Goal: Transaction & Acquisition: Purchase product/service

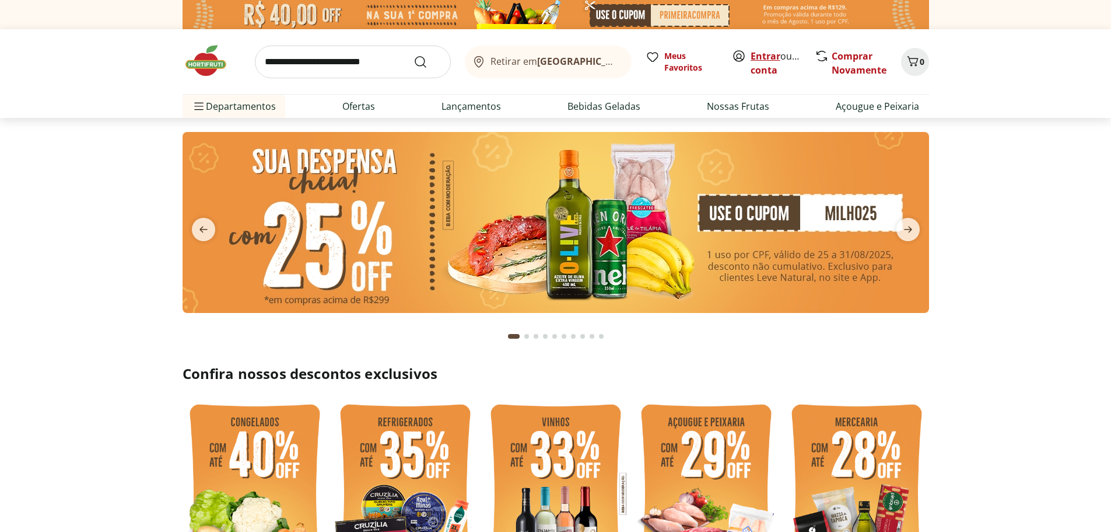
click at [768, 53] on link "Entrar" at bounding box center [766, 56] width 30 height 13
click at [914, 58] on icon "Carrinho" at bounding box center [912, 61] width 11 height 10
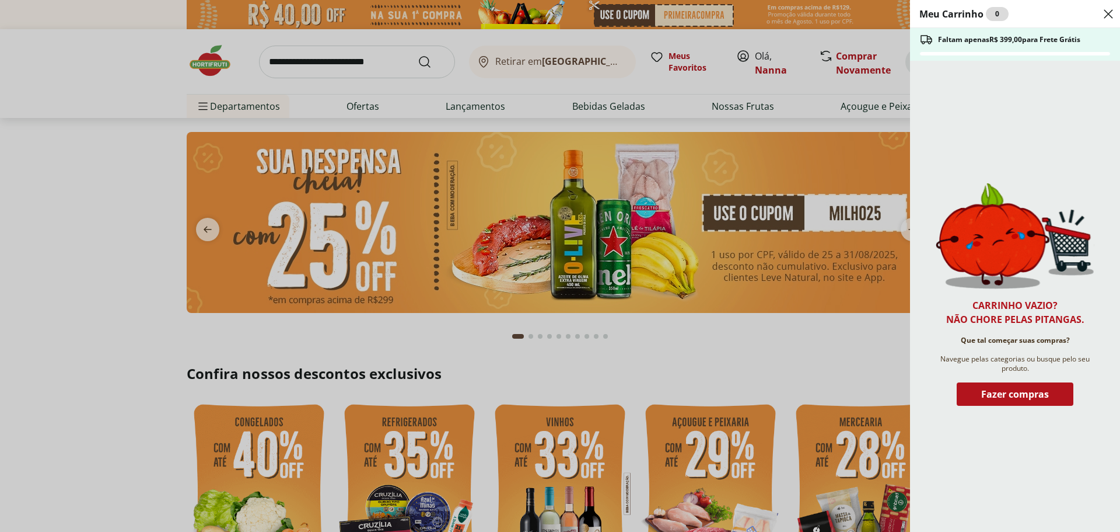
click at [1110, 14] on icon "Close" at bounding box center [1109, 14] width 14 height 14
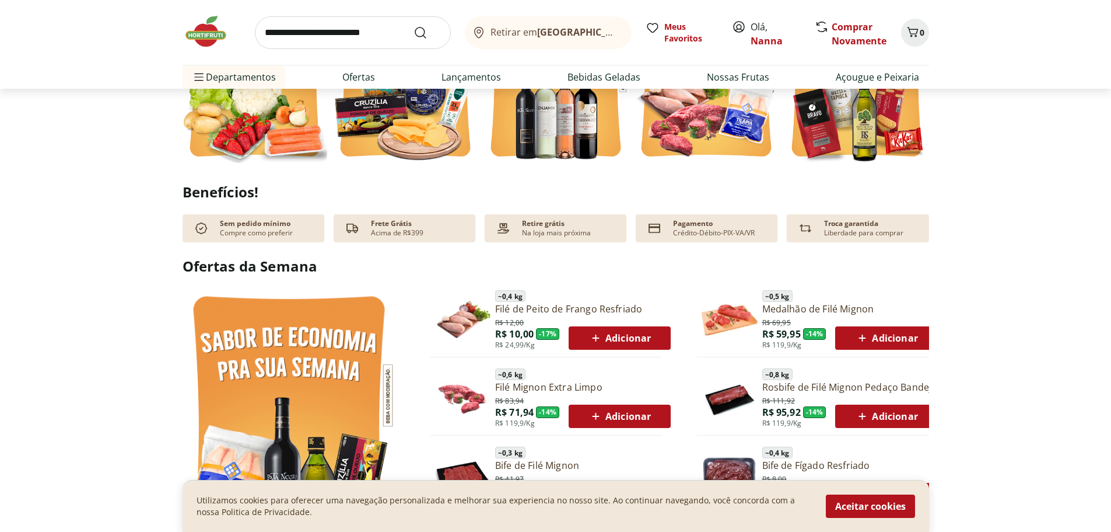
scroll to position [477, 0]
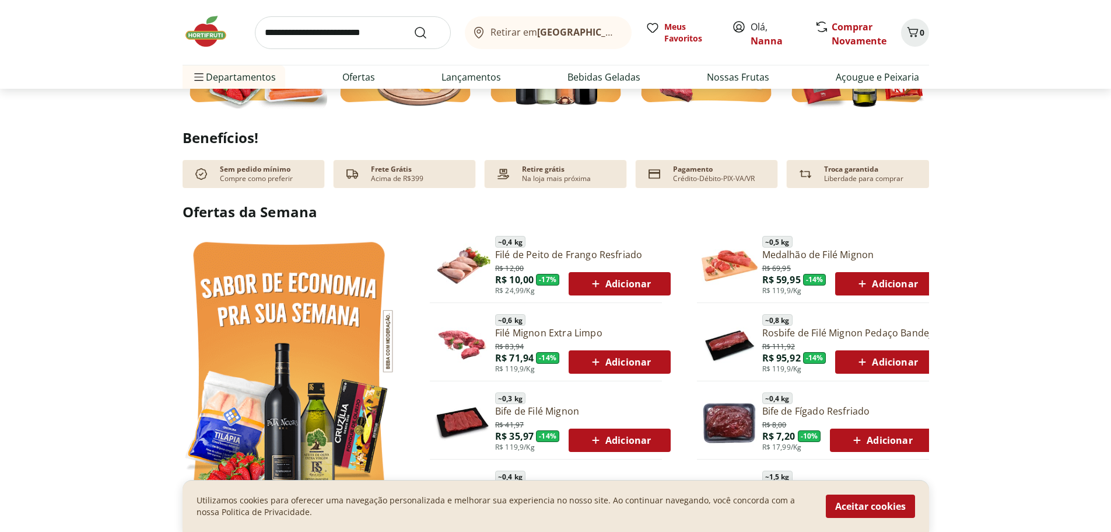
click at [640, 286] on span "Adicionar" at bounding box center [620, 284] width 62 height 14
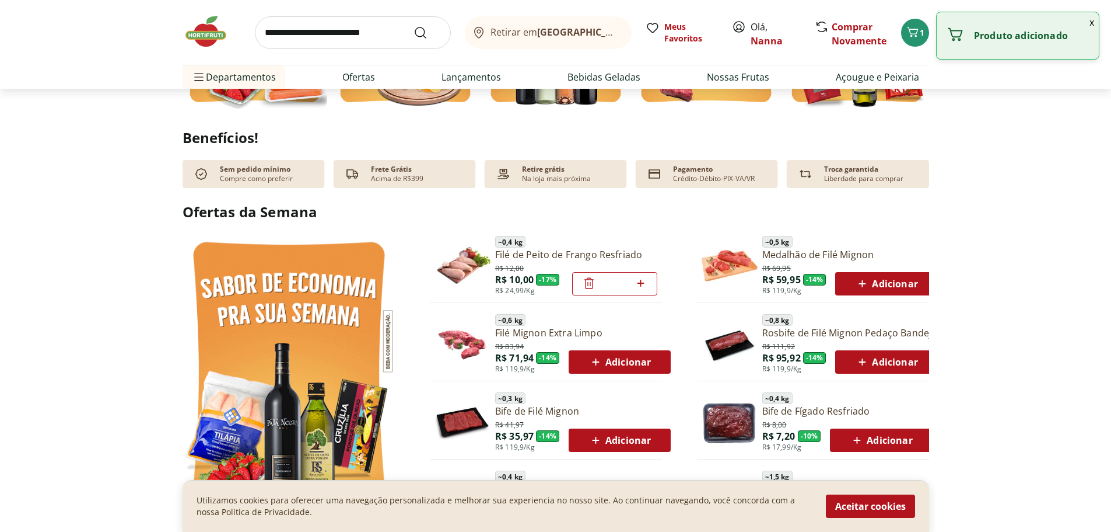
click at [640, 286] on icon at bounding box center [641, 283] width 15 height 14
type input "*"
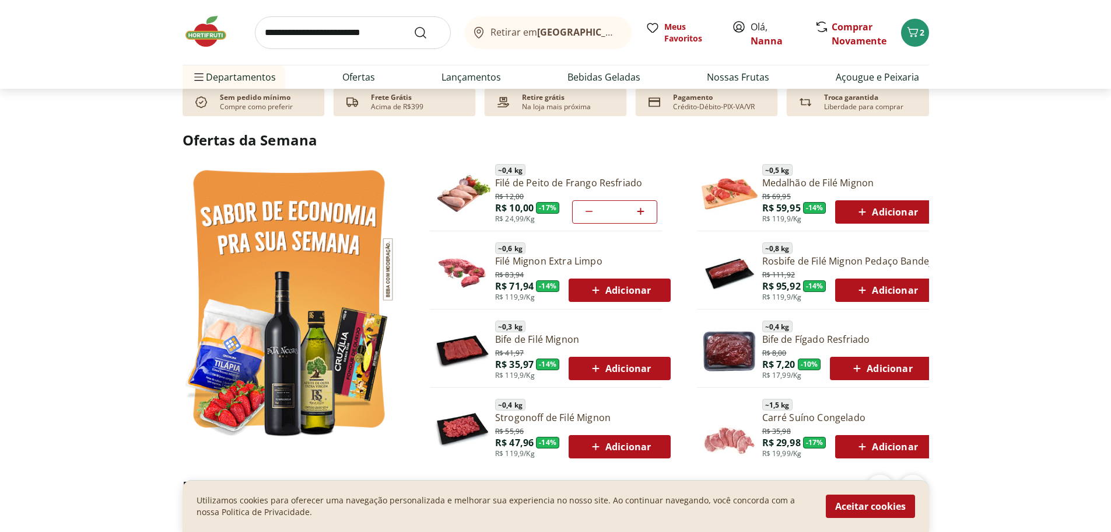
scroll to position [549, 0]
click at [650, 367] on span "Adicionar" at bounding box center [620, 368] width 62 height 14
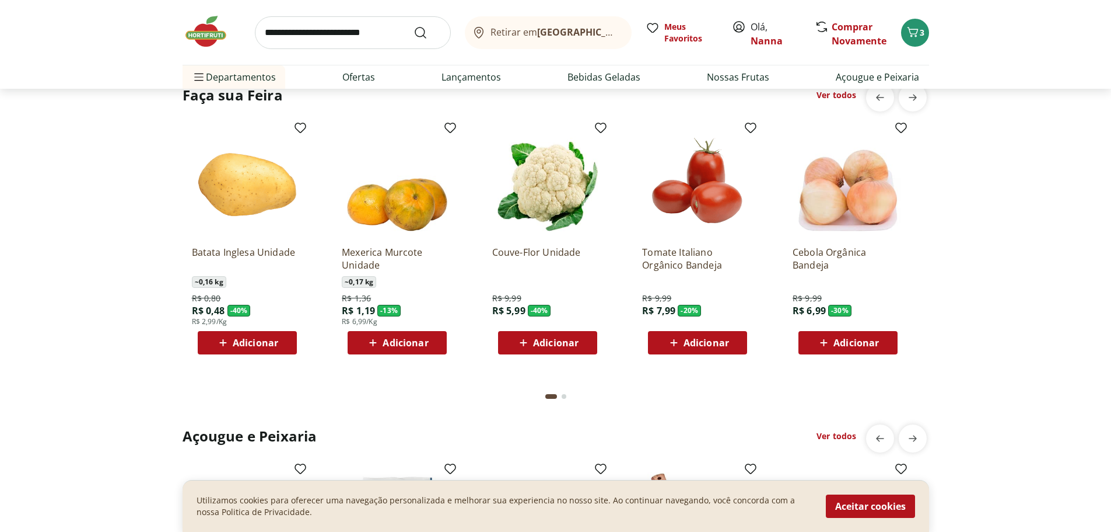
scroll to position [940, 0]
click at [422, 347] on span "Adicionar" at bounding box center [406, 341] width 46 height 9
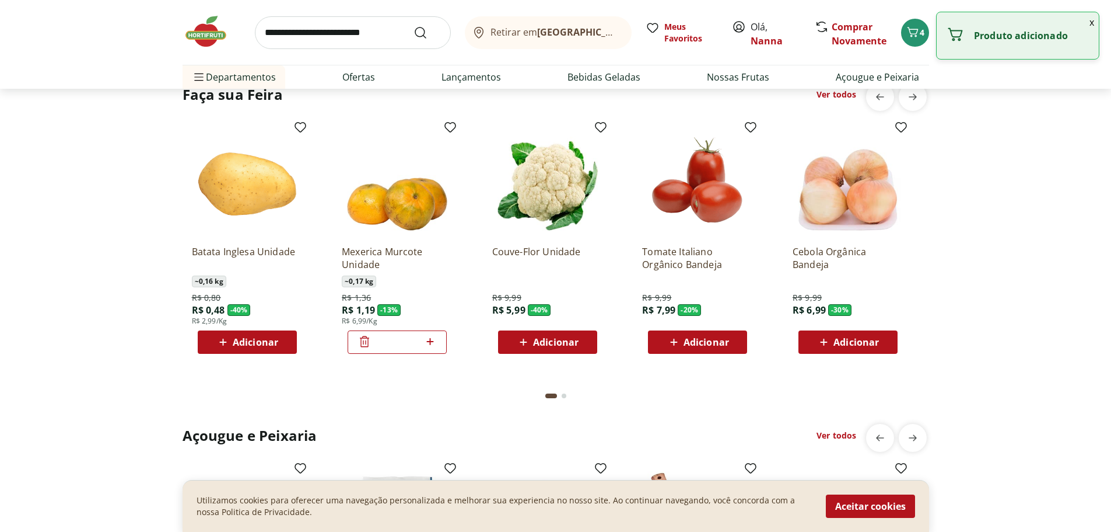
click at [424, 347] on icon at bounding box center [430, 341] width 15 height 14
type input "*"
click at [740, 352] on button "Adicionar" at bounding box center [697, 341] width 99 height 23
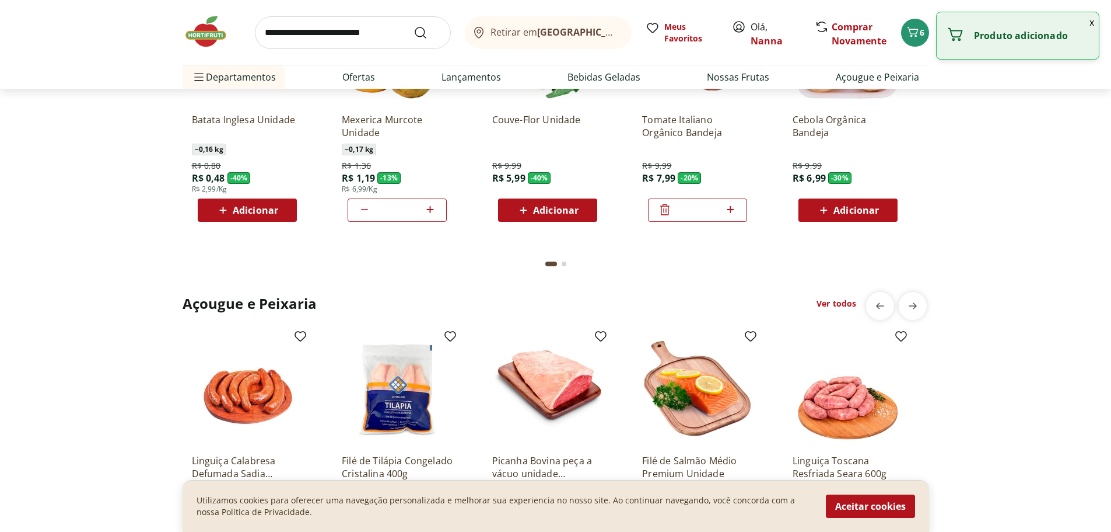
scroll to position [1072, 0]
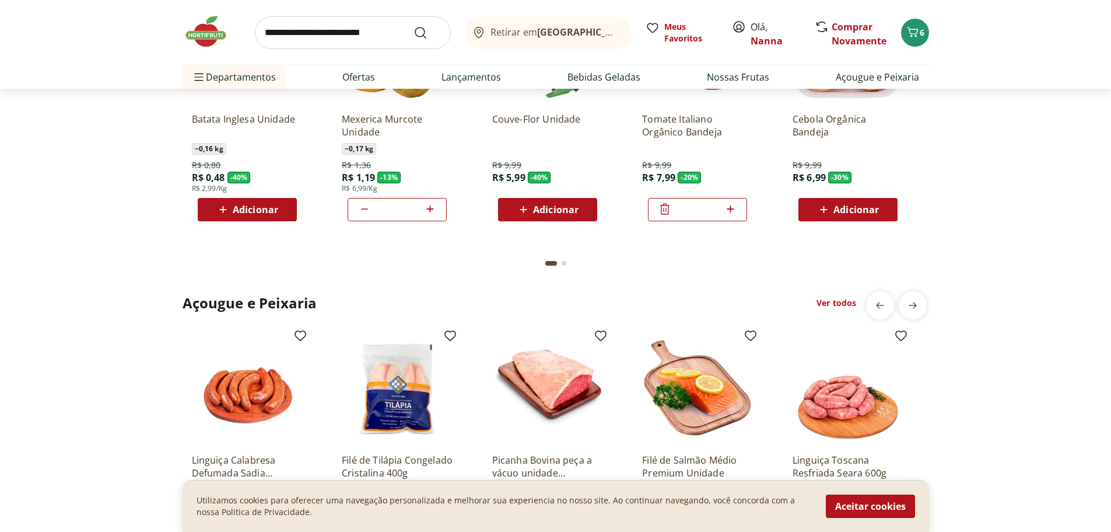
click at [890, 211] on button "Adicionar" at bounding box center [848, 209] width 99 height 23
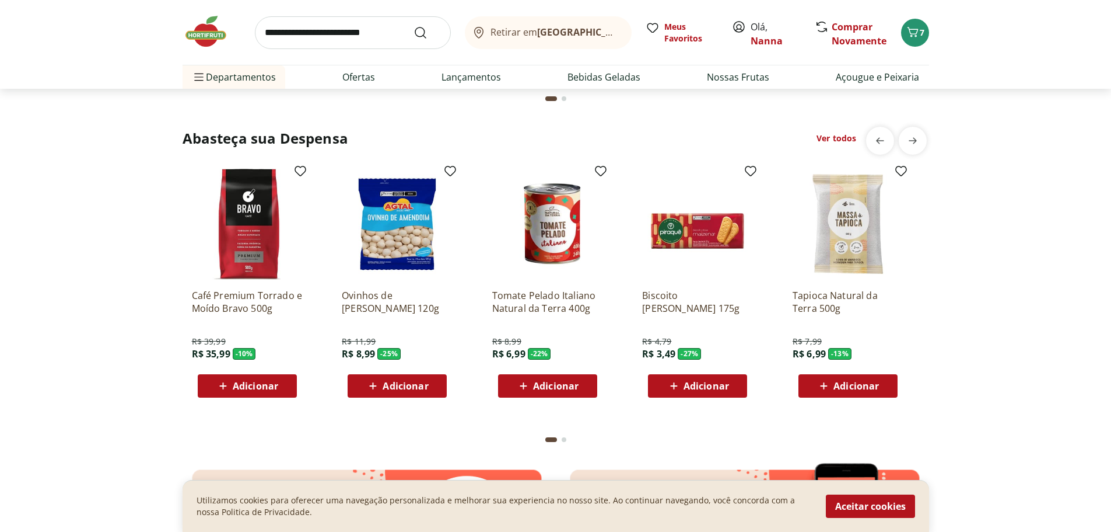
scroll to position [1578, 0]
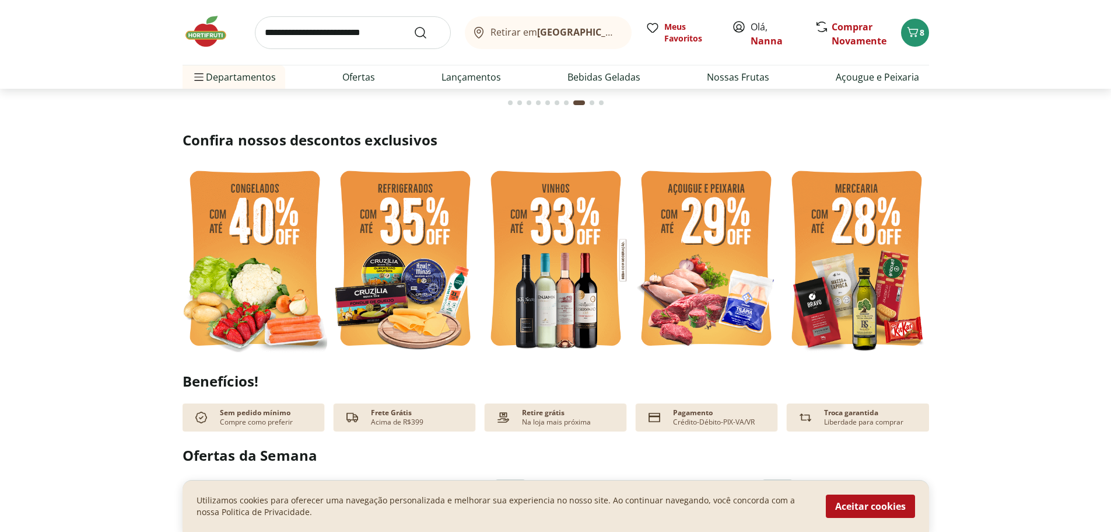
scroll to position [234, 0]
click at [278, 270] on img at bounding box center [255, 259] width 145 height 193
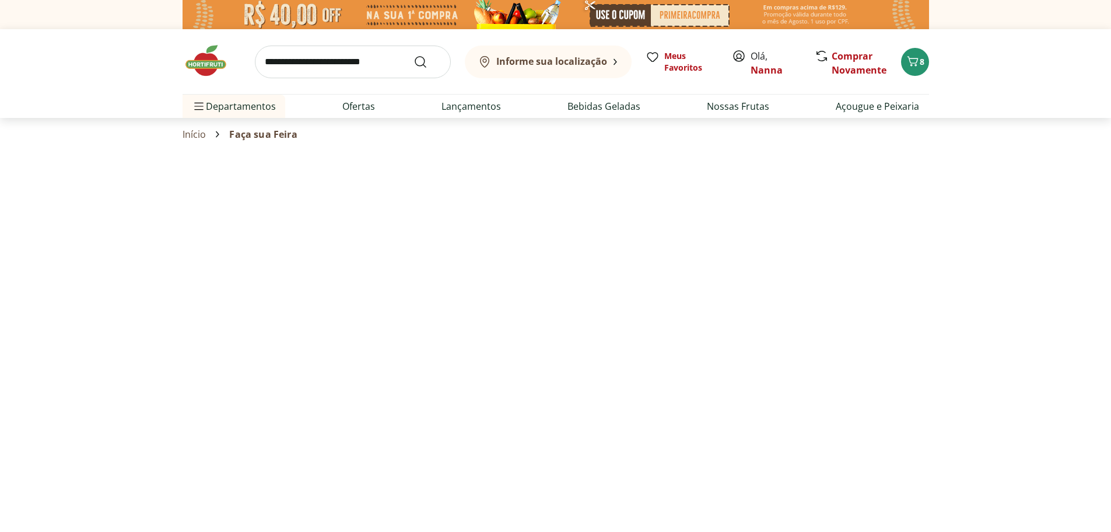
select select "**********"
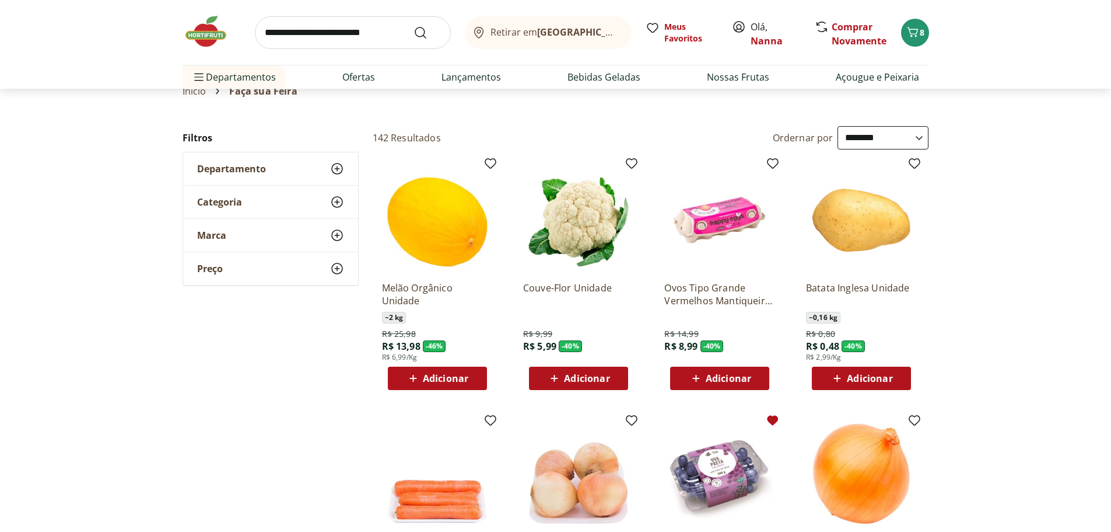
scroll to position [44, 0]
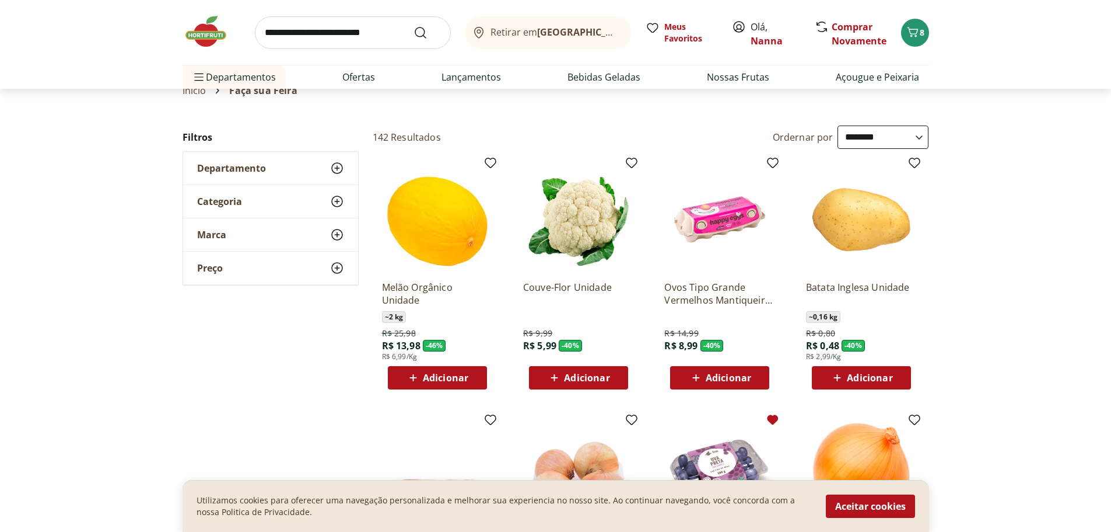
click at [473, 375] on div "Adicionar" at bounding box center [437, 377] width 81 height 21
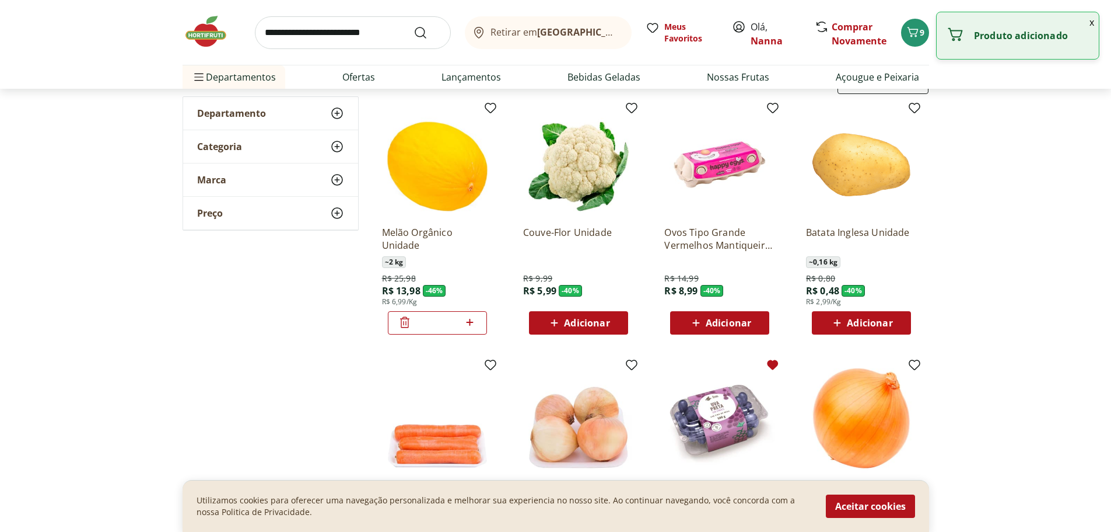
scroll to position [99, 0]
click at [731, 321] on span "Adicionar" at bounding box center [729, 321] width 46 height 9
click at [757, 321] on icon at bounding box center [753, 321] width 15 height 14
type input "*"
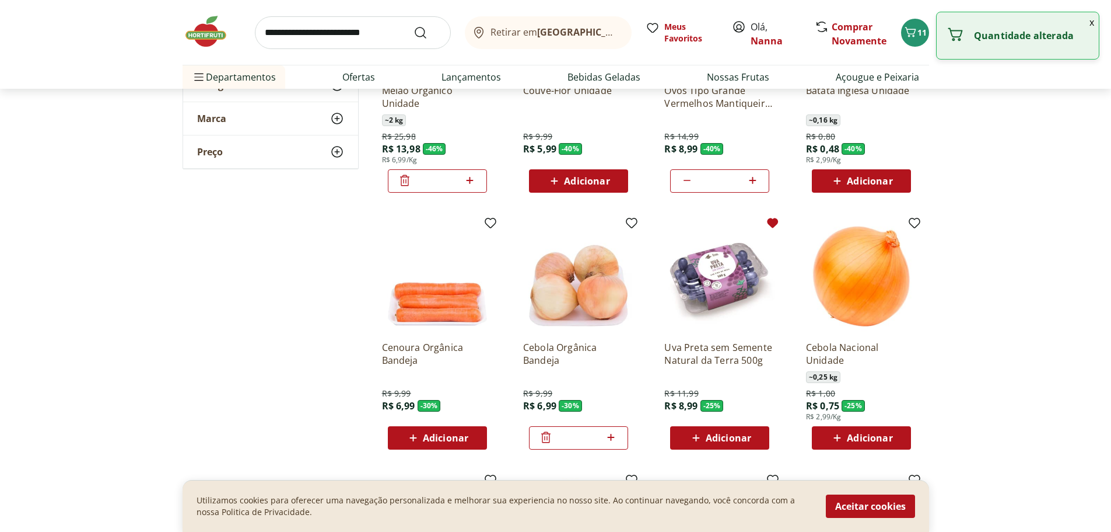
scroll to position [240, 0]
click at [755, 441] on div "Adicionar" at bounding box center [720, 437] width 81 height 21
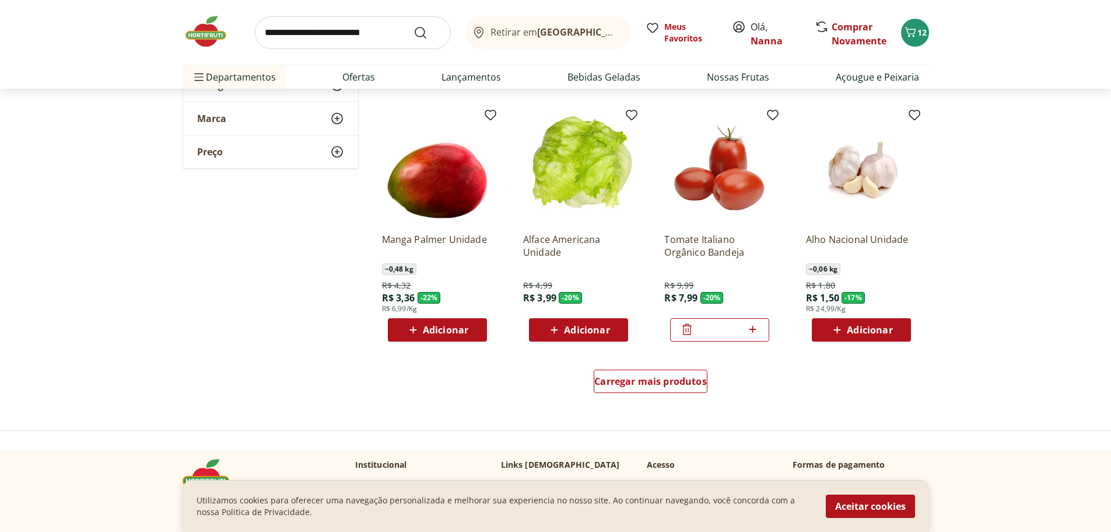
scroll to position [609, 0]
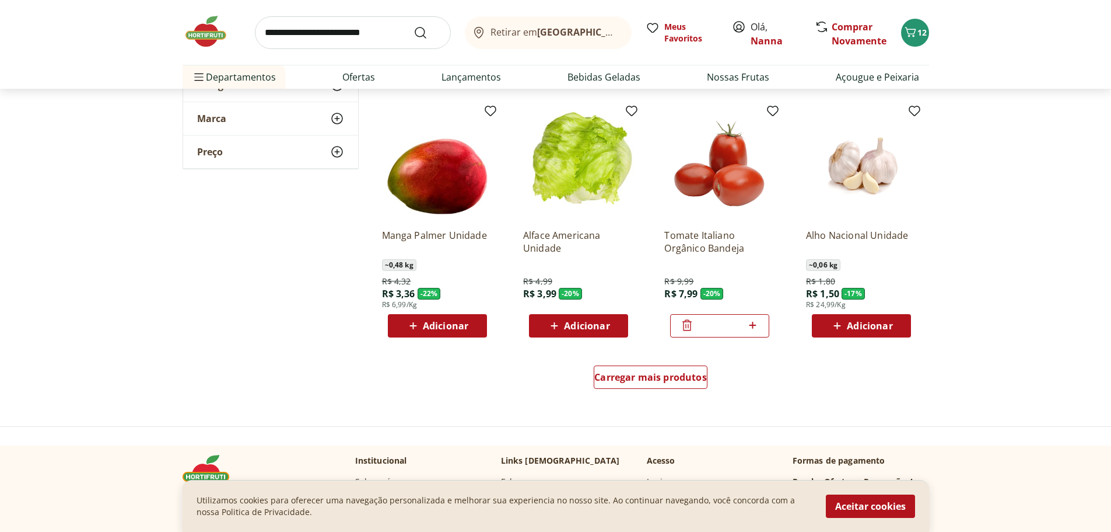
click at [477, 323] on div "Adicionar" at bounding box center [437, 325] width 81 height 21
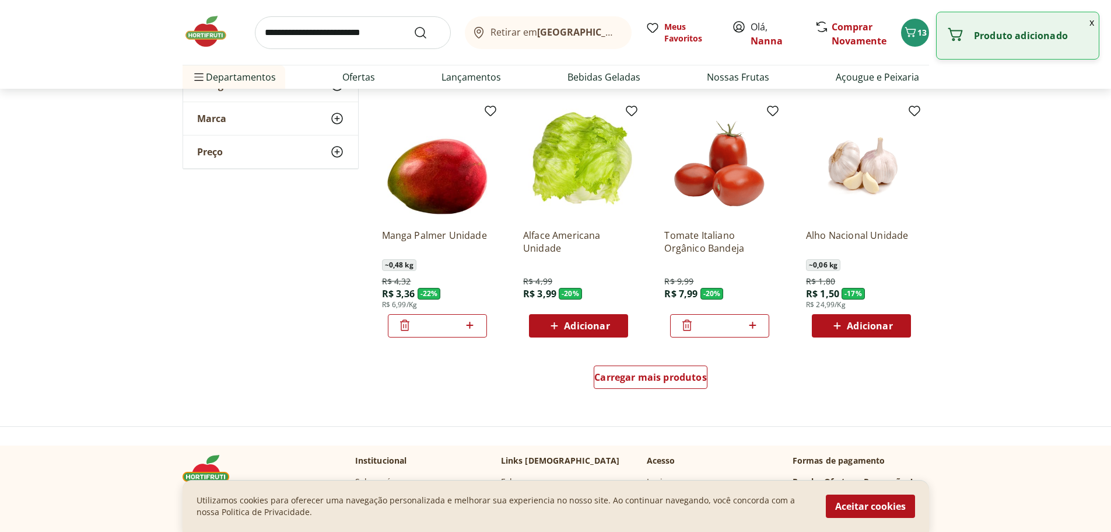
click at [477, 323] on icon at bounding box center [470, 325] width 15 height 14
type input "*"
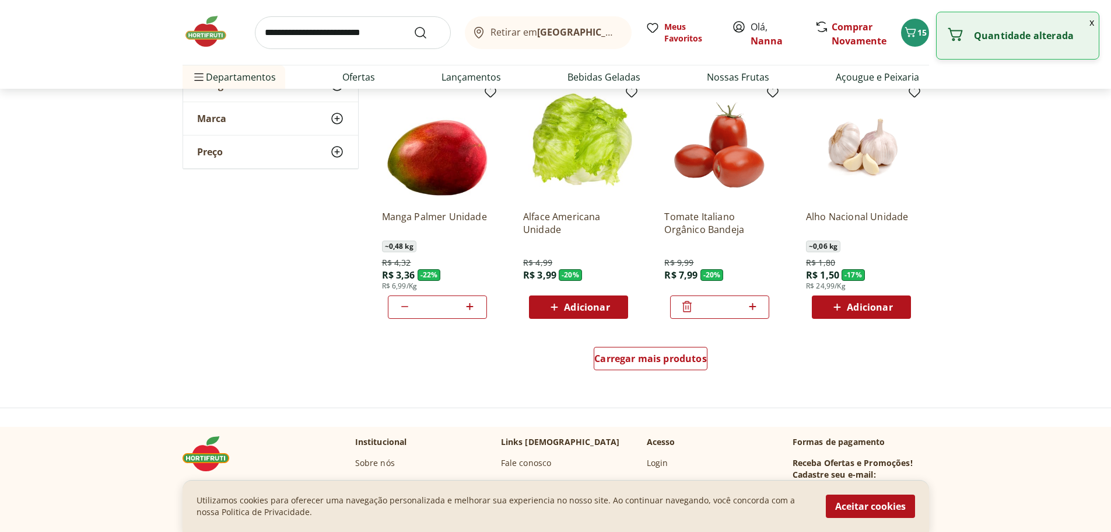
scroll to position [628, 0]
click at [599, 313] on span "Adicionar" at bounding box center [578, 306] width 62 height 14
click at [886, 305] on span "Adicionar" at bounding box center [870, 306] width 46 height 9
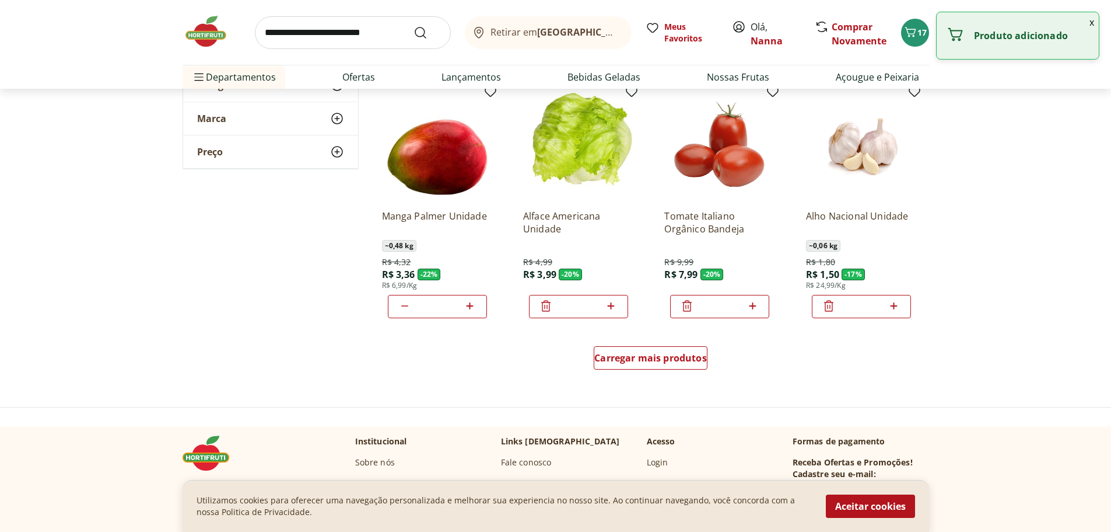
click at [886, 305] on input "*" at bounding box center [861, 306] width 51 height 13
click at [895, 306] on icon at bounding box center [894, 305] width 7 height 7
type input "*"
click at [648, 359] on span "Carregar mais produtos" at bounding box center [651, 357] width 113 height 9
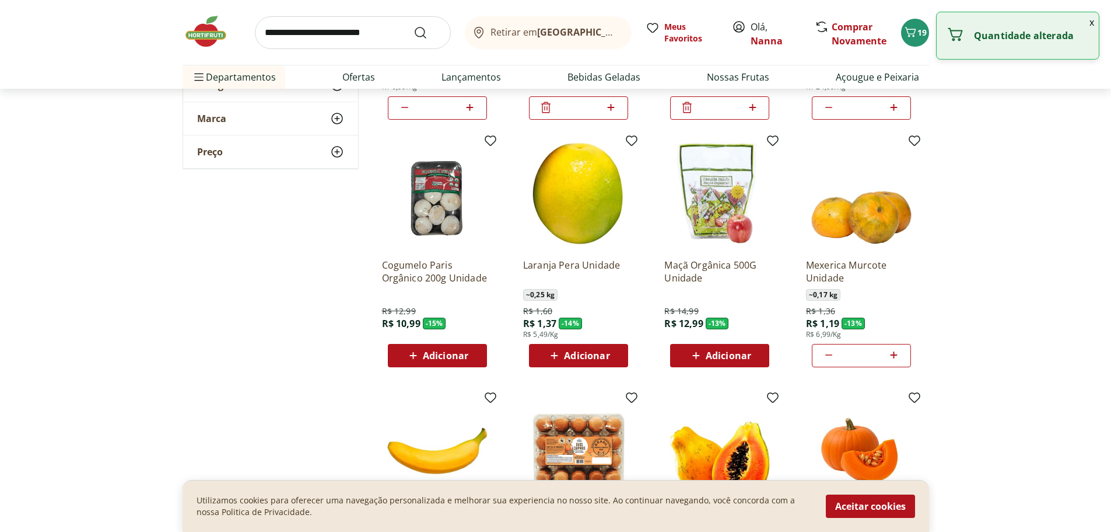
scroll to position [827, 0]
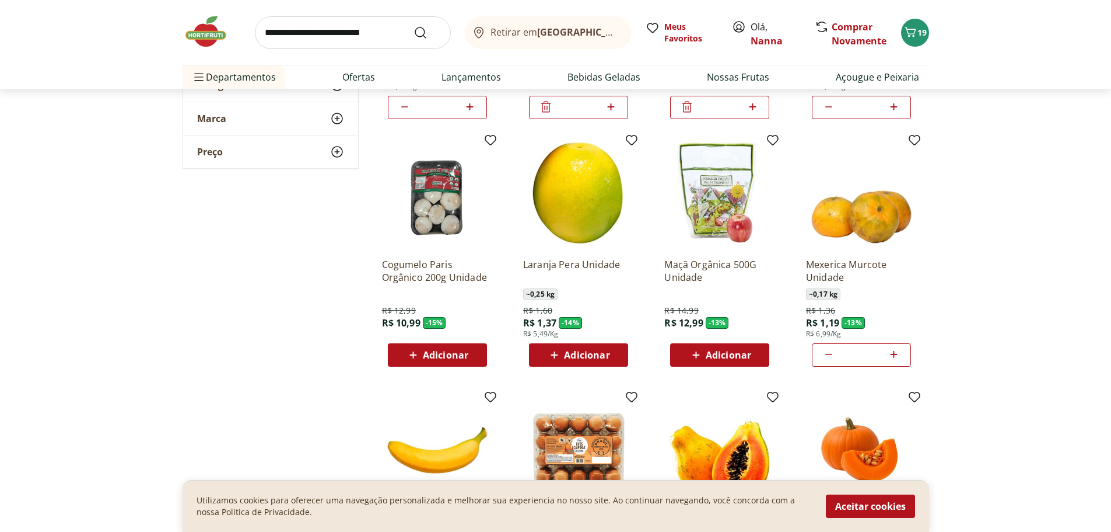
click at [455, 356] on span "Adicionar" at bounding box center [446, 354] width 46 height 9
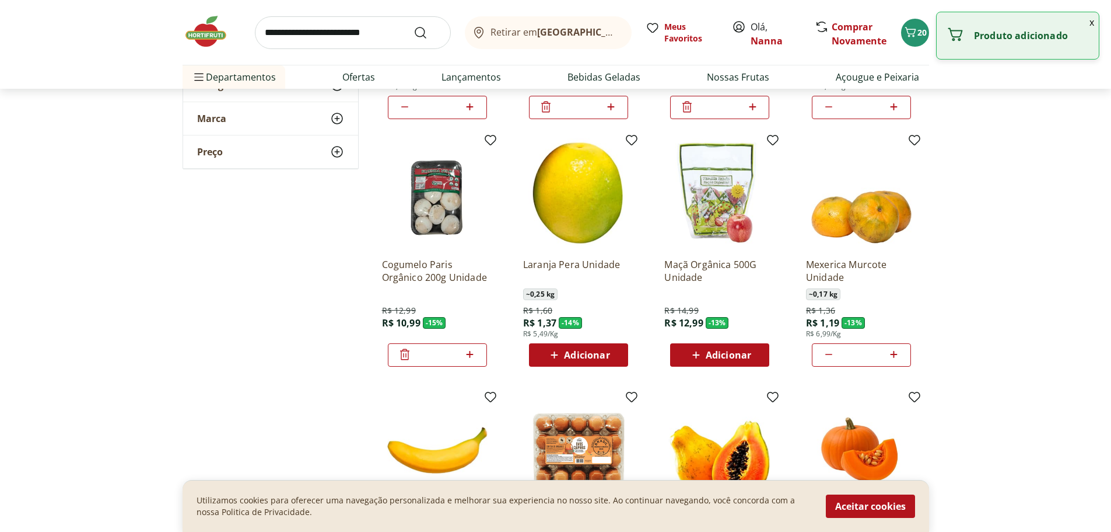
click at [474, 349] on icon at bounding box center [470, 354] width 15 height 14
type input "*"
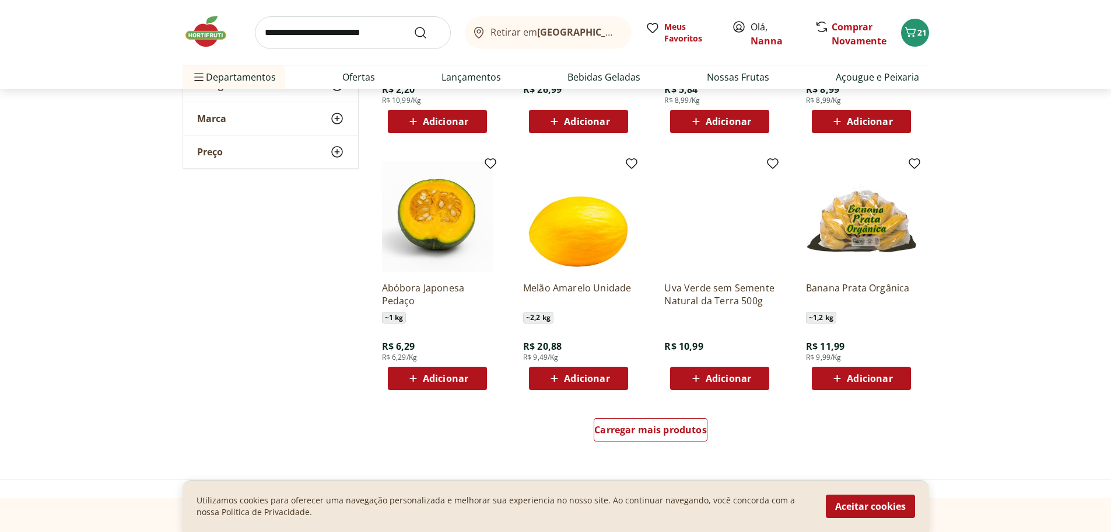
scroll to position [1318, 0]
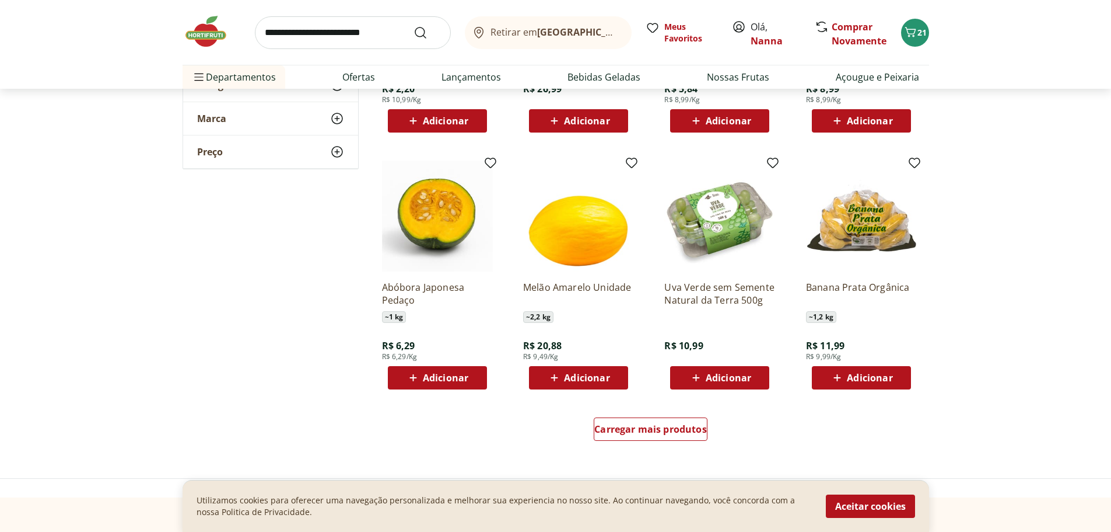
click at [483, 382] on button "Adicionar" at bounding box center [437, 377] width 99 height 23
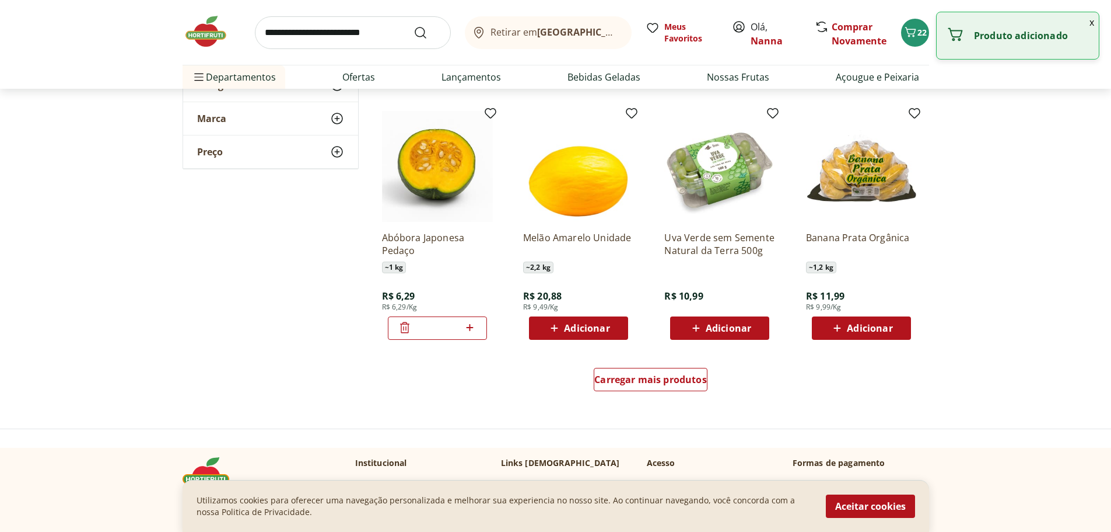
scroll to position [1369, 0]
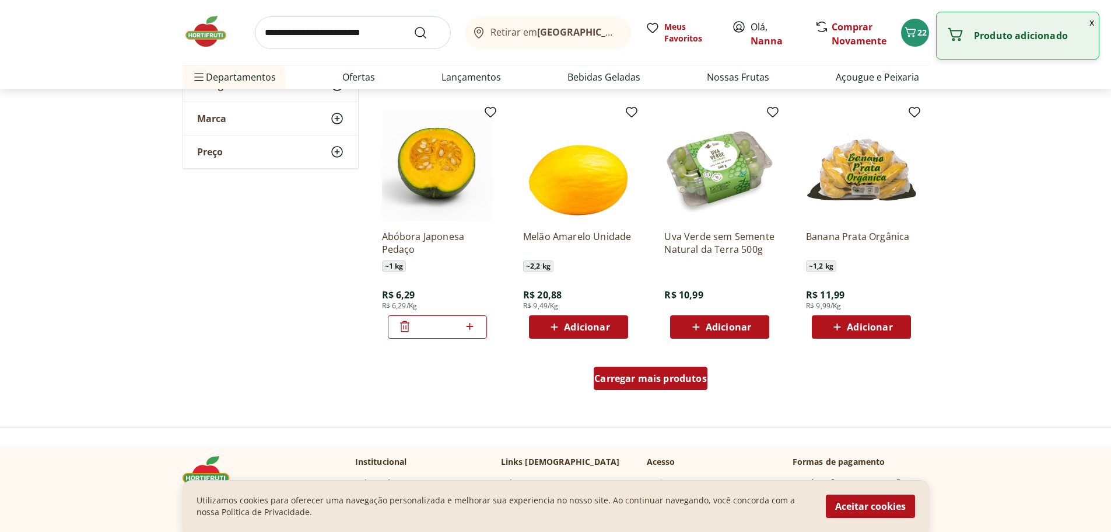
click at [690, 389] on div "Carregar mais produtos" at bounding box center [651, 377] width 114 height 23
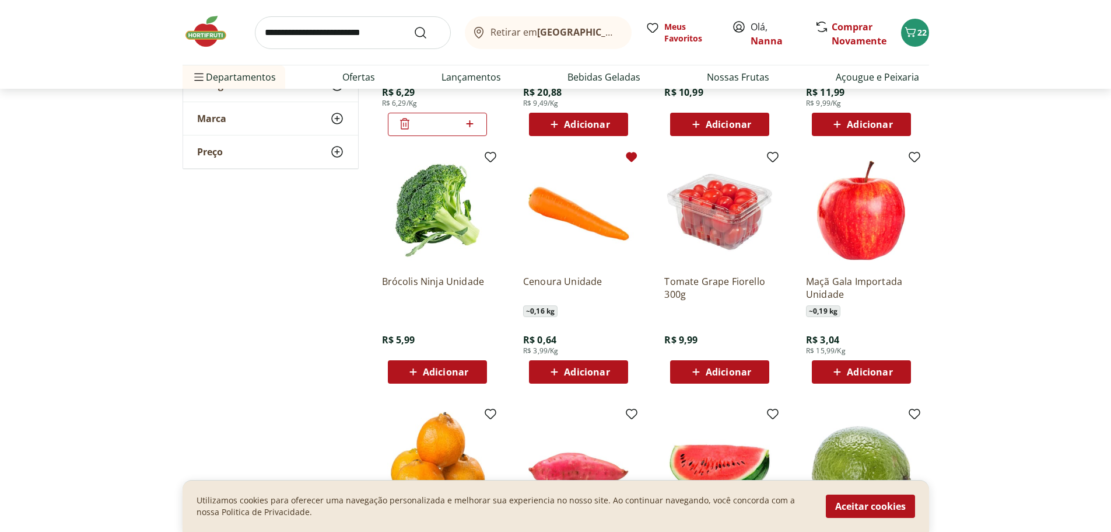
scroll to position [1572, 0]
click at [434, 370] on span "Adicionar" at bounding box center [446, 370] width 46 height 9
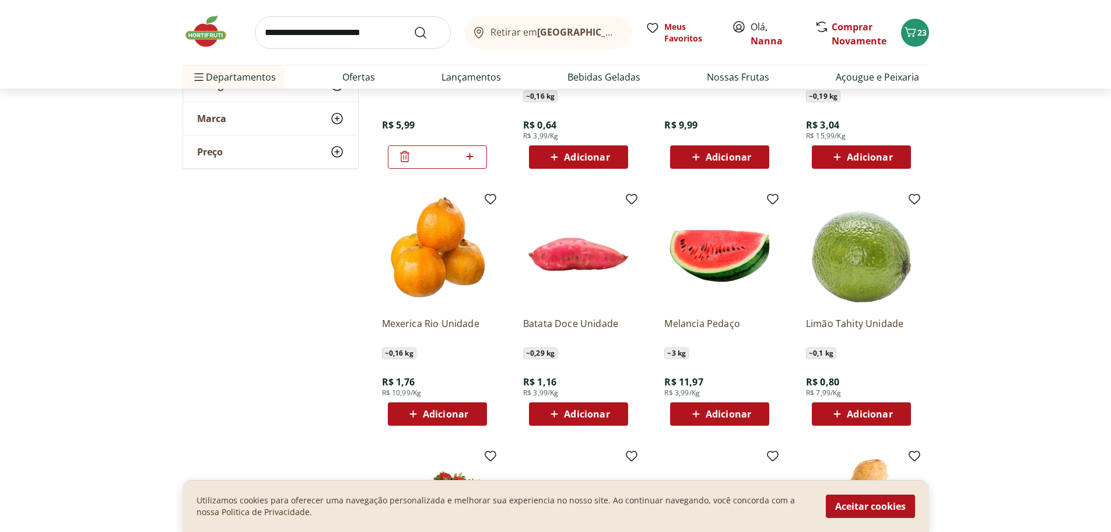
scroll to position [1787, 0]
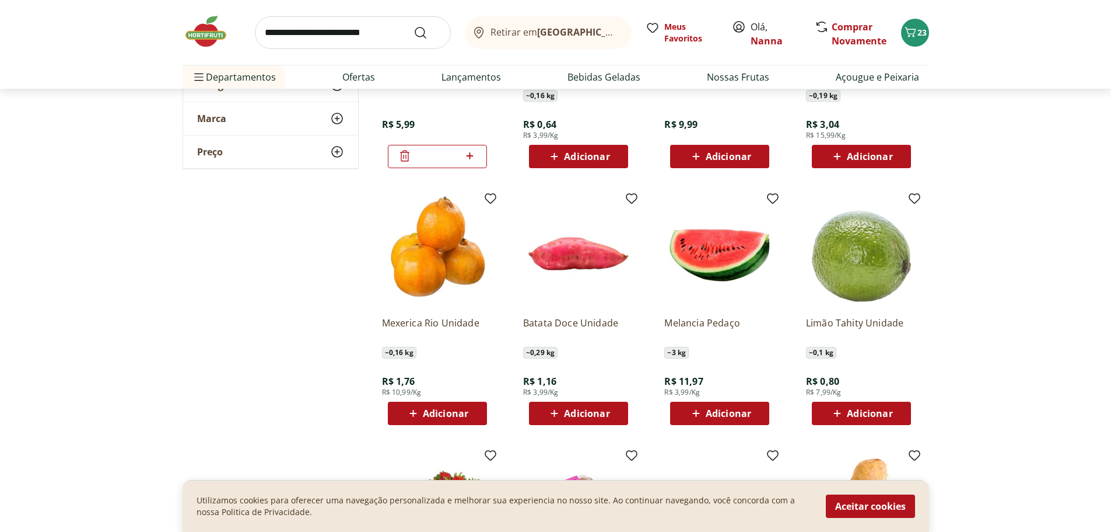
click at [454, 404] on div "Adicionar" at bounding box center [437, 413] width 81 height 21
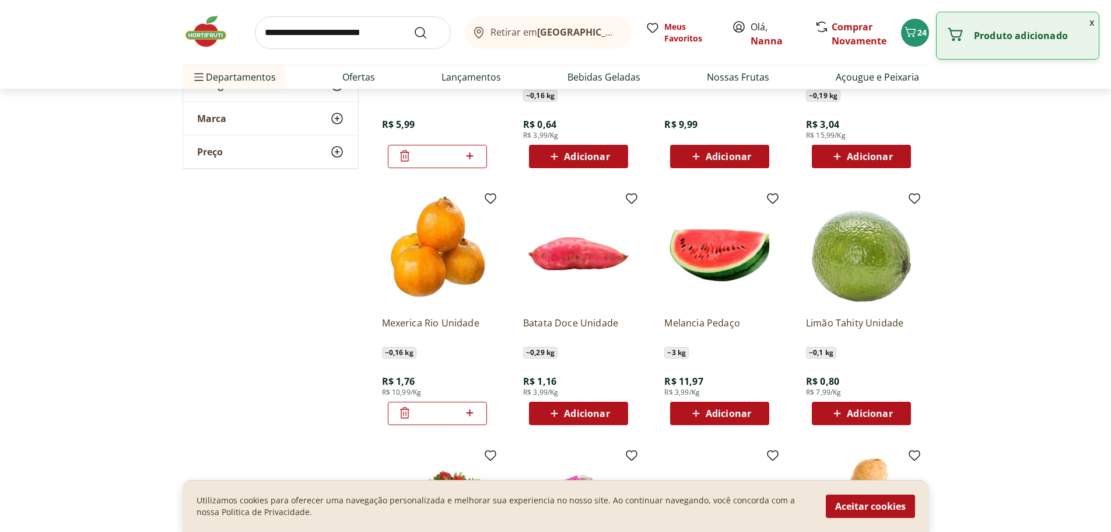
click at [473, 410] on icon at bounding box center [470, 413] width 15 height 14
type input "*"
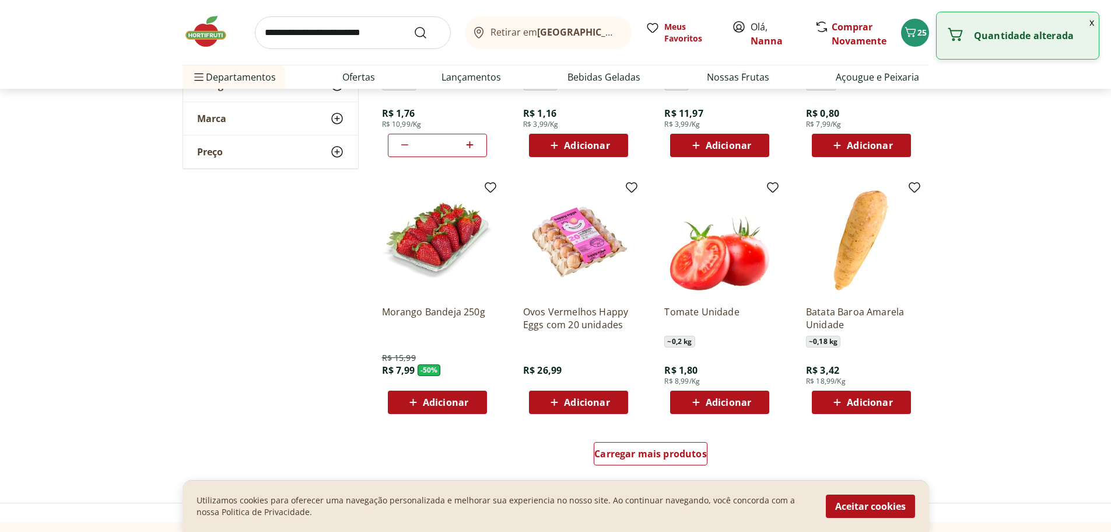
scroll to position [2055, 0]
click at [460, 393] on div "Adicionar" at bounding box center [437, 401] width 81 height 21
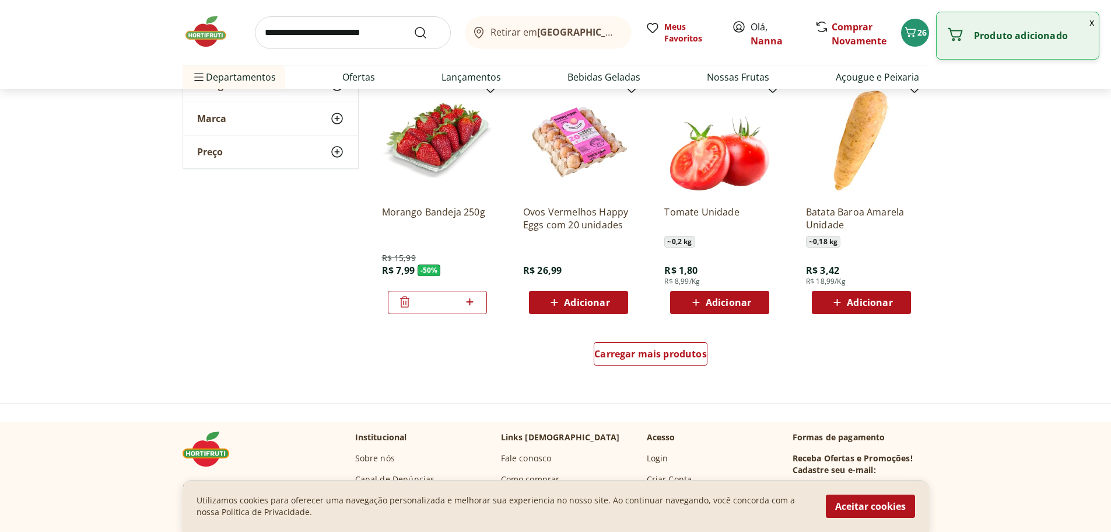
scroll to position [2155, 0]
click at [666, 349] on span "Carregar mais produtos" at bounding box center [651, 352] width 113 height 9
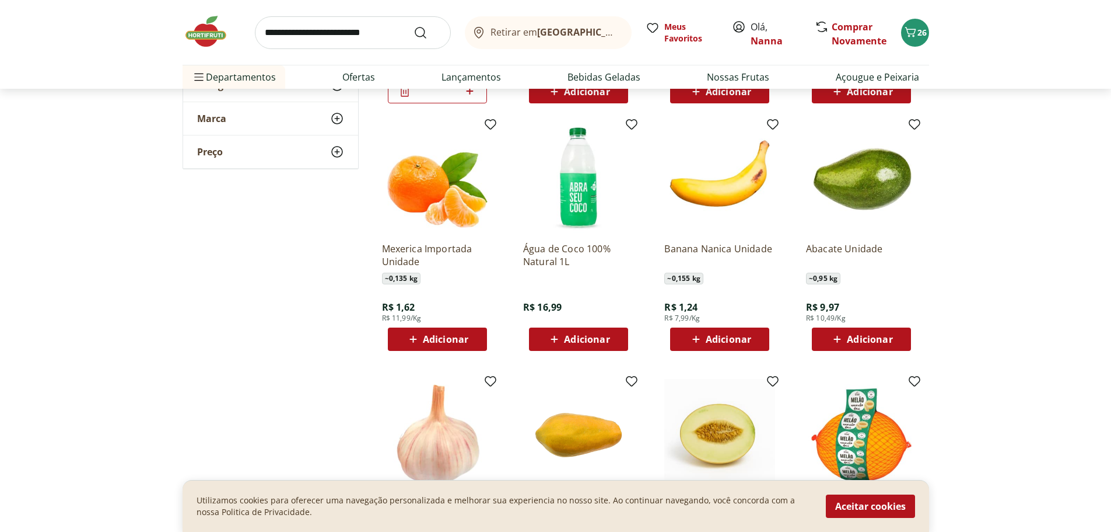
scroll to position [2365, 0]
click at [459, 338] on span "Adicionar" at bounding box center [446, 338] width 46 height 9
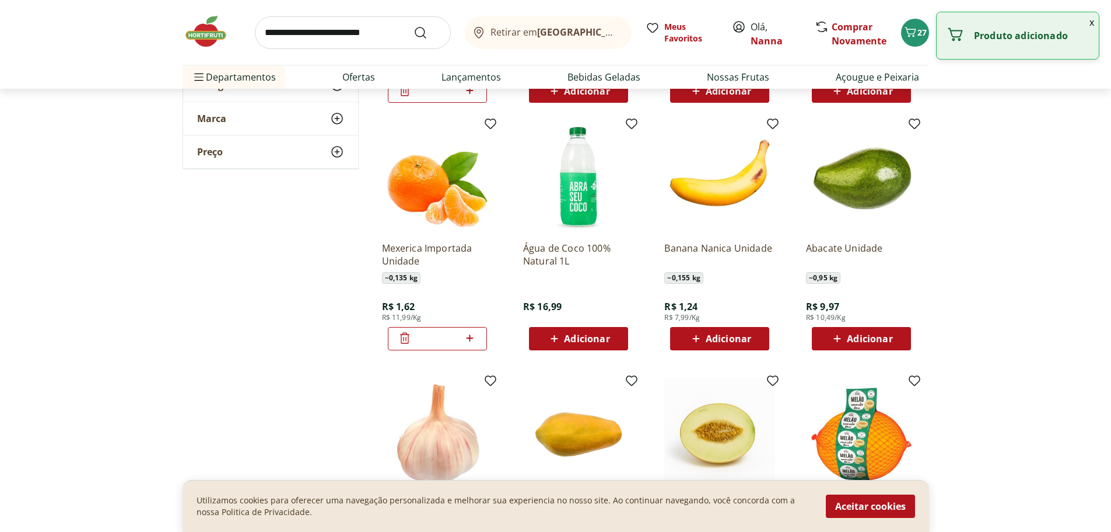
click at [459, 338] on input "*" at bounding box center [437, 338] width 51 height 13
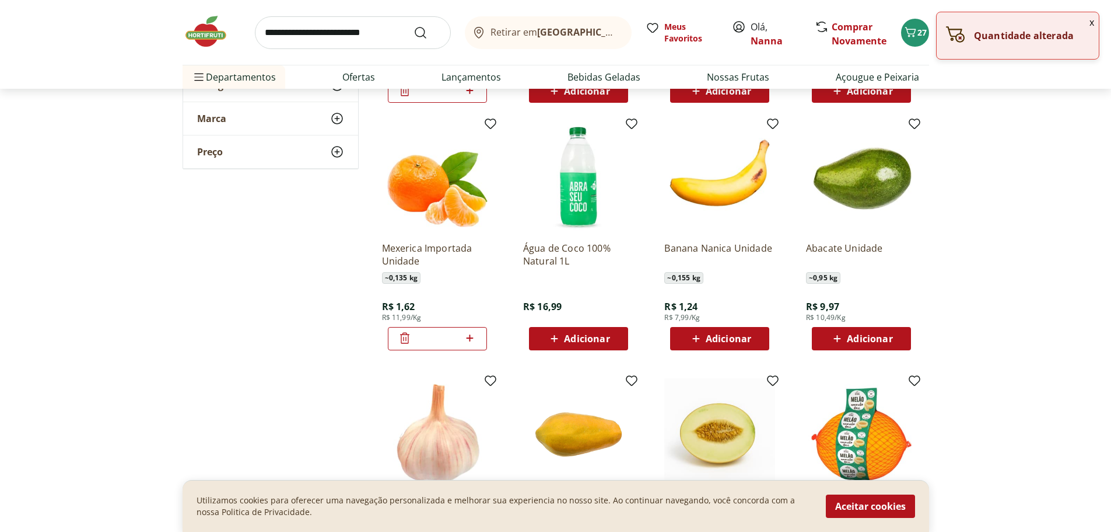
click at [471, 338] on icon at bounding box center [470, 337] width 7 height 7
type input "*"
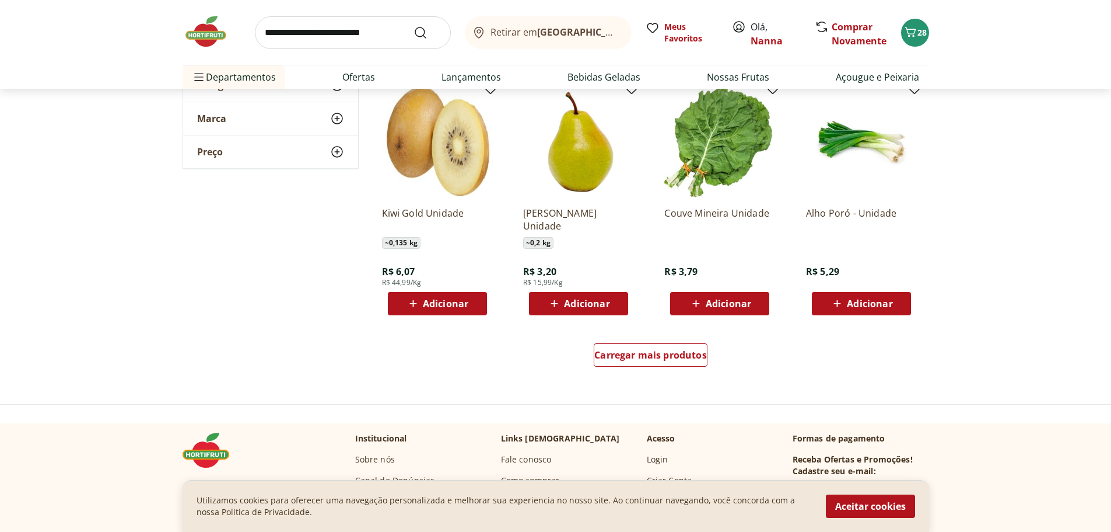
scroll to position [2914, 0]
click at [759, 305] on div "Adicionar" at bounding box center [720, 302] width 81 height 21
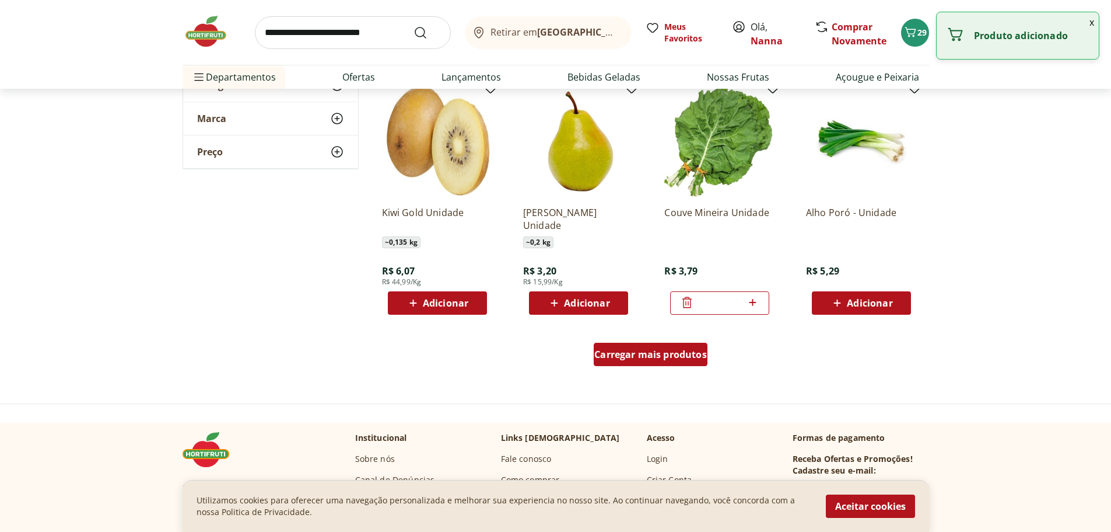
click at [666, 355] on span "Carregar mais produtos" at bounding box center [651, 353] width 113 height 9
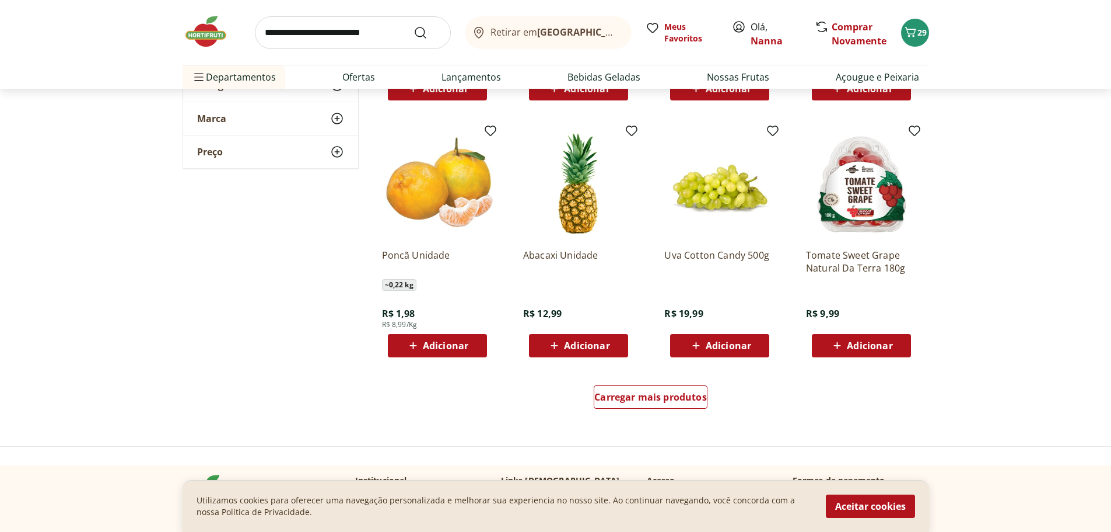
scroll to position [3633, 0]
click at [668, 396] on span "Carregar mais produtos" at bounding box center [651, 396] width 113 height 9
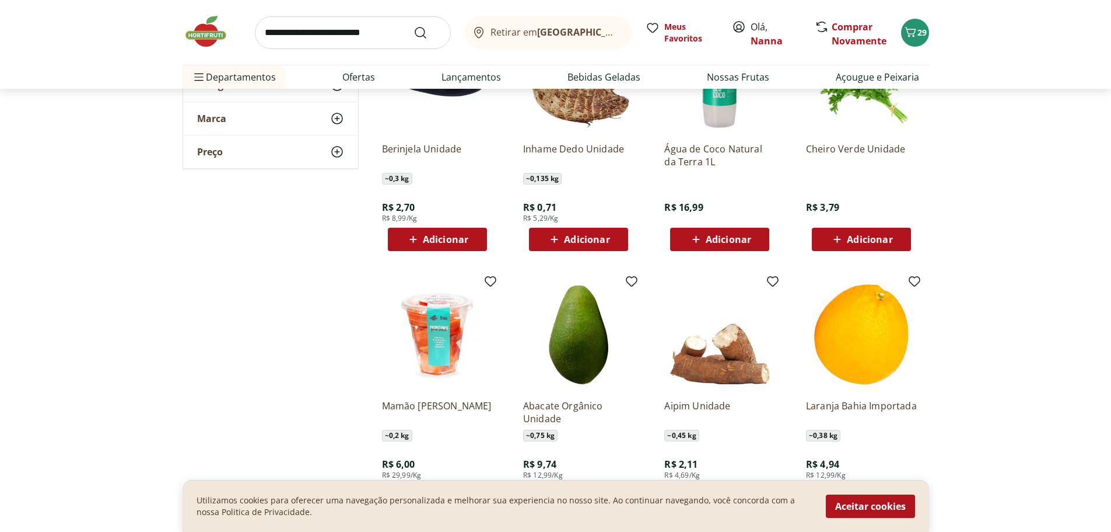
scroll to position [3986, 0]
click at [887, 237] on span "Adicionar" at bounding box center [870, 239] width 46 height 9
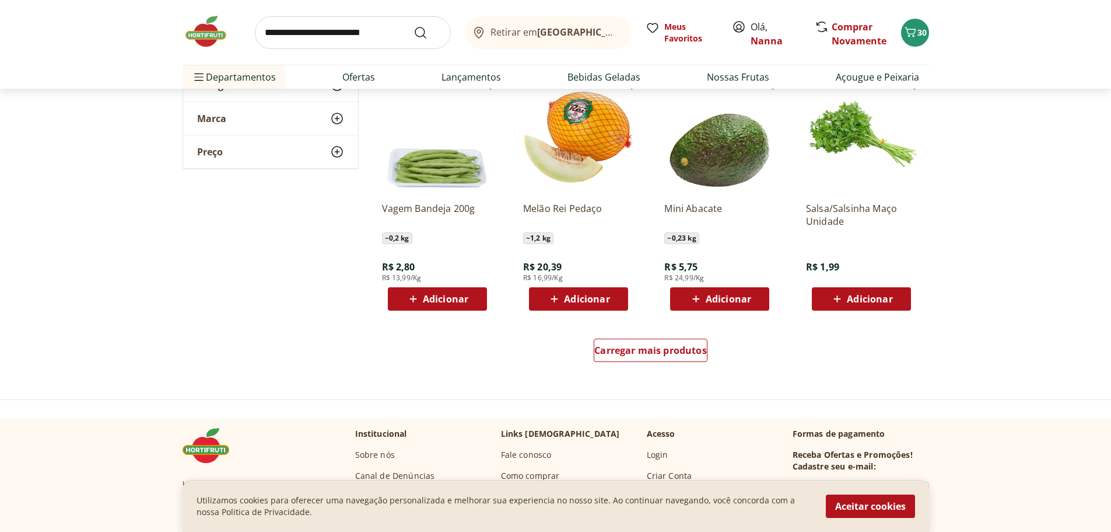
scroll to position [4441, 0]
click at [694, 350] on span "Carregar mais produtos" at bounding box center [651, 349] width 113 height 9
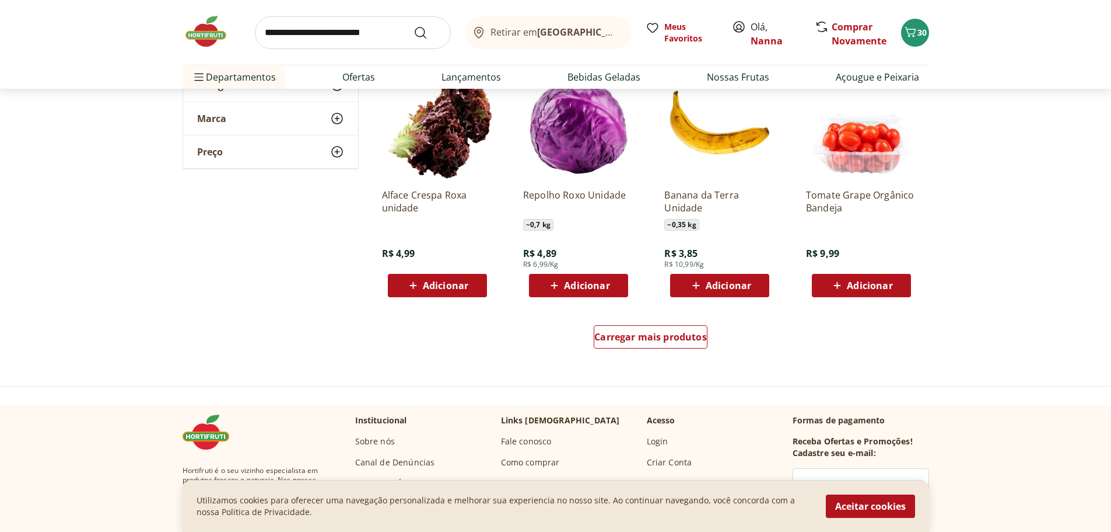
scroll to position [5215, 0]
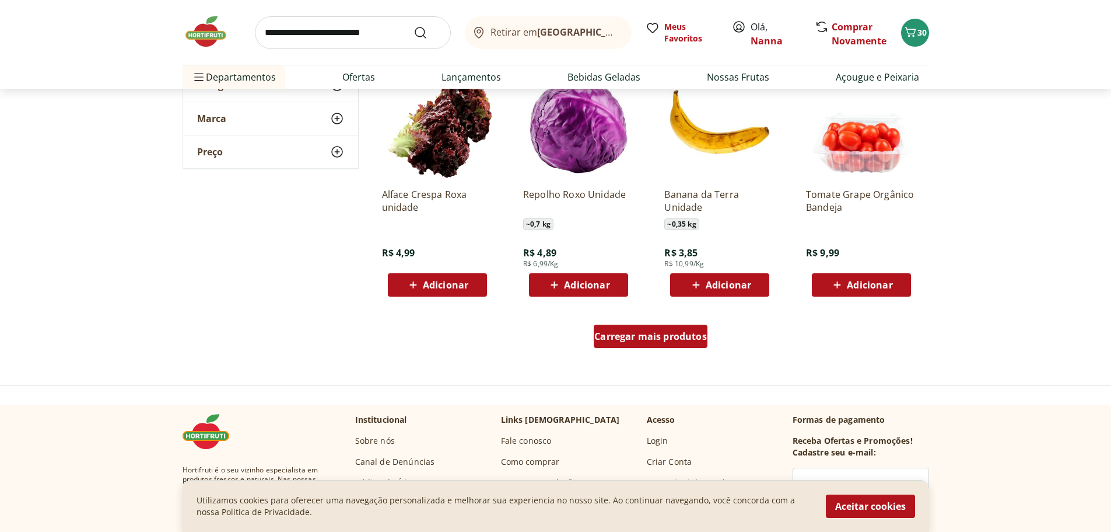
click at [680, 333] on span "Carregar mais produtos" at bounding box center [651, 335] width 113 height 9
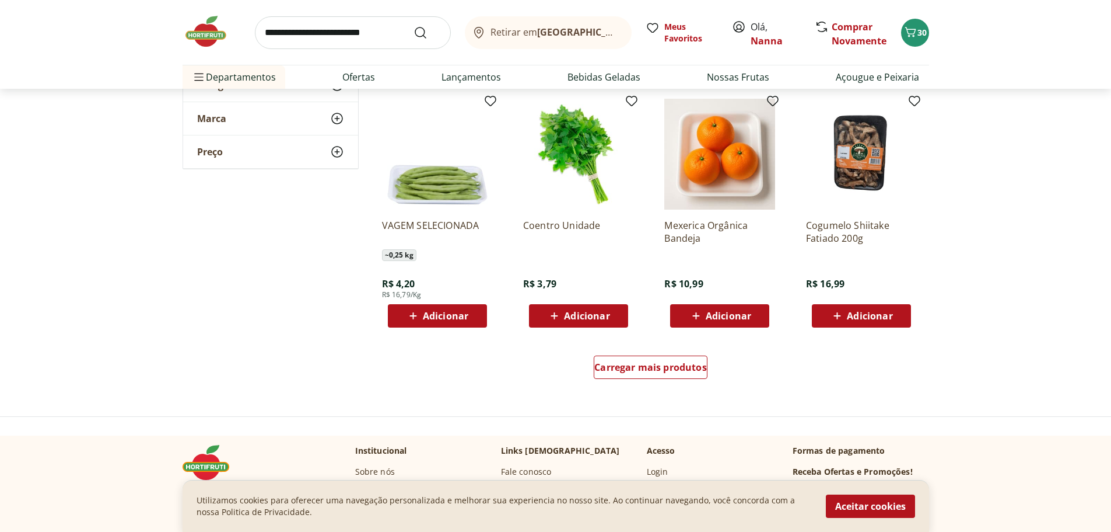
scroll to position [5945, 0]
click at [216, 19] on img at bounding box center [212, 31] width 58 height 35
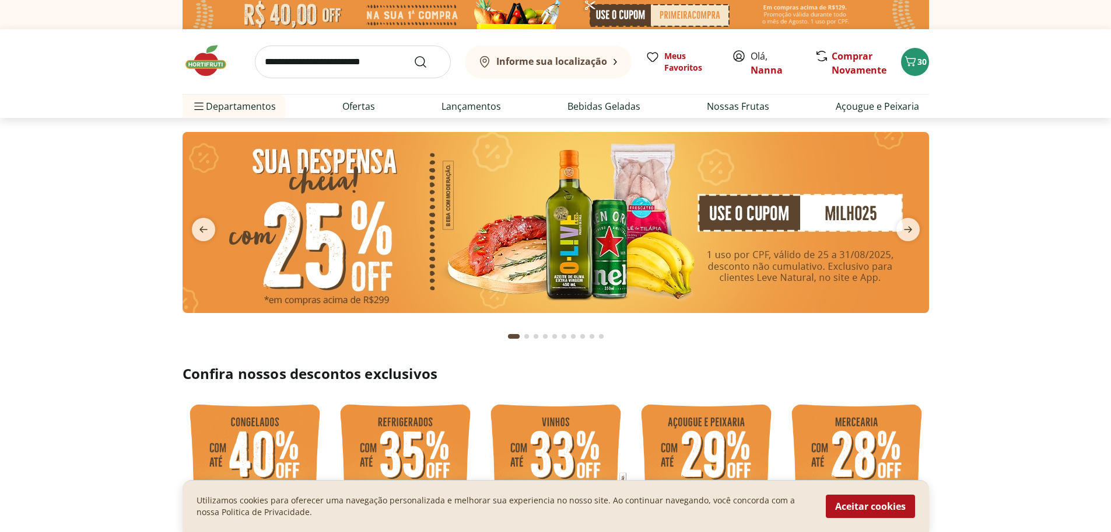
type input "*"
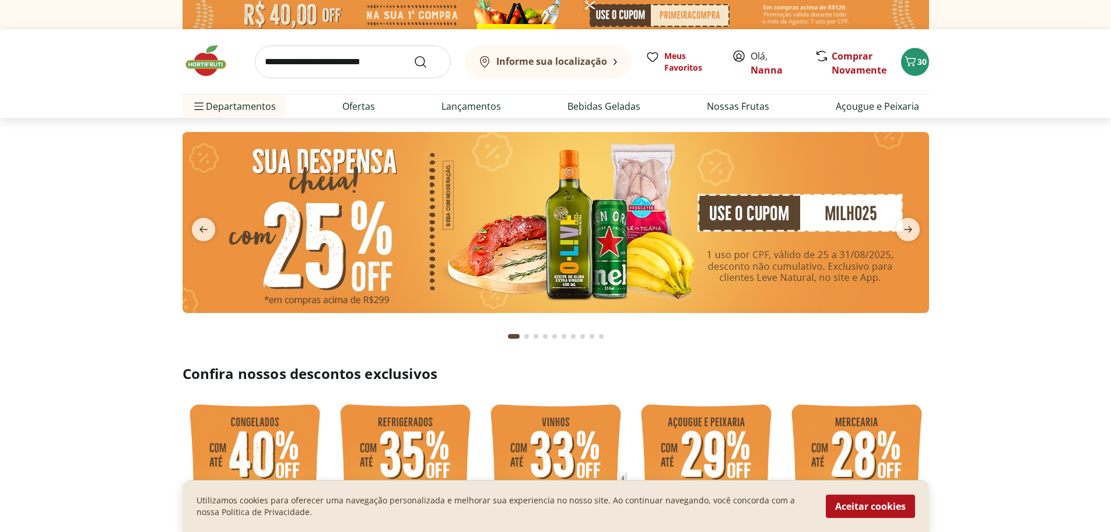
type input "*"
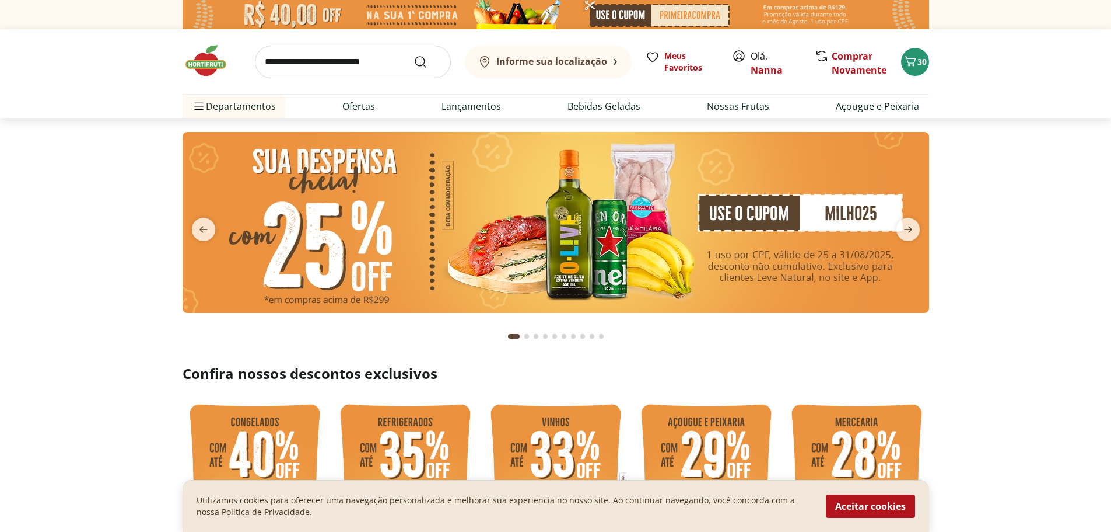
type input "*"
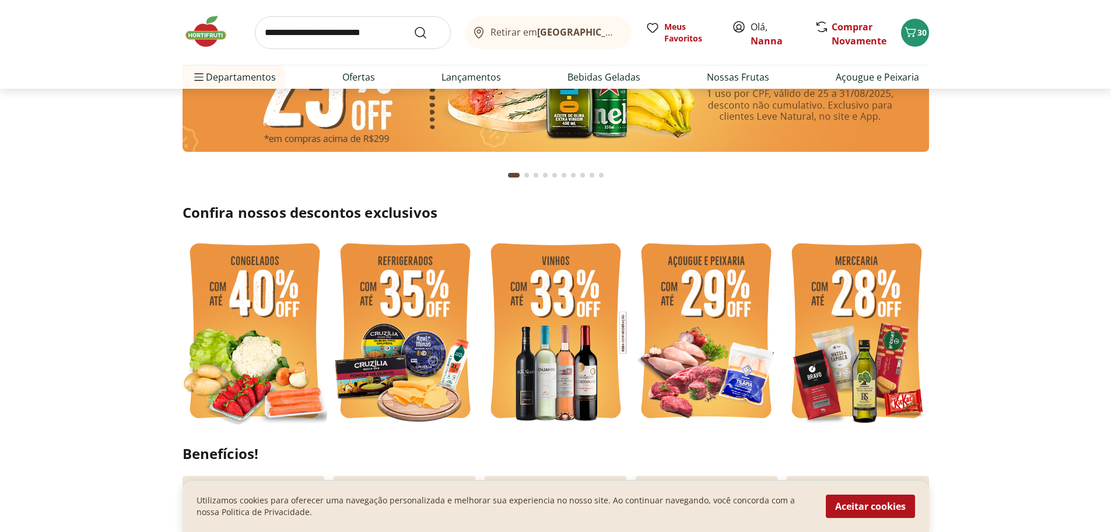
scroll to position [163, 0]
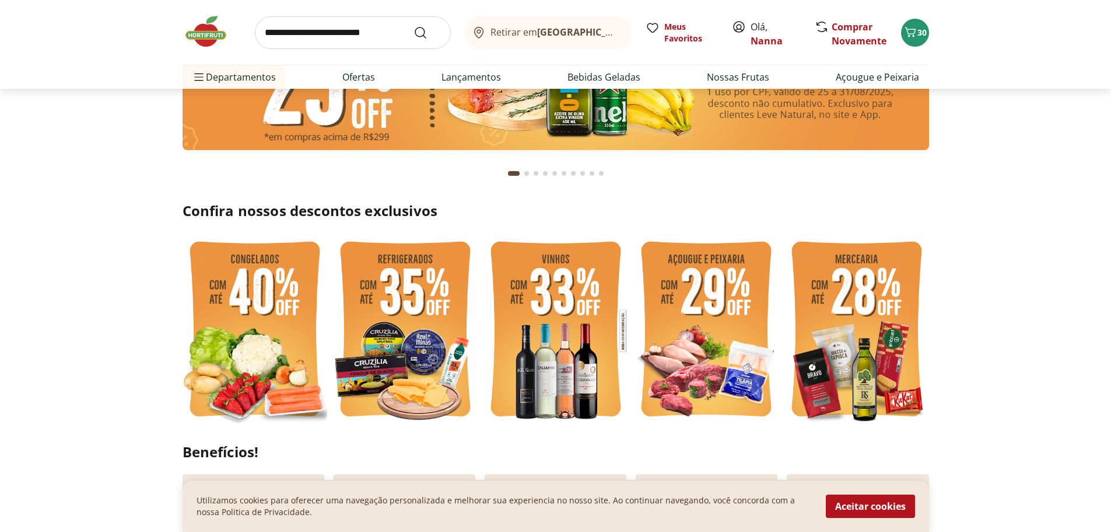
click at [400, 338] on img at bounding box center [405, 330] width 145 height 193
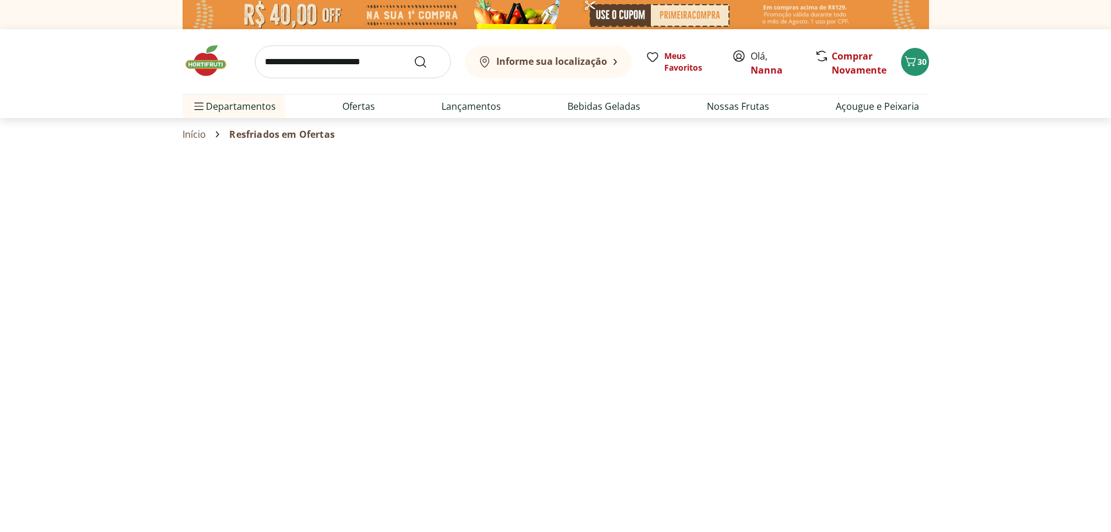
select select "**********"
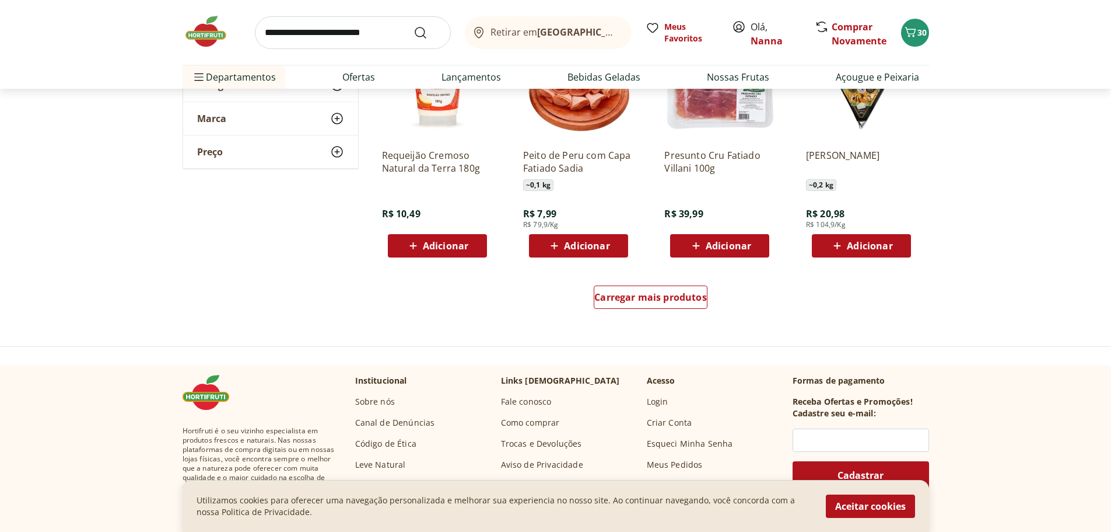
scroll to position [691, 0]
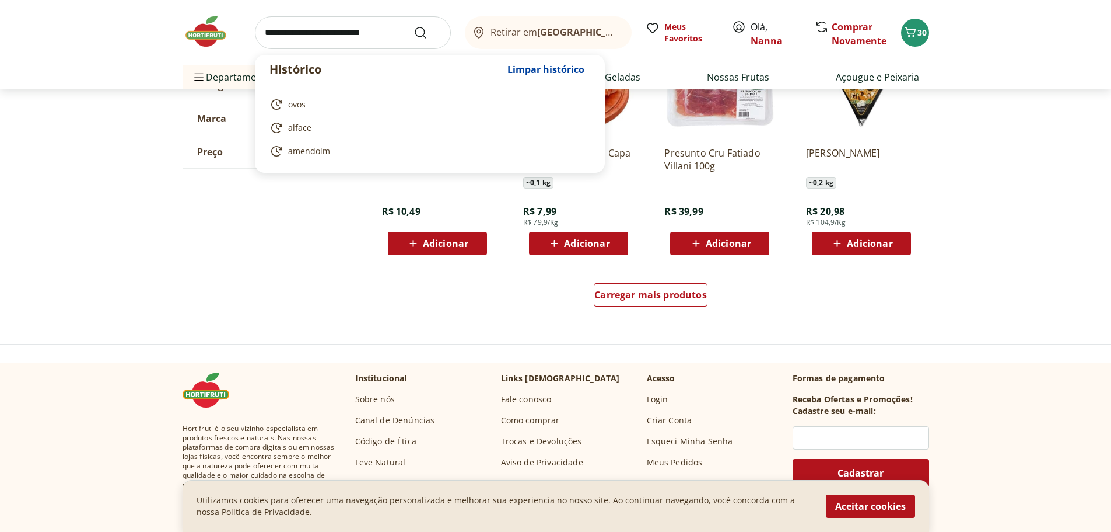
click at [359, 26] on input "search" at bounding box center [353, 32] width 196 height 33
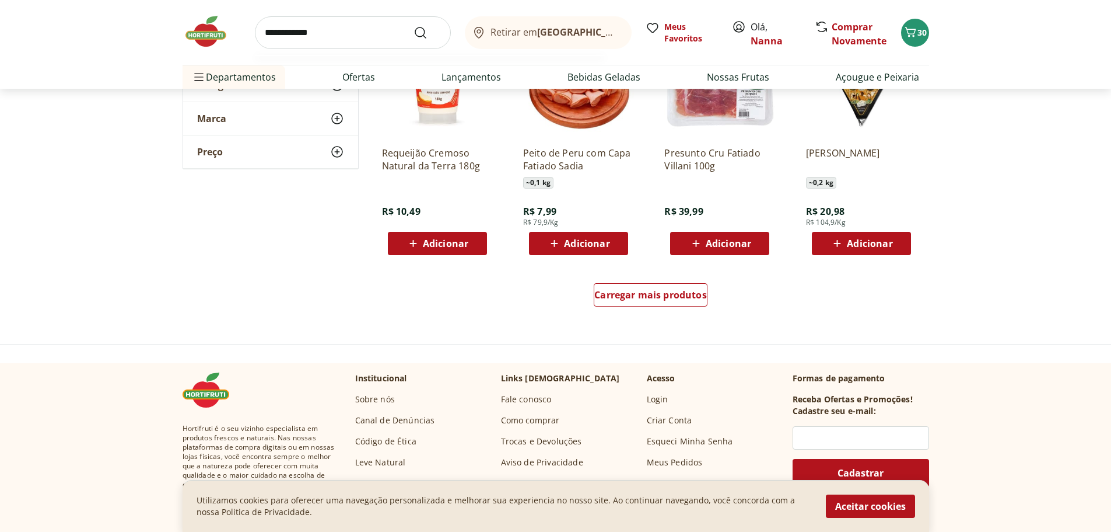
type input "**********"
click at [414, 26] on button "Submit Search" at bounding box center [428, 33] width 28 height 14
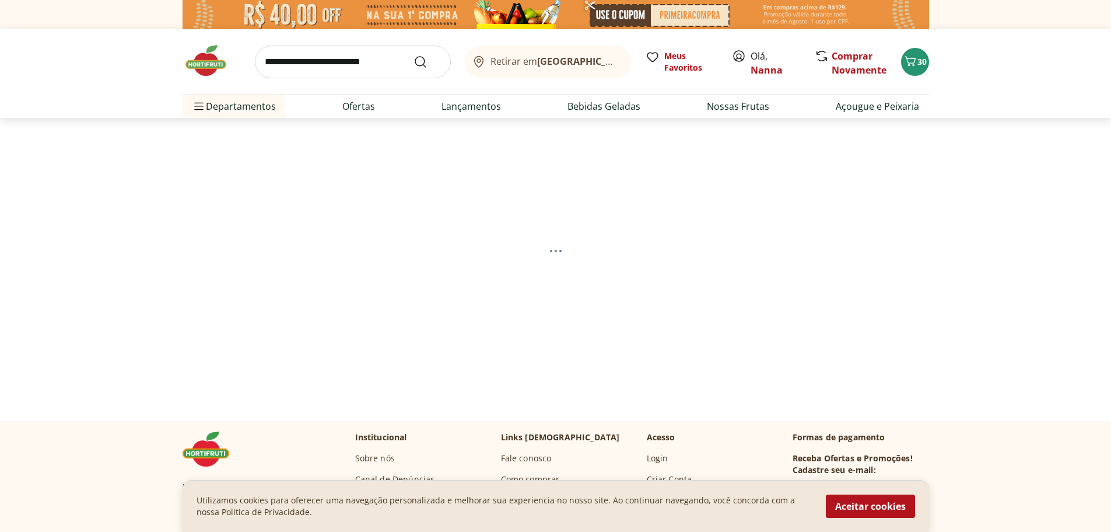
select select "**********"
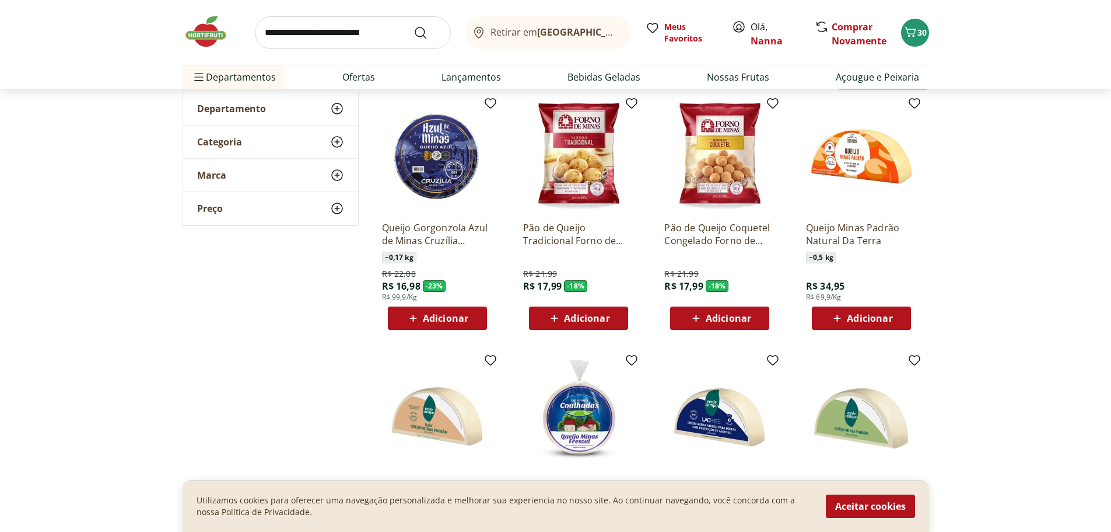
scroll to position [146, 0]
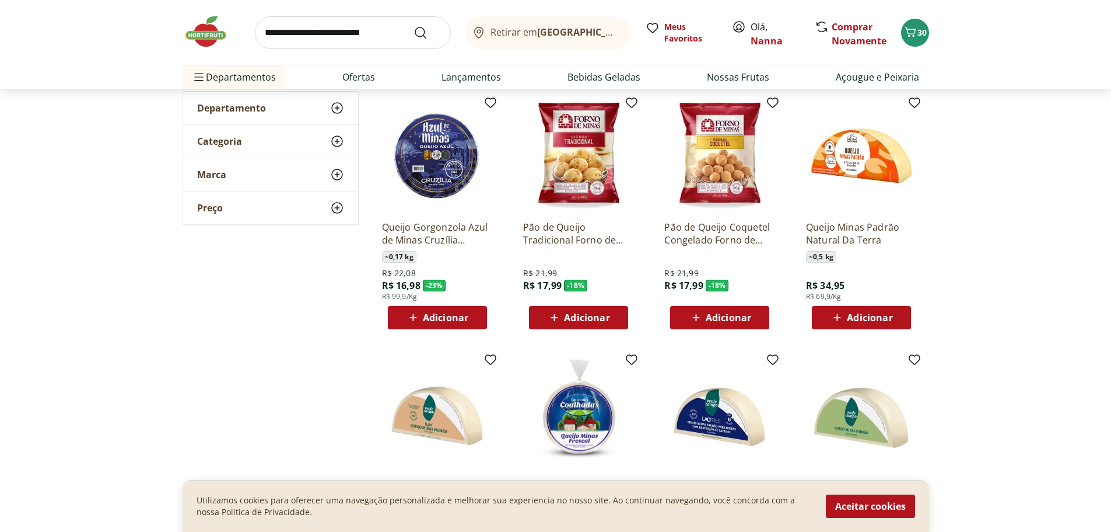
click at [870, 313] on span "Adicionar" at bounding box center [870, 317] width 46 height 9
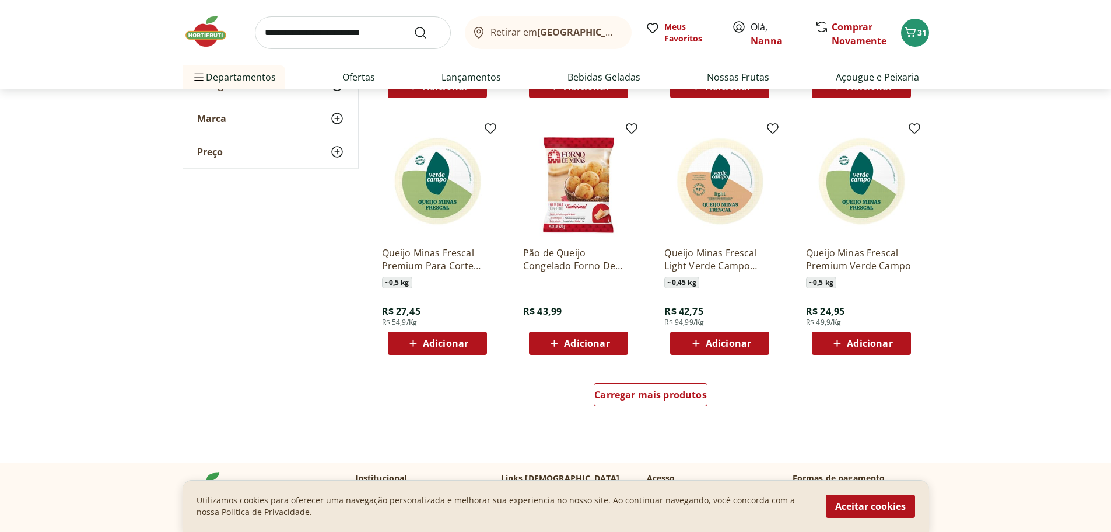
scroll to position [635, 0]
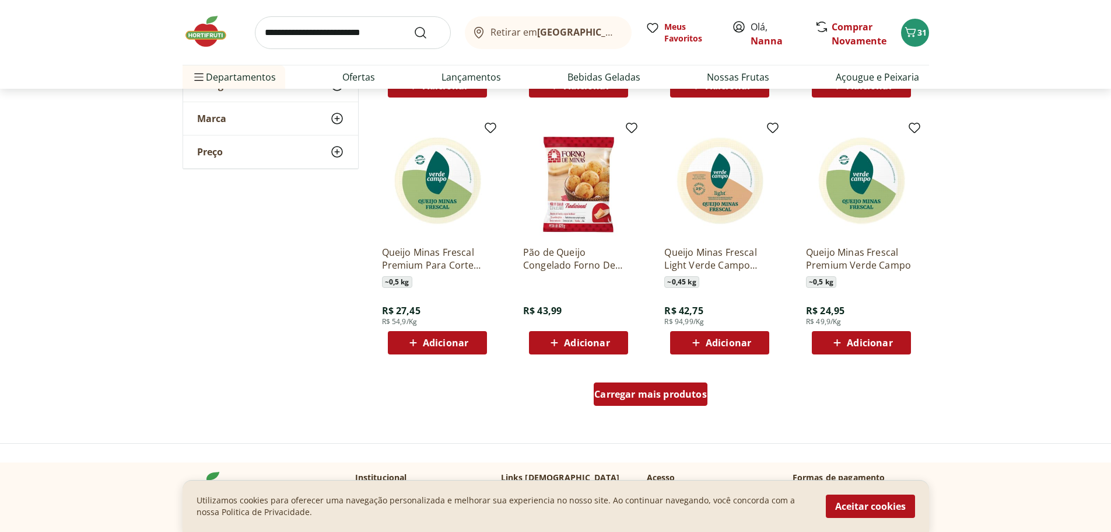
click at [681, 397] on span "Carregar mais produtos" at bounding box center [651, 393] width 113 height 9
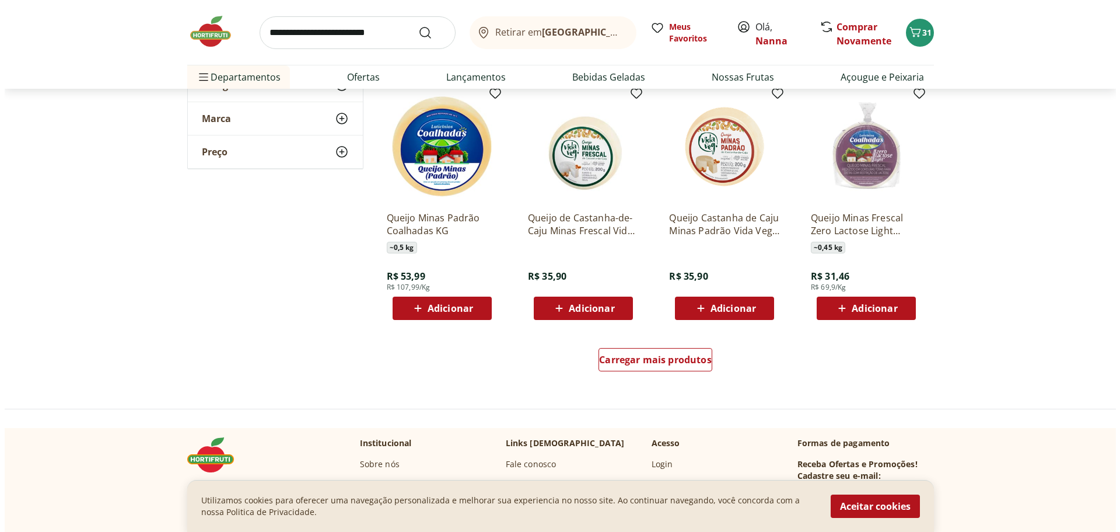
scroll to position [1431, 0]
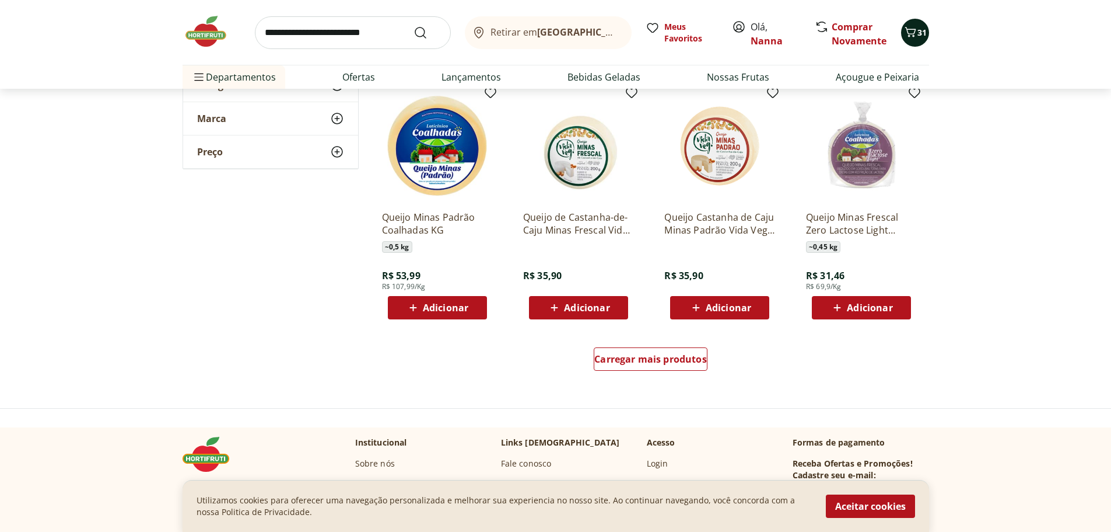
click at [913, 39] on icon "Carrinho" at bounding box center [911, 32] width 14 height 14
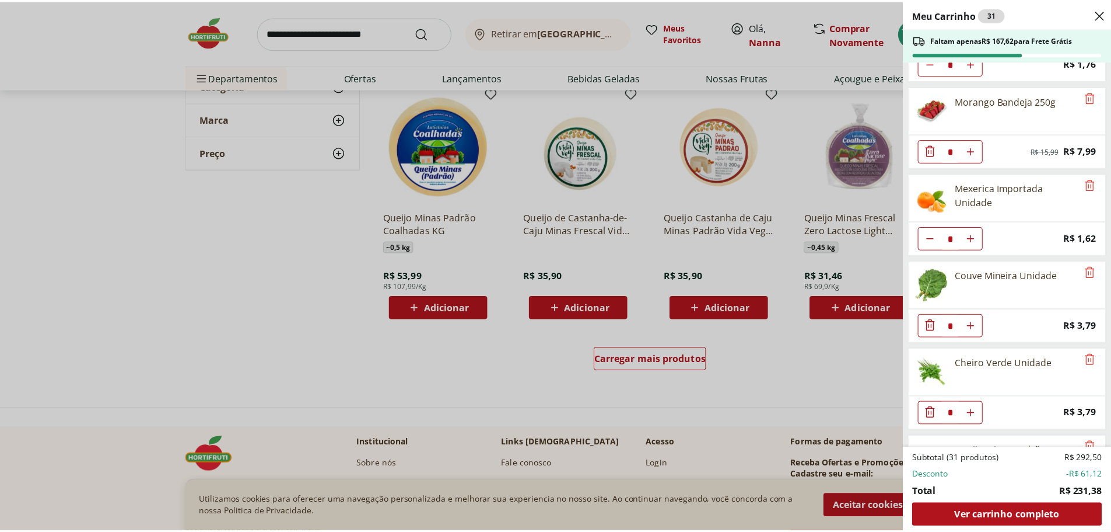
scroll to position [1456, 0]
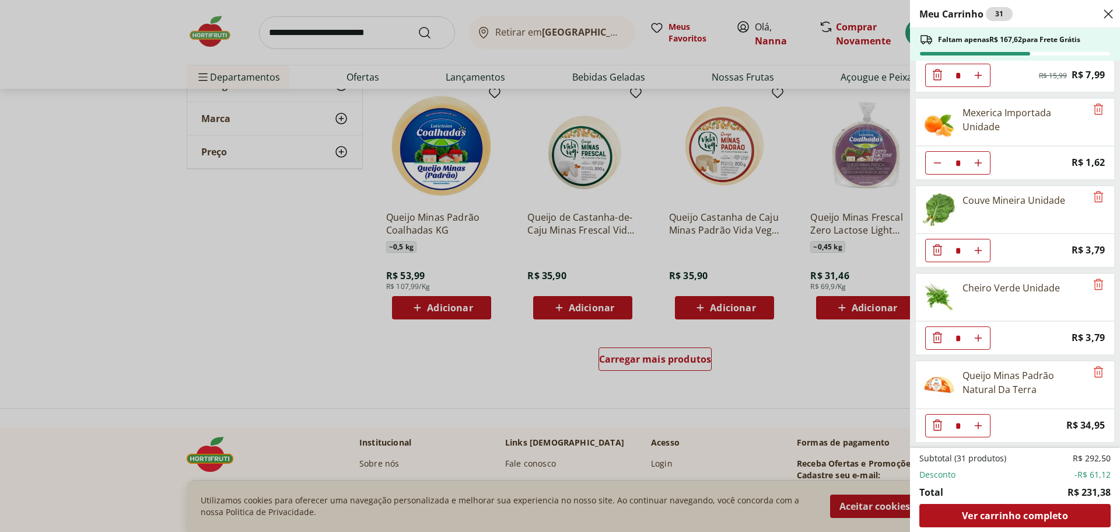
click at [250, 229] on div "Meu Carrinho 31 Faltam apenas R$ 167,62 para Frete Grátis Filé de Peito de Fran…" at bounding box center [560, 266] width 1120 height 532
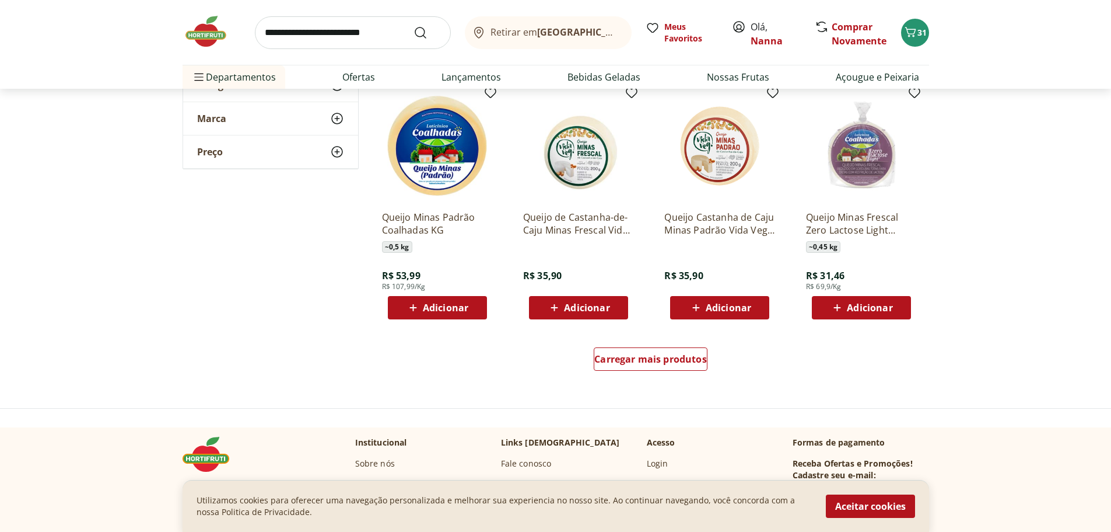
click at [204, 32] on img at bounding box center [212, 31] width 58 height 35
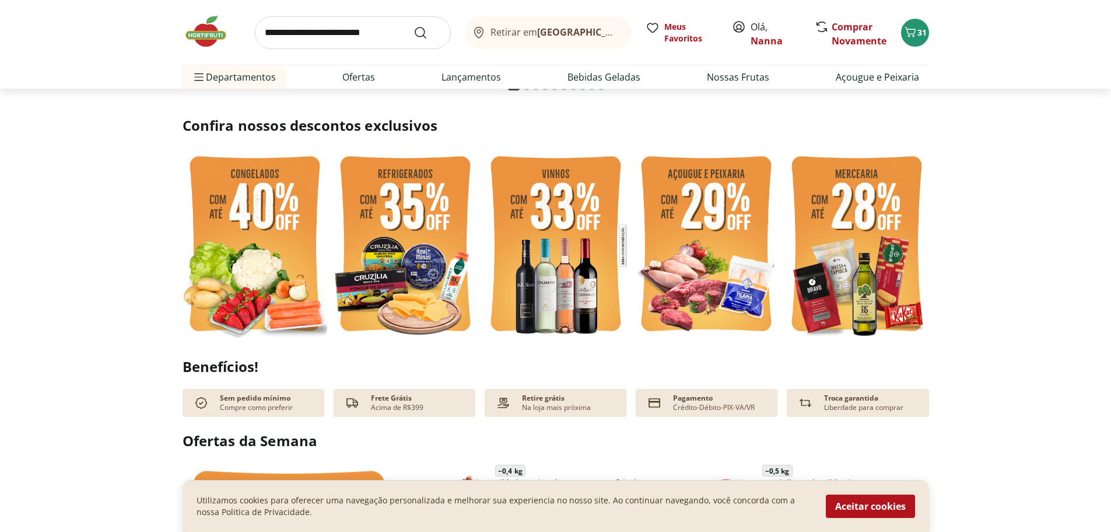
scroll to position [249, 0]
click at [853, 250] on img at bounding box center [857, 244] width 145 height 193
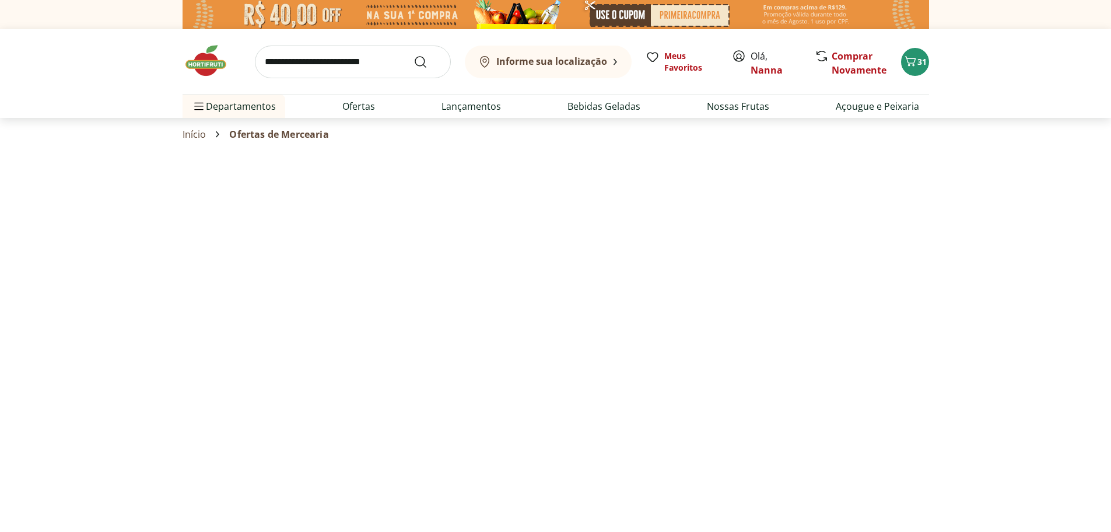
select select "**********"
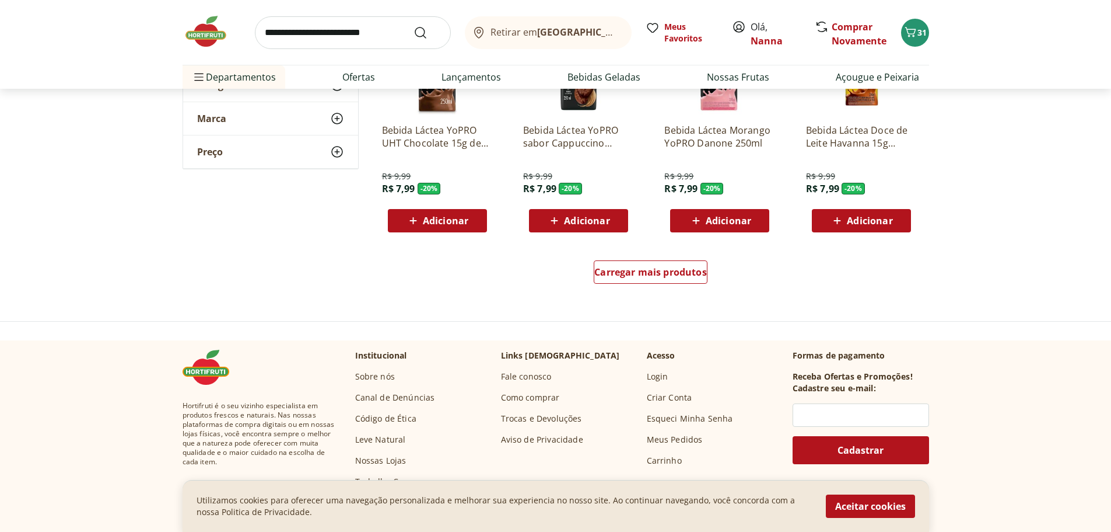
scroll to position [715, 0]
click at [654, 267] on span "Carregar mais produtos" at bounding box center [651, 271] width 113 height 9
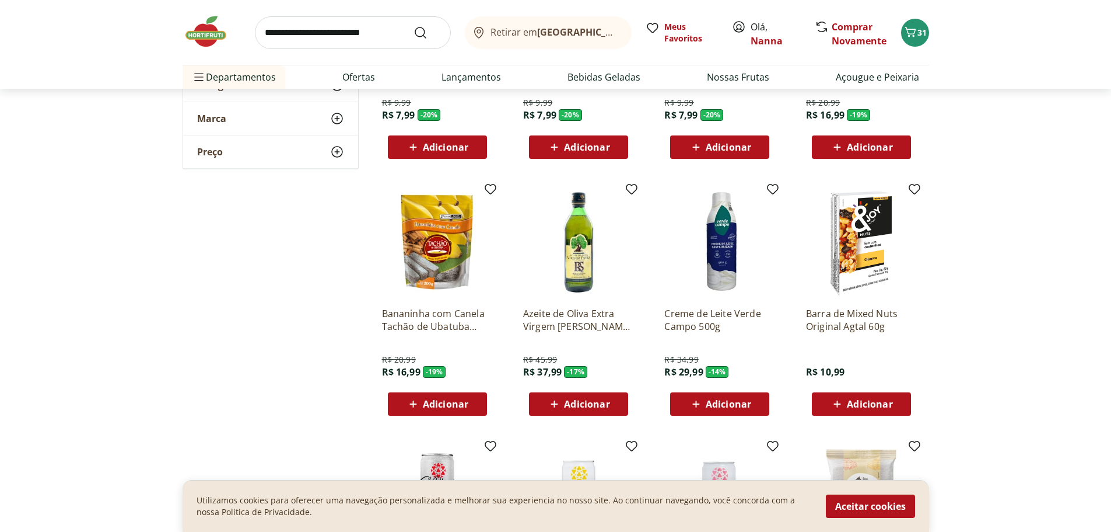
scroll to position [1036, 0]
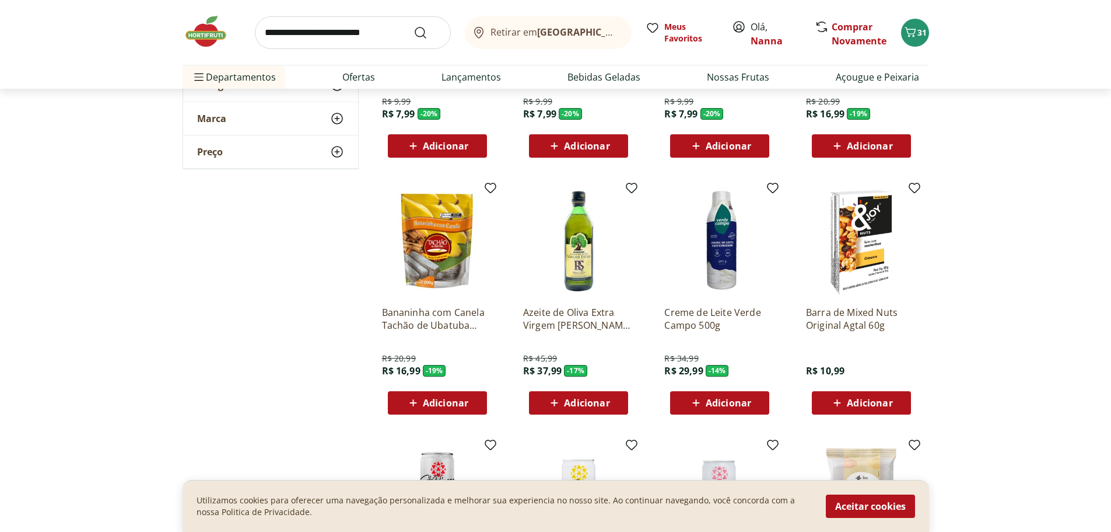
click at [606, 406] on span "Adicionar" at bounding box center [587, 402] width 46 height 9
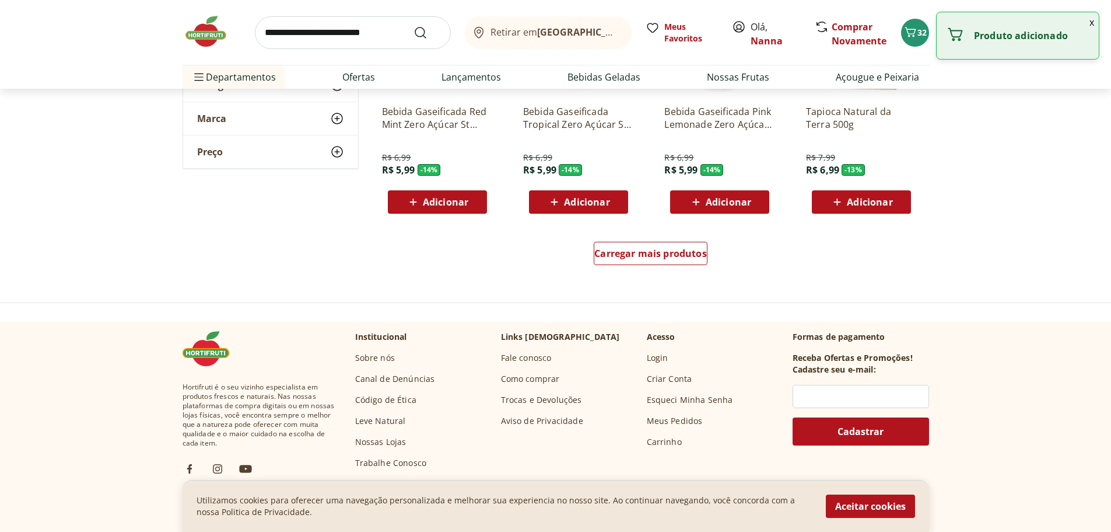
scroll to position [1606, 0]
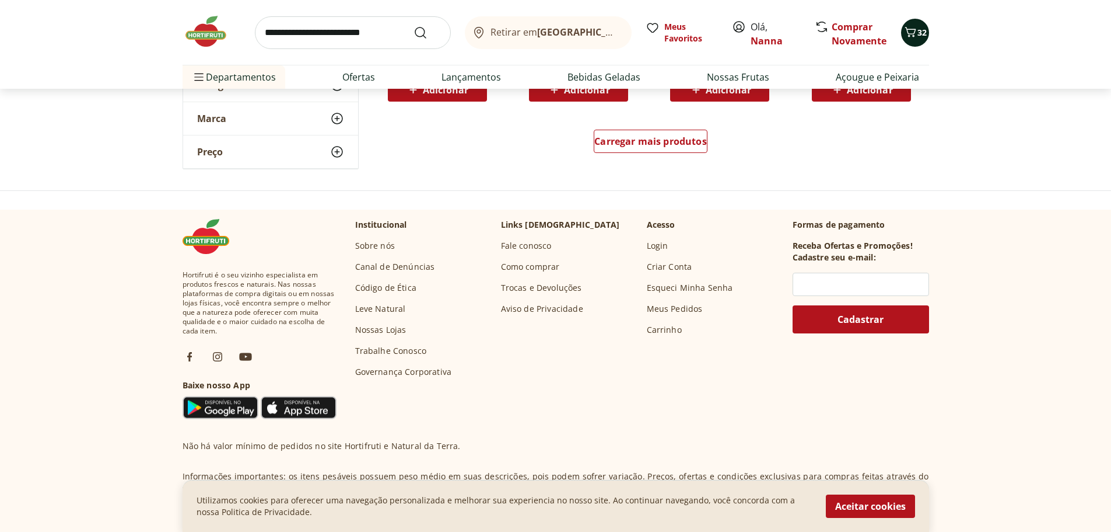
click at [910, 36] on icon "Carrinho" at bounding box center [910, 32] width 11 height 10
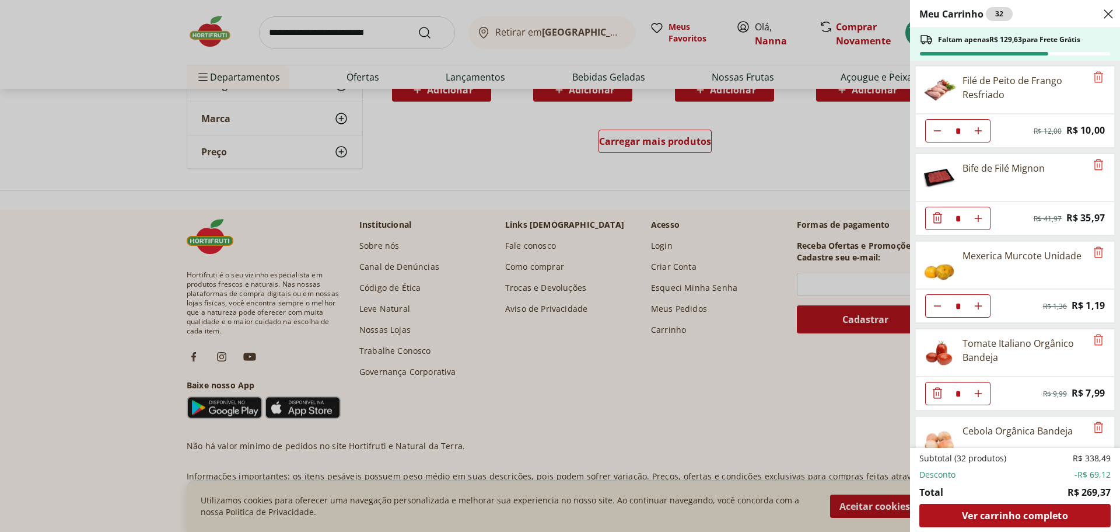
click at [349, 32] on div "Meu Carrinho 32 Faltam apenas R$ 129,63 para Frete Grátis Filé de Peito de Fran…" at bounding box center [560, 266] width 1120 height 532
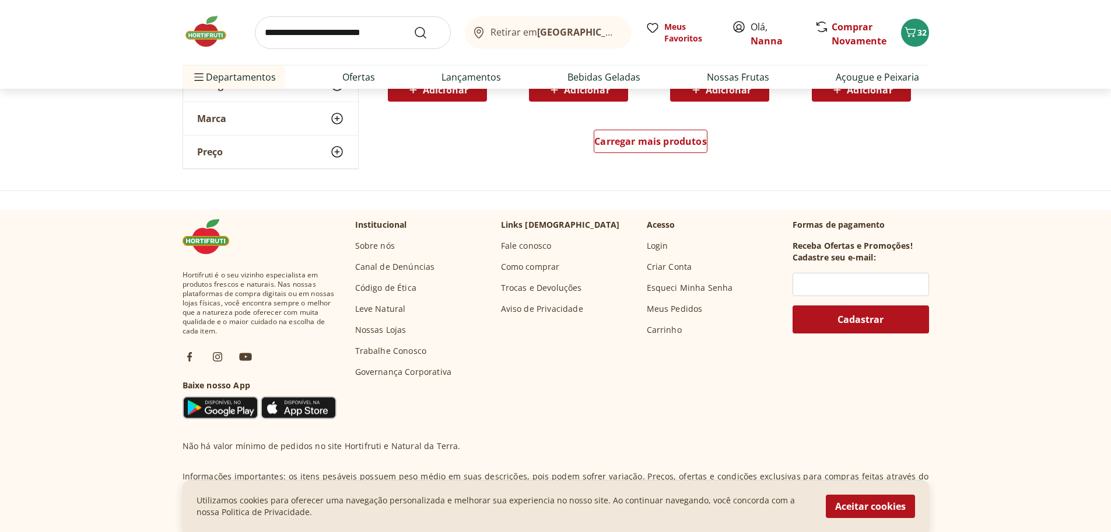
click at [366, 41] on input "search" at bounding box center [353, 32] width 196 height 33
type input "**********"
click at [414, 26] on button "Submit Search" at bounding box center [428, 33] width 28 height 14
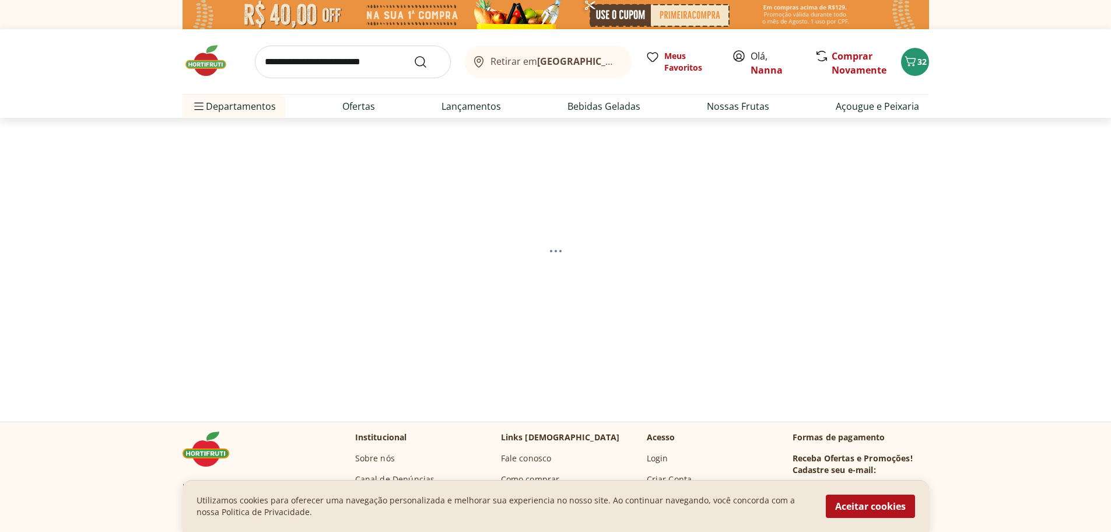
select select "**********"
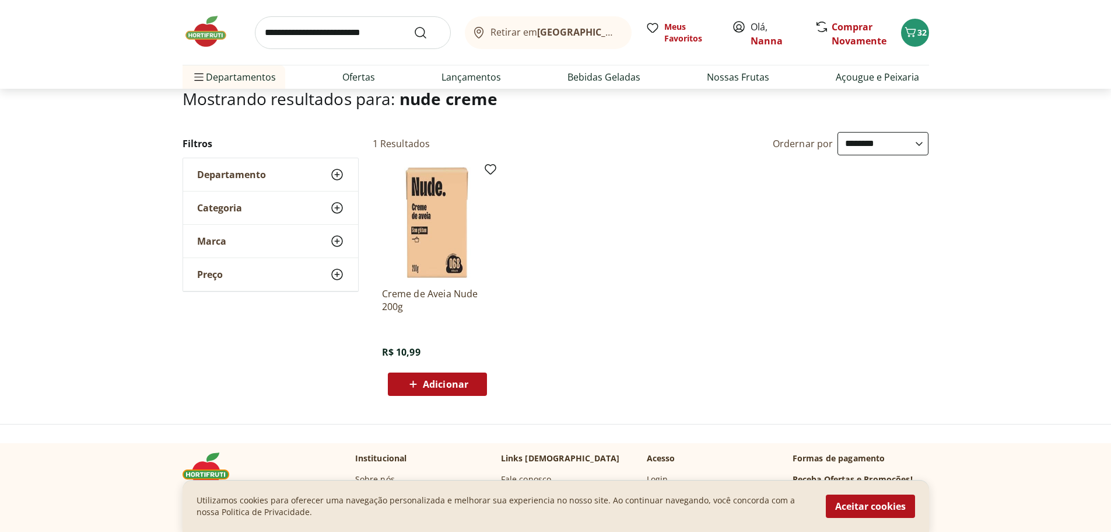
scroll to position [81, 0]
click at [427, 379] on span "Adicionar" at bounding box center [446, 383] width 46 height 9
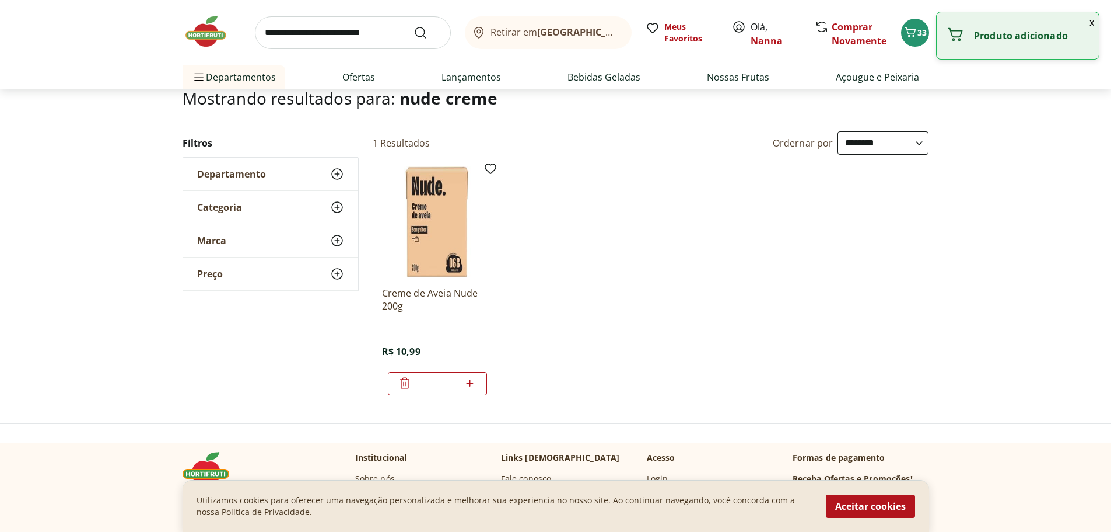
click at [201, 34] on img at bounding box center [212, 31] width 58 height 35
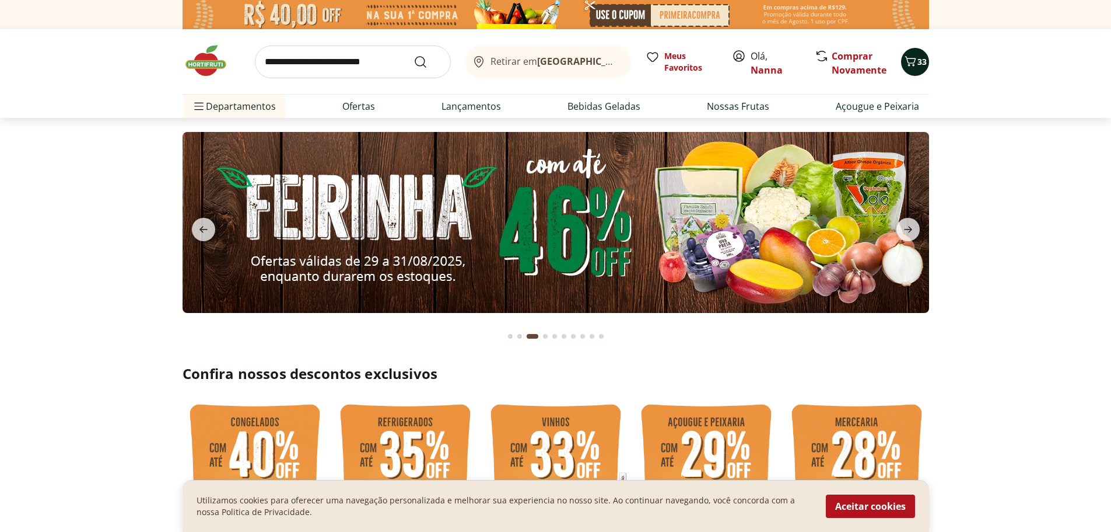
click at [910, 67] on icon "Carrinho" at bounding box center [911, 61] width 14 height 14
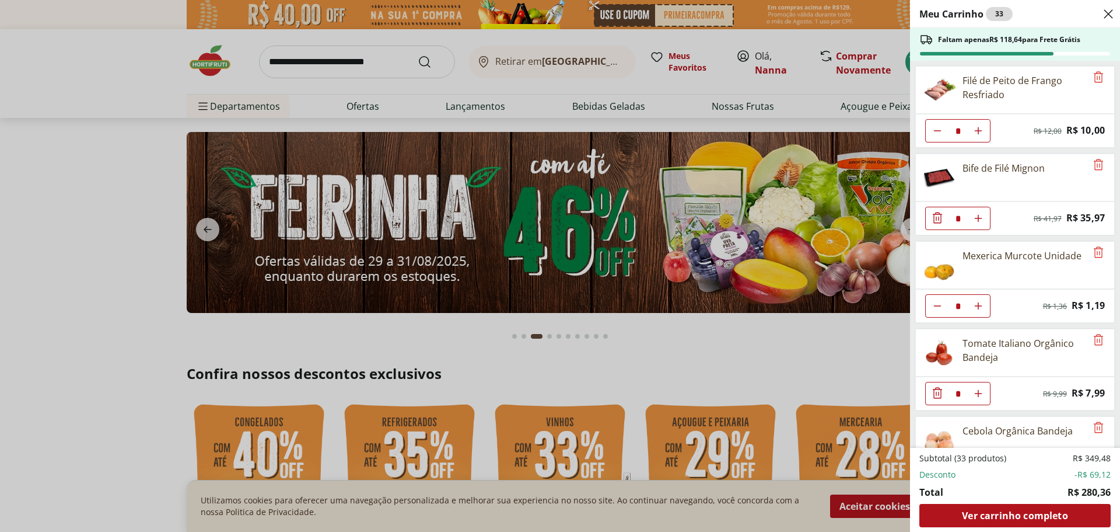
click at [214, 74] on div "Meu Carrinho 33 Faltam apenas R$ 118,64 para Frete Grátis Filé de Peito de Fran…" at bounding box center [560, 266] width 1120 height 532
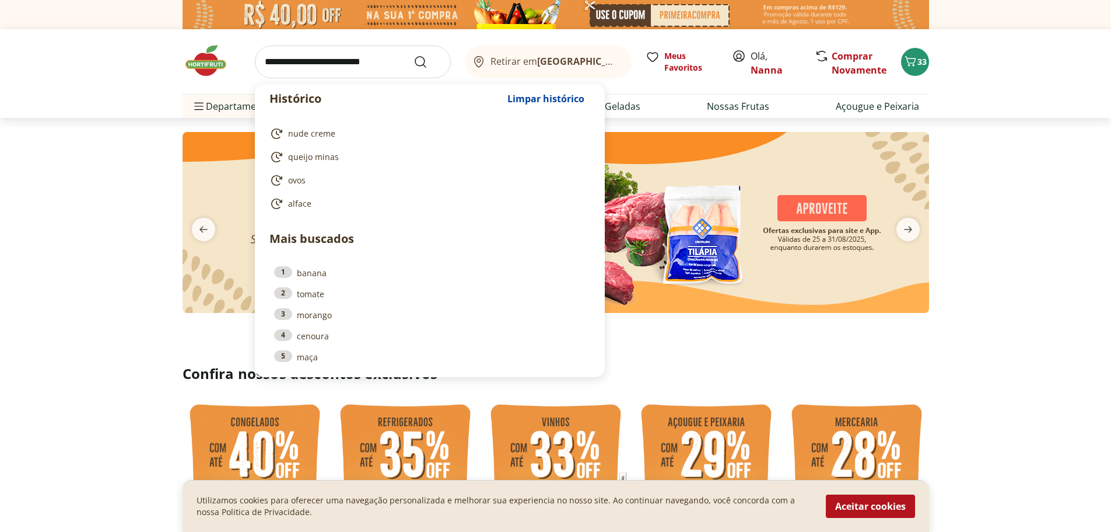
click at [307, 62] on input "search" at bounding box center [353, 62] width 196 height 33
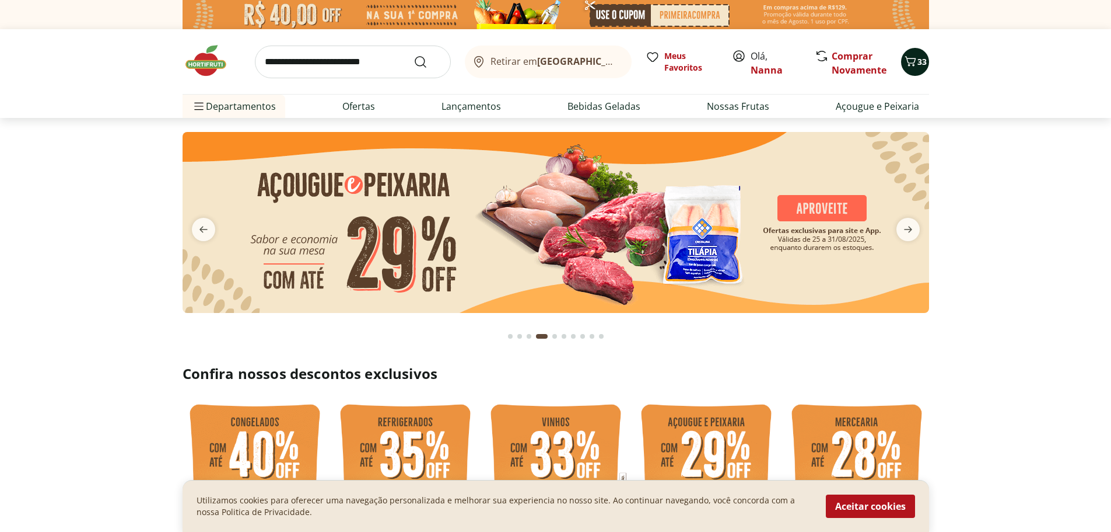
click at [914, 69] on span "Carrinho" at bounding box center [911, 61] width 14 height 15
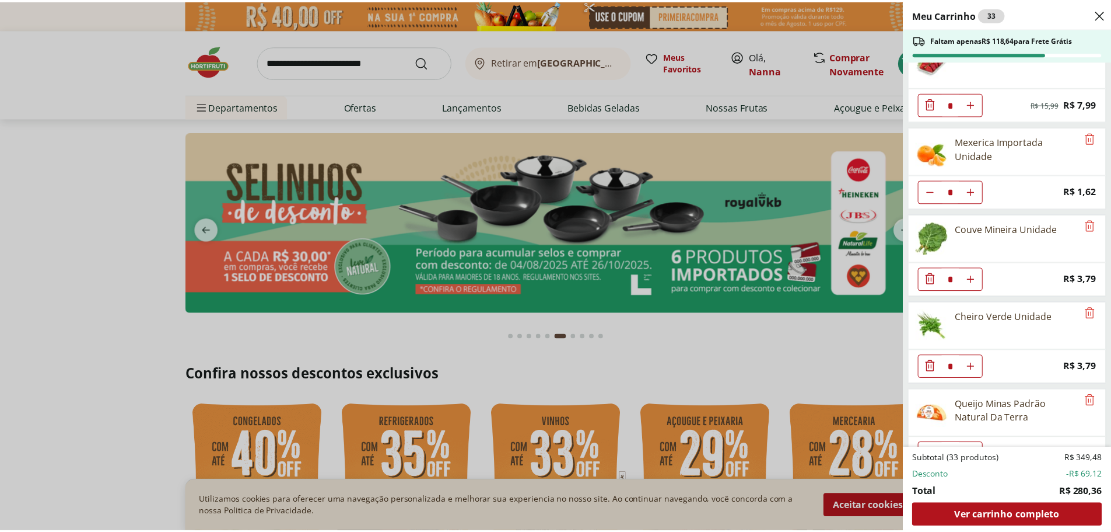
scroll to position [1427, 0]
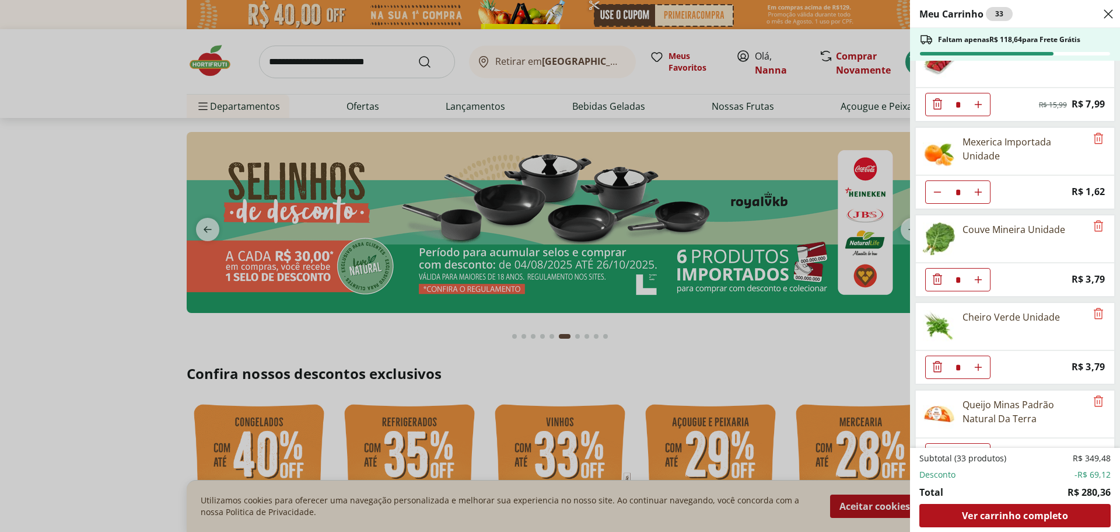
click at [386, 65] on div "Meu Carrinho 33 Faltam apenas R$ 118,64 para Frete Grátis Filé de Peito de Fran…" at bounding box center [560, 266] width 1120 height 532
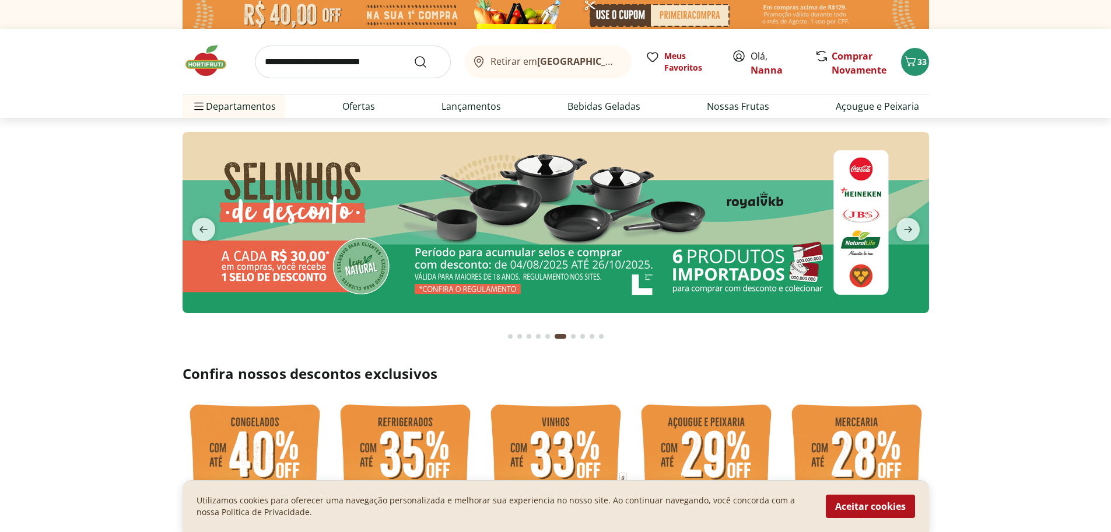
click at [372, 61] on input "search" at bounding box center [353, 62] width 196 height 33
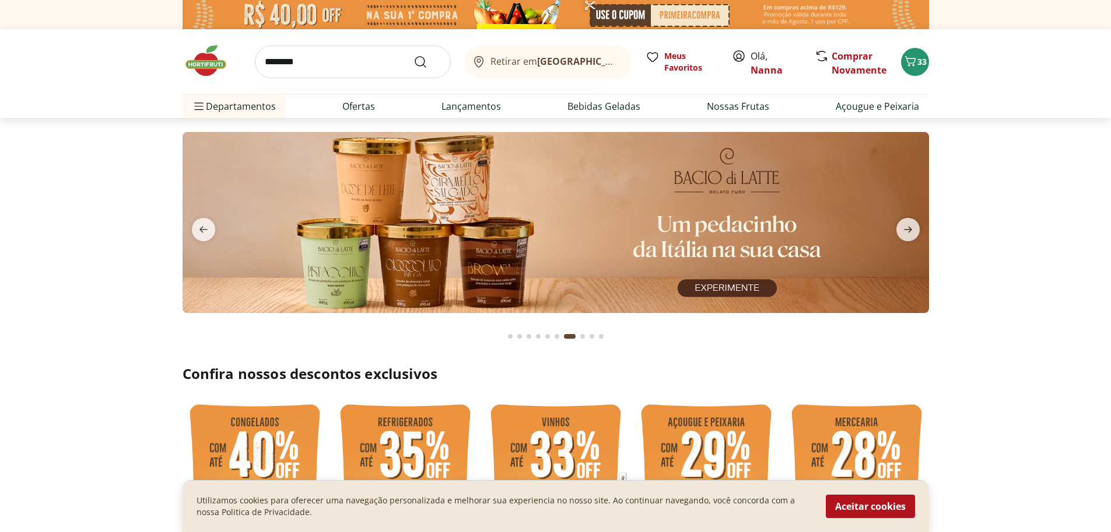
type input "********"
click at [414, 55] on button "Submit Search" at bounding box center [428, 62] width 28 height 14
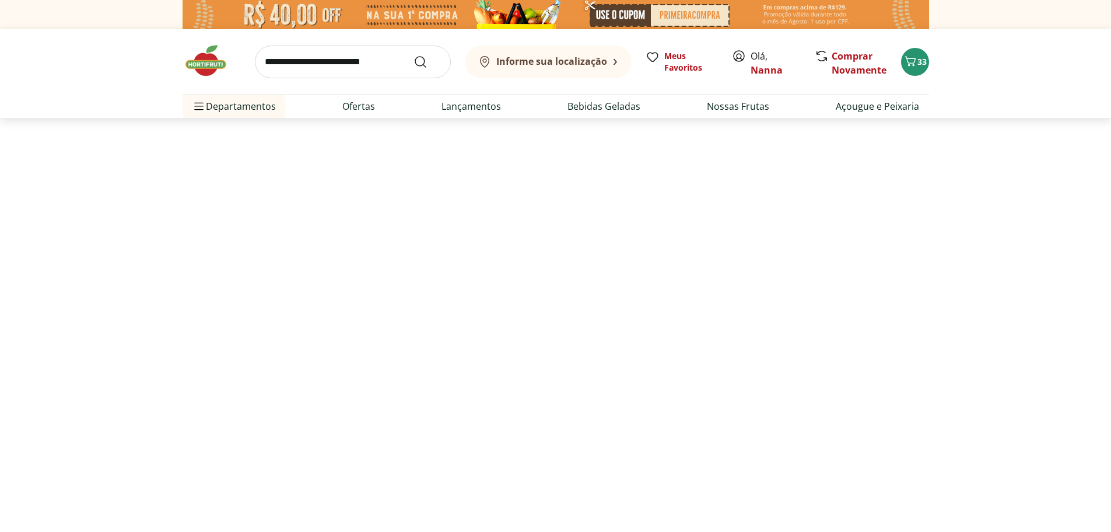
select select "**********"
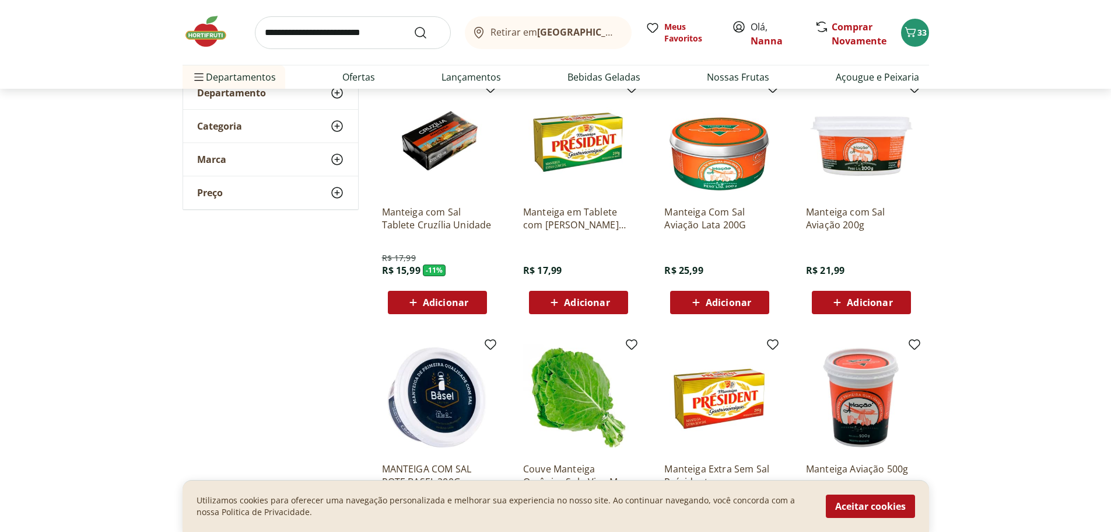
scroll to position [162, 0]
click at [450, 298] on span "Adicionar" at bounding box center [446, 301] width 46 height 9
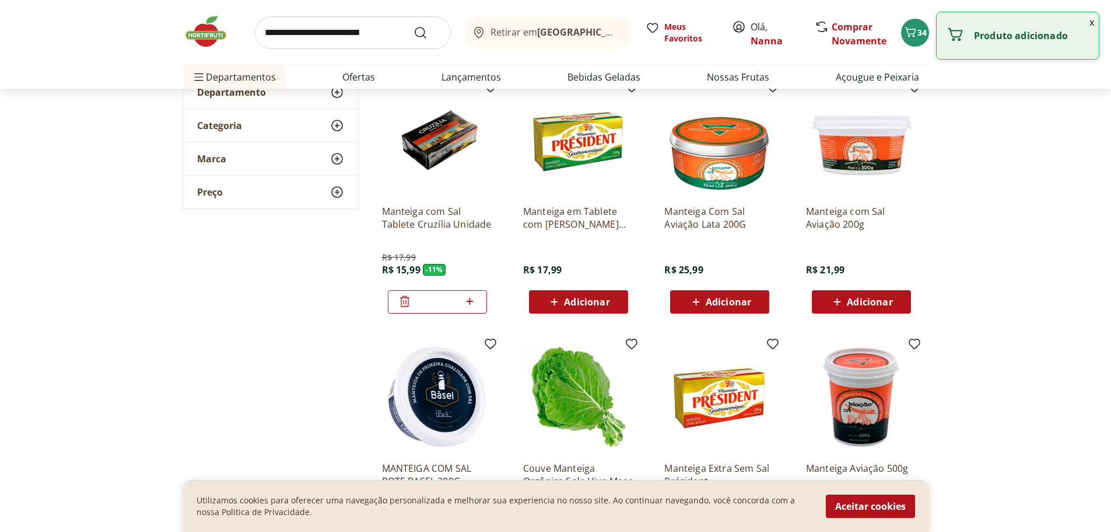
click at [344, 39] on input "search" at bounding box center [353, 32] width 196 height 33
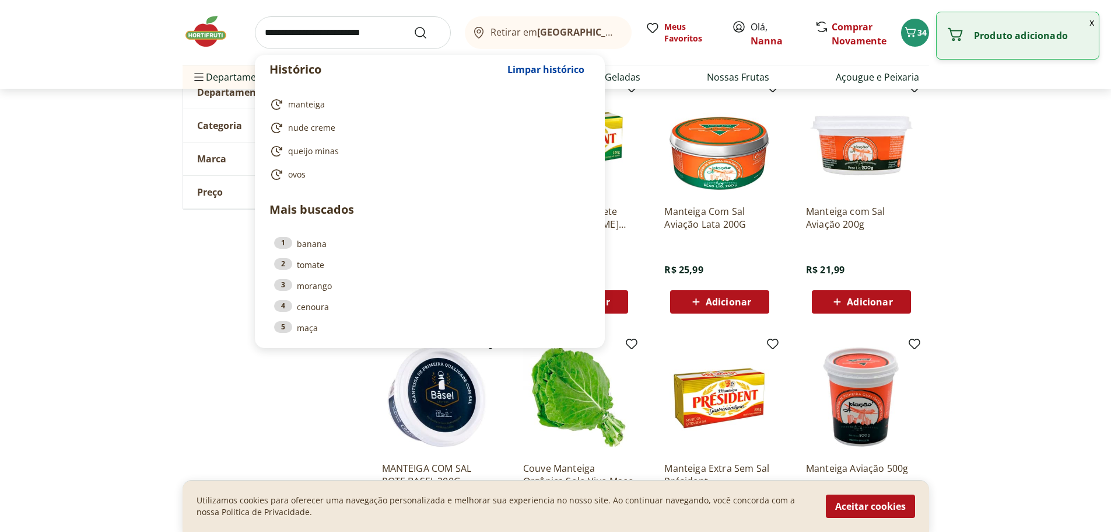
click at [344, 39] on input "search" at bounding box center [353, 32] width 196 height 33
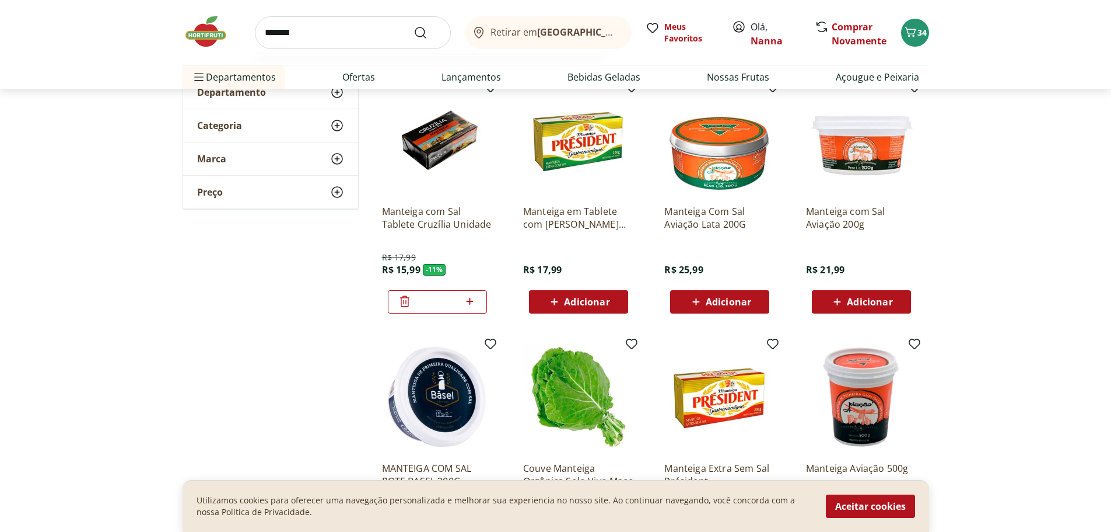
type input "*******"
click at [414, 26] on button "Submit Search" at bounding box center [428, 33] width 28 height 14
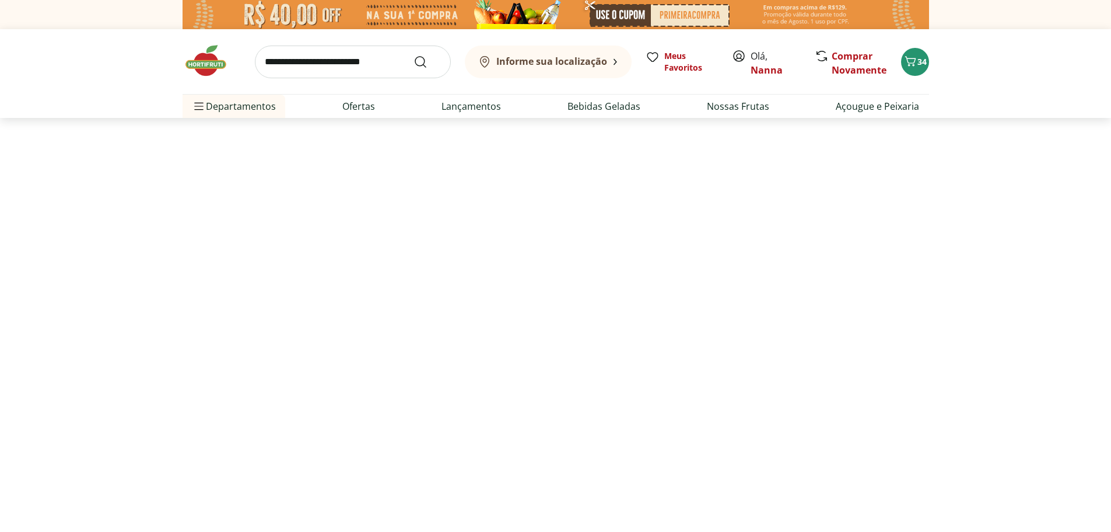
select select "**********"
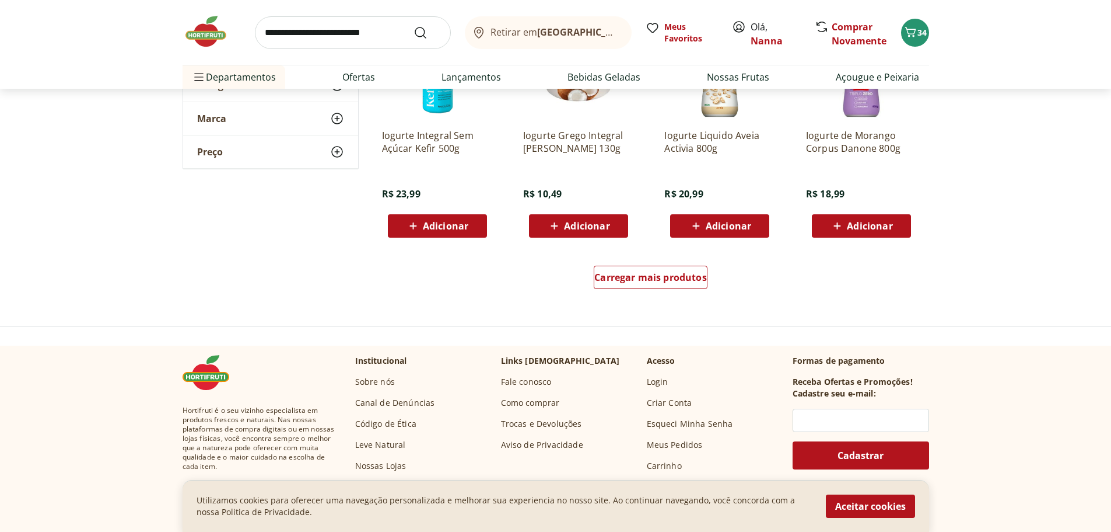
scroll to position [750, 0]
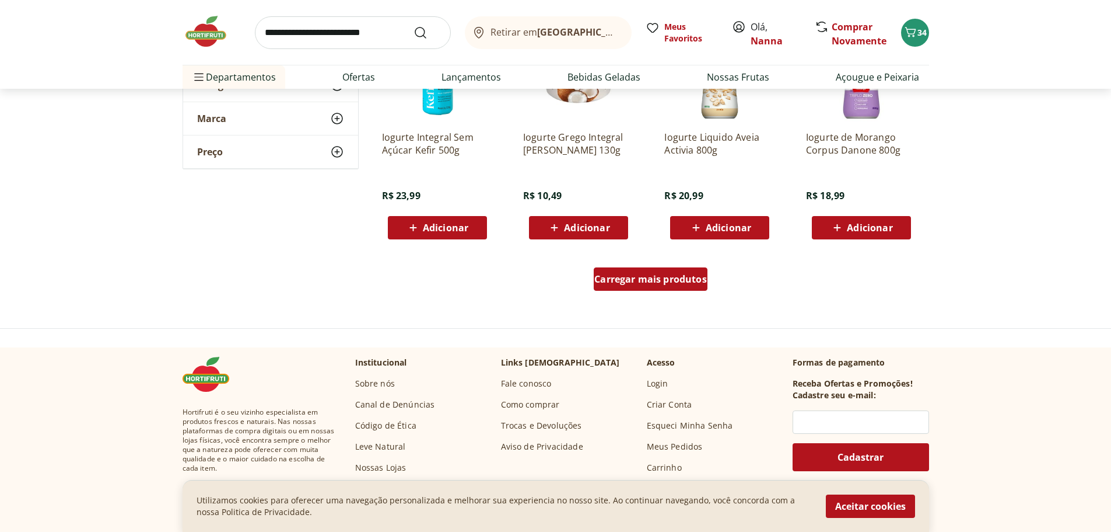
click at [634, 285] on div "Carregar mais produtos" at bounding box center [651, 278] width 114 height 23
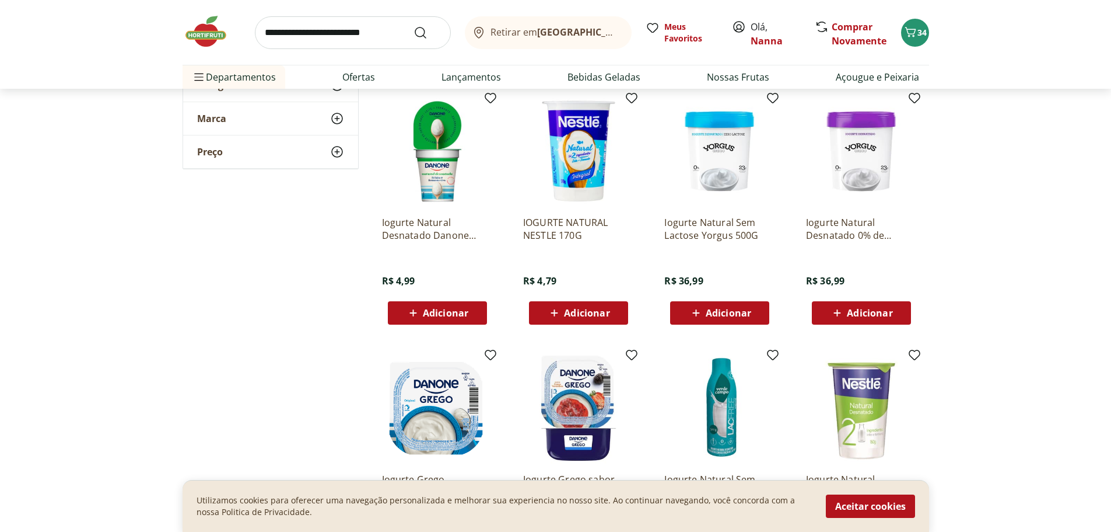
scroll to position [1168, 0]
click at [459, 316] on span "Adicionar" at bounding box center [446, 313] width 46 height 9
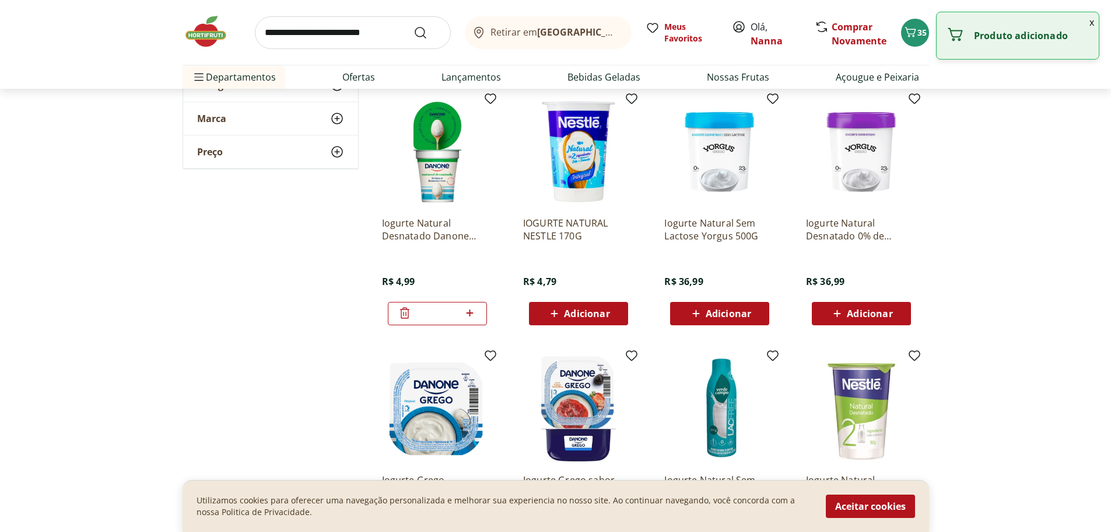
click at [477, 311] on div "*" at bounding box center [437, 313] width 99 height 23
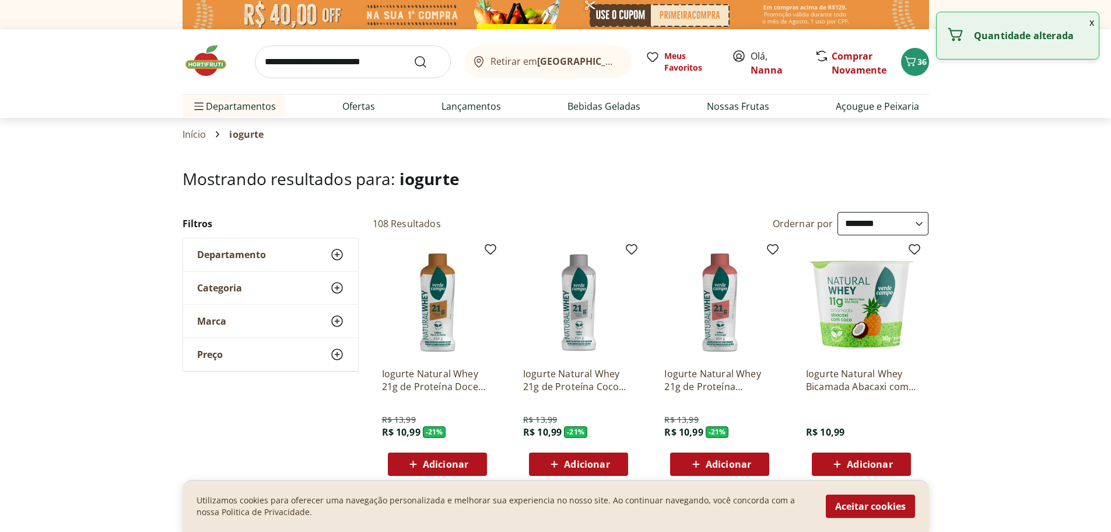
select select "**********"
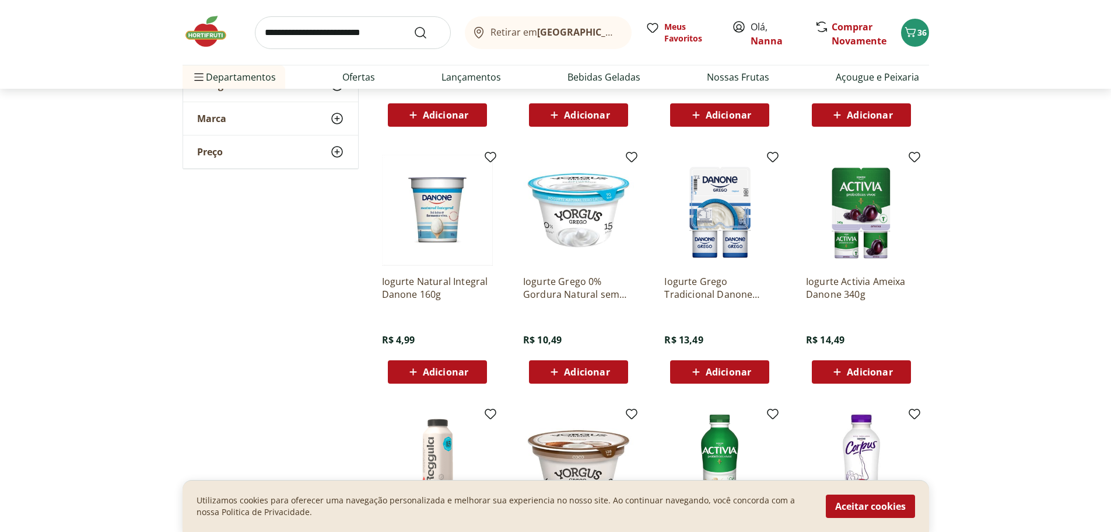
scroll to position [349, 0]
click at [469, 368] on div "Adicionar" at bounding box center [437, 371] width 81 height 21
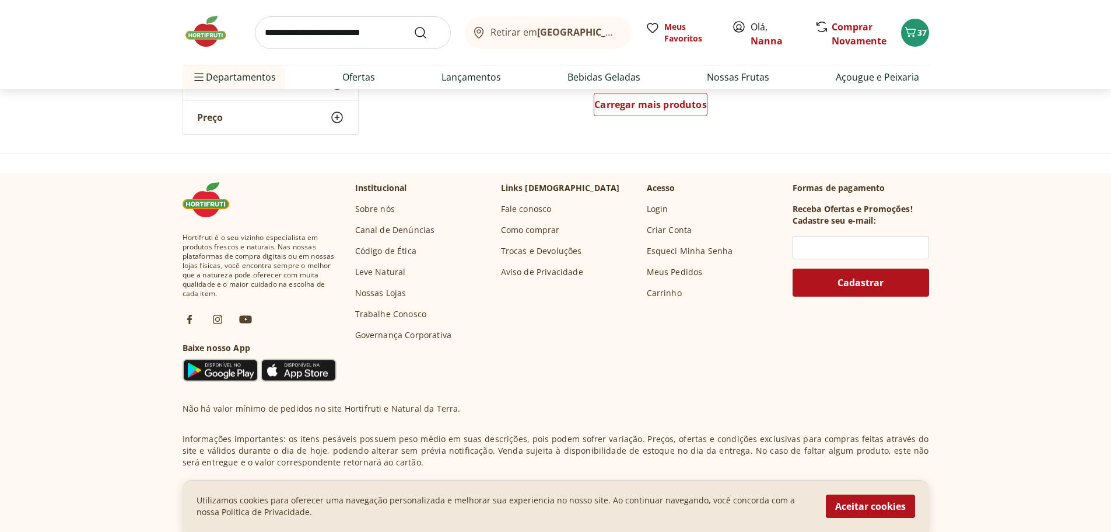
scroll to position [1717, 0]
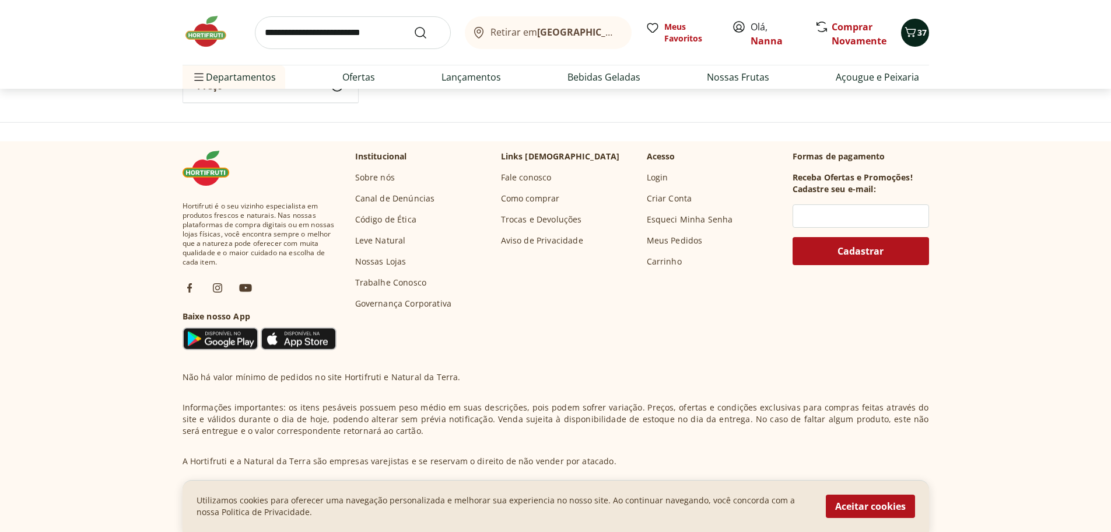
click at [918, 37] on span "37" at bounding box center [922, 32] width 9 height 11
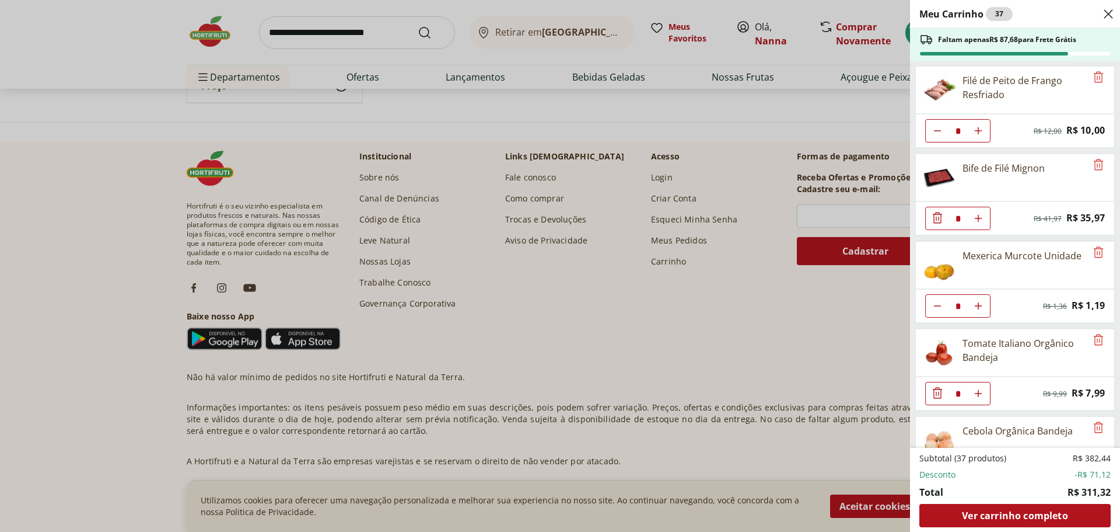
click at [212, 52] on div "Meu Carrinho 37 Faltam apenas R$ 87,68 para Frete Grátis Filé de Peito de Frang…" at bounding box center [560, 266] width 1120 height 532
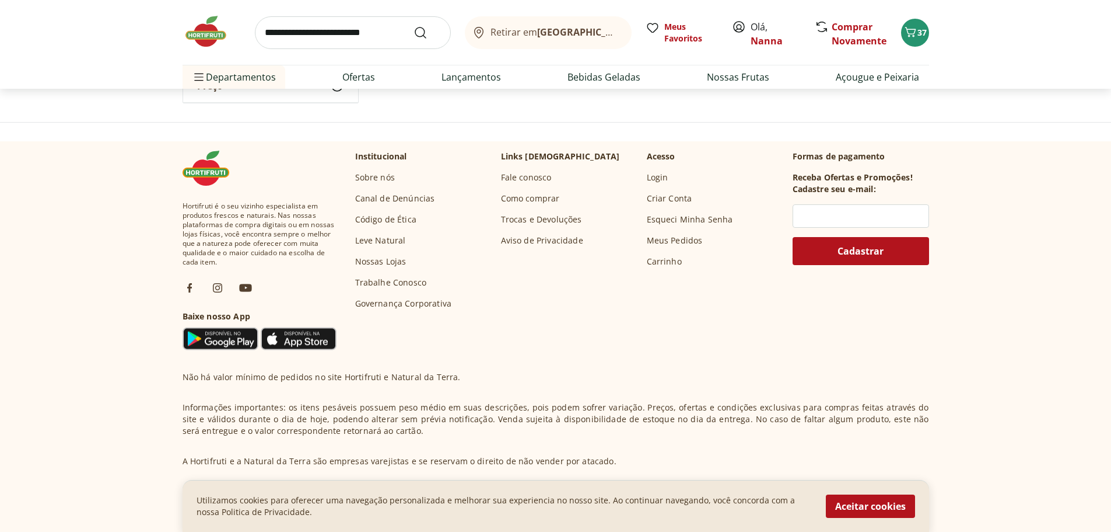
click at [215, 43] on img at bounding box center [212, 31] width 58 height 35
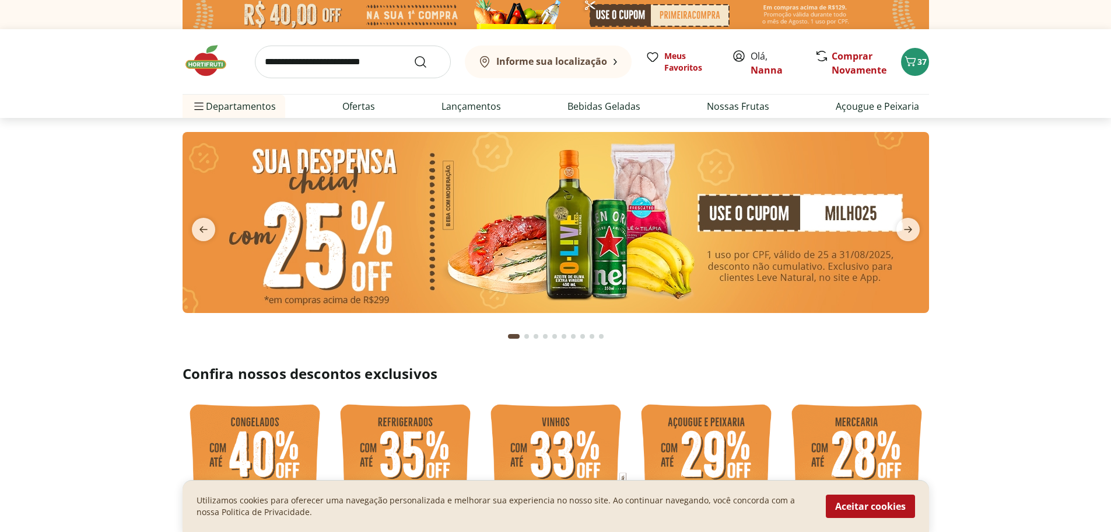
type input "*"
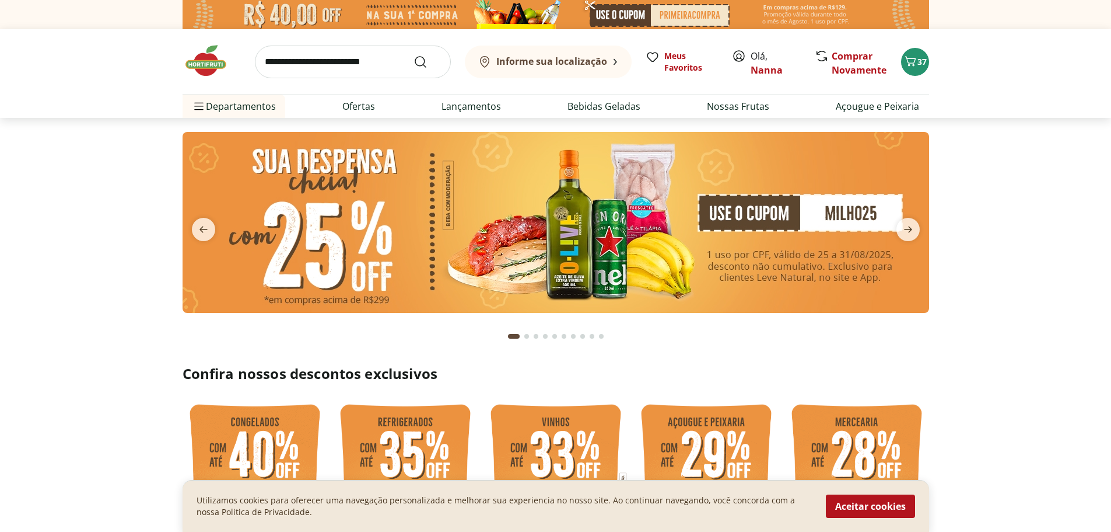
type input "*"
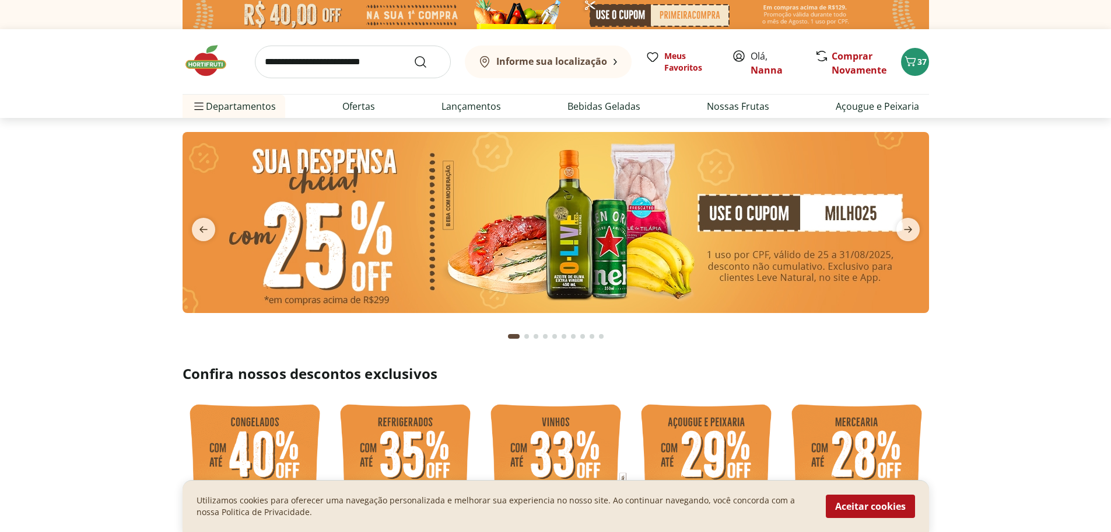
type input "*"
click at [362, 201] on img at bounding box center [556, 222] width 747 height 181
click at [813, 214] on img at bounding box center [556, 222] width 747 height 181
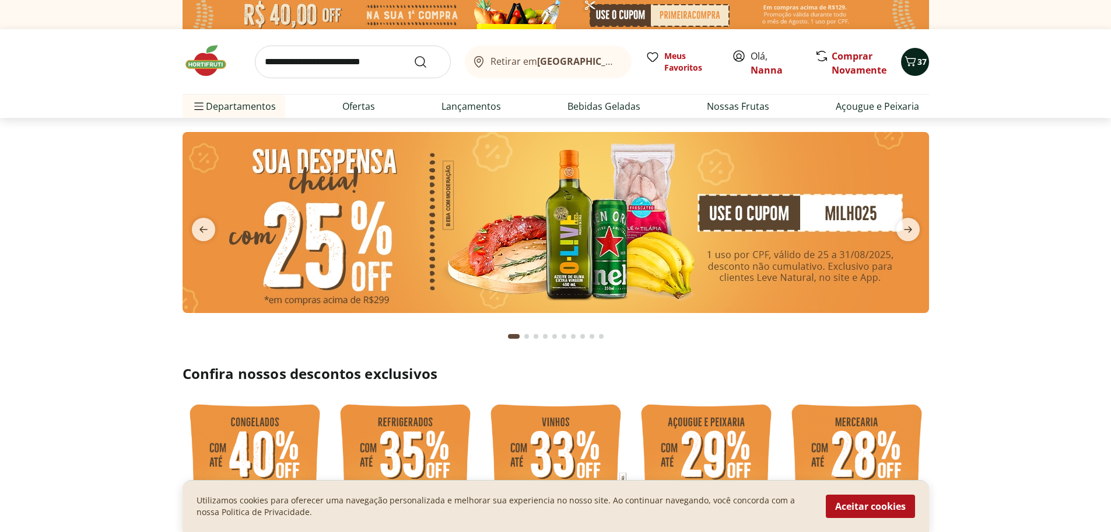
click at [919, 60] on span "37" at bounding box center [922, 61] width 9 height 11
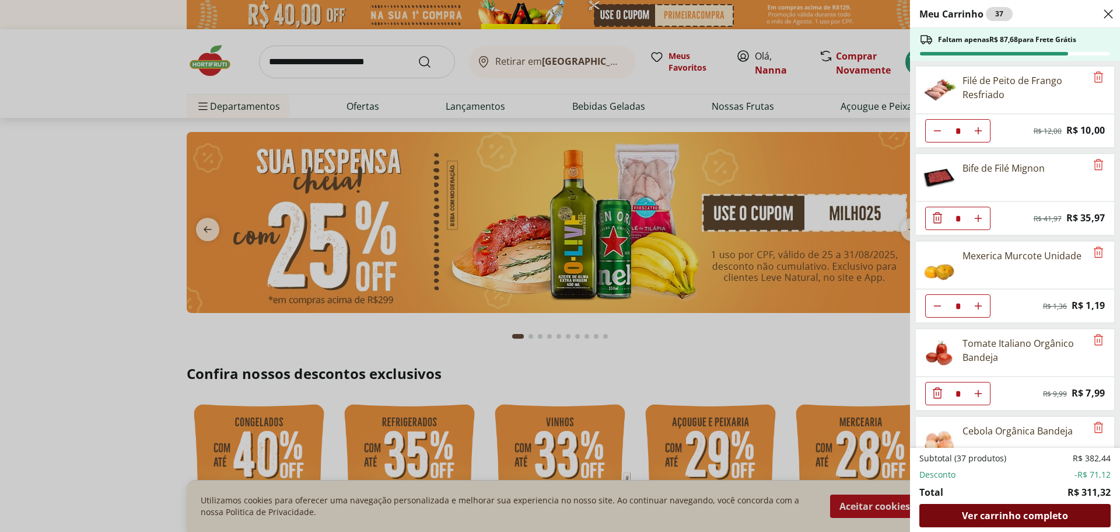
click at [1039, 518] on span "Ver carrinho completo" at bounding box center [1015, 515] width 106 height 9
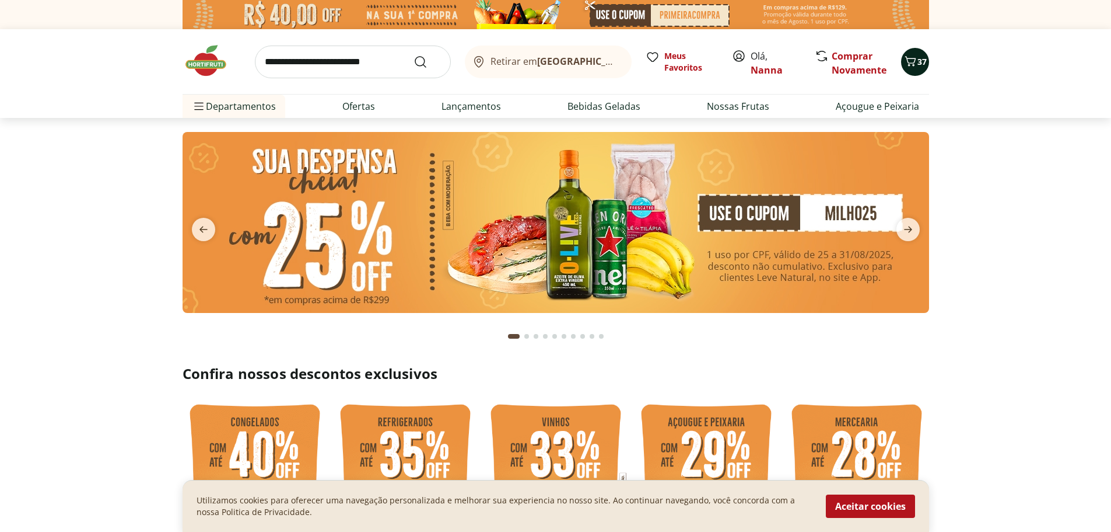
click at [914, 64] on icon "Carrinho" at bounding box center [911, 61] width 14 height 14
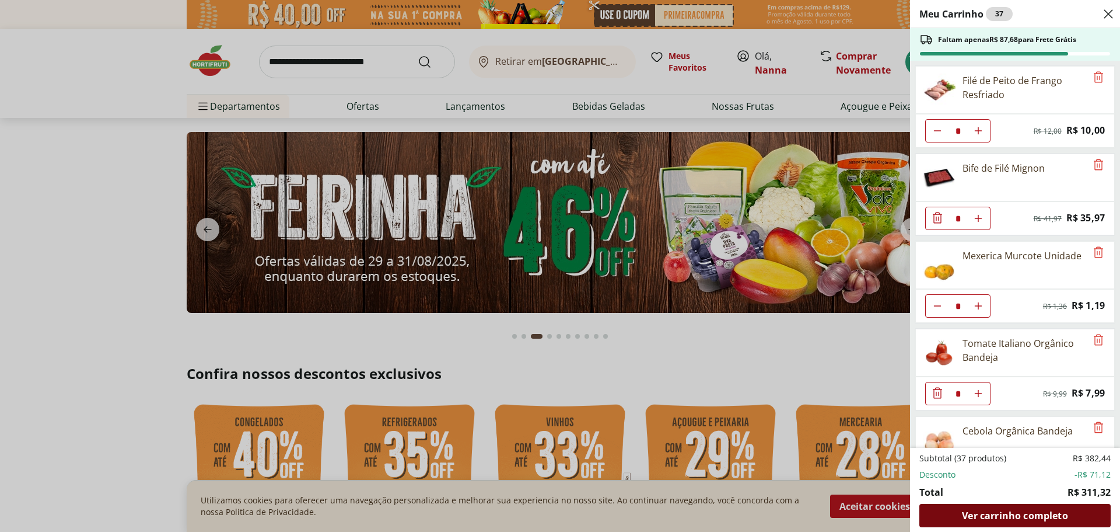
click at [1039, 511] on span "Ver carrinho completo" at bounding box center [1015, 515] width 106 height 9
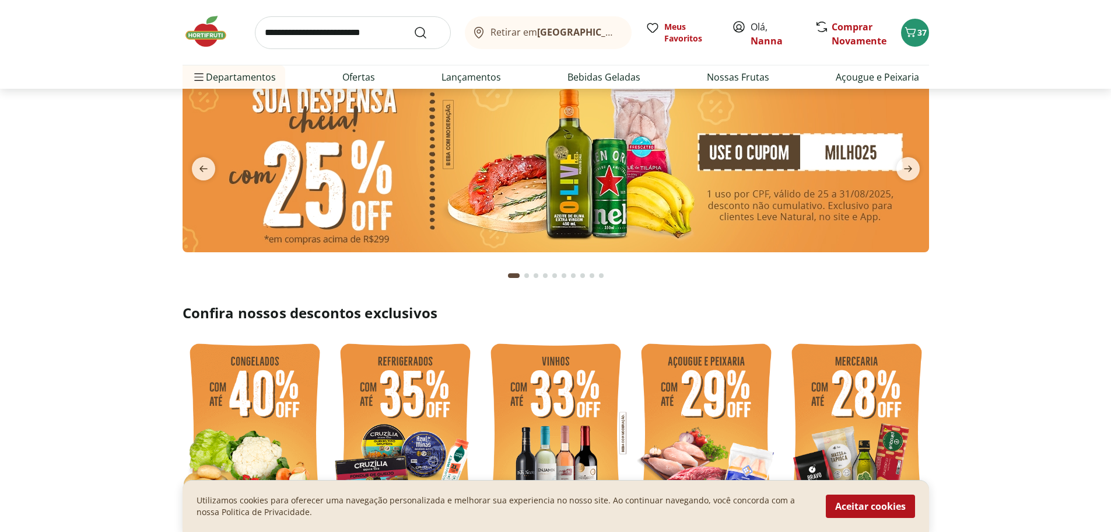
scroll to position [61, 0]
click at [450, 173] on img at bounding box center [556, 161] width 747 height 181
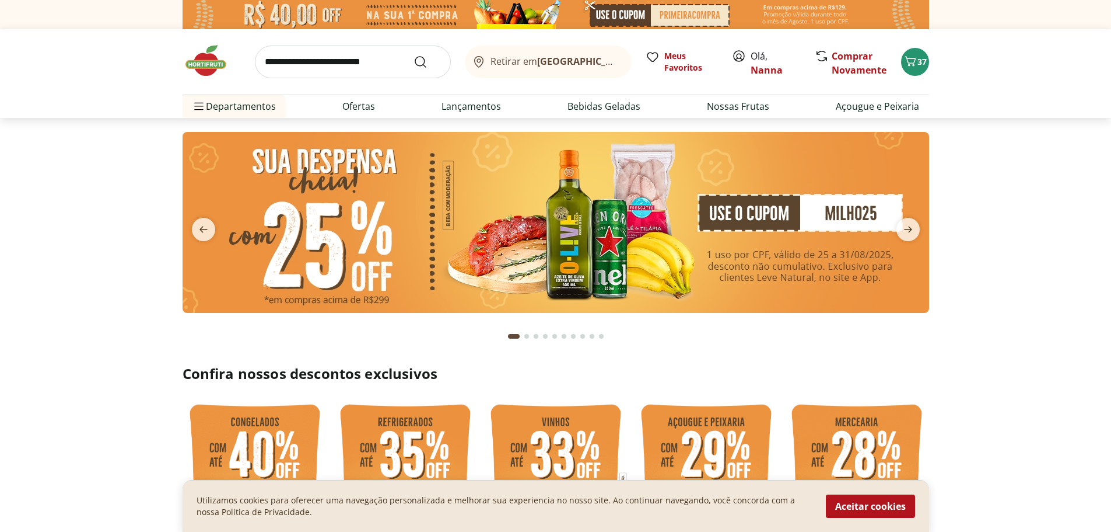
click at [749, 206] on img at bounding box center [556, 222] width 747 height 181
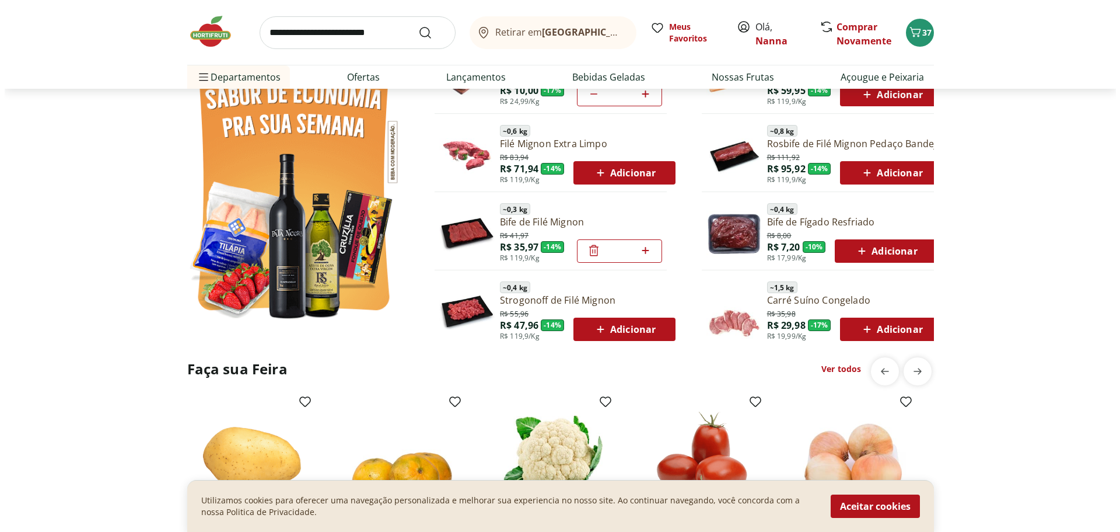
scroll to position [667, 0]
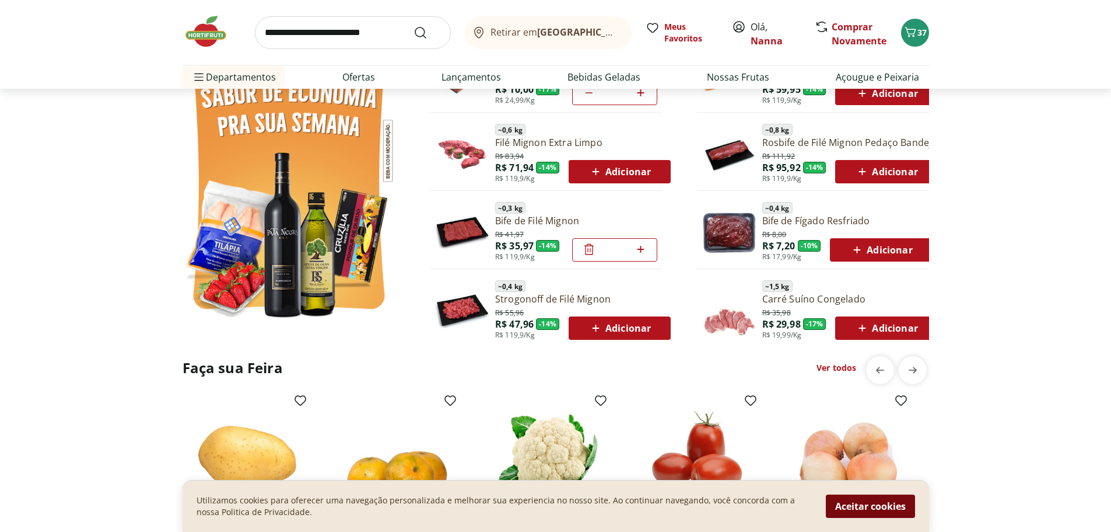
click at [887, 507] on button "Aceitar cookies" at bounding box center [870, 505] width 89 height 23
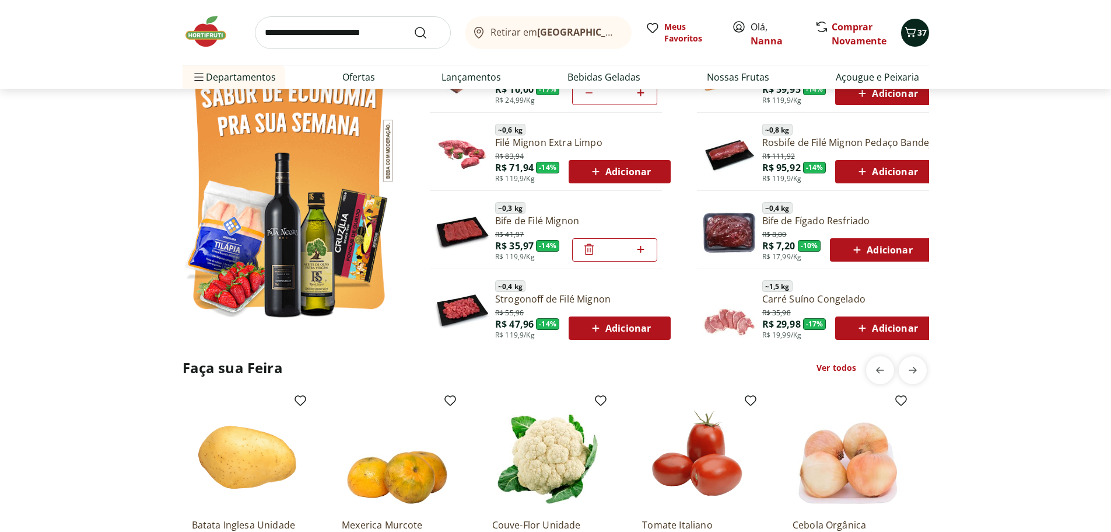
click at [913, 27] on icon "Carrinho" at bounding box center [911, 32] width 14 height 14
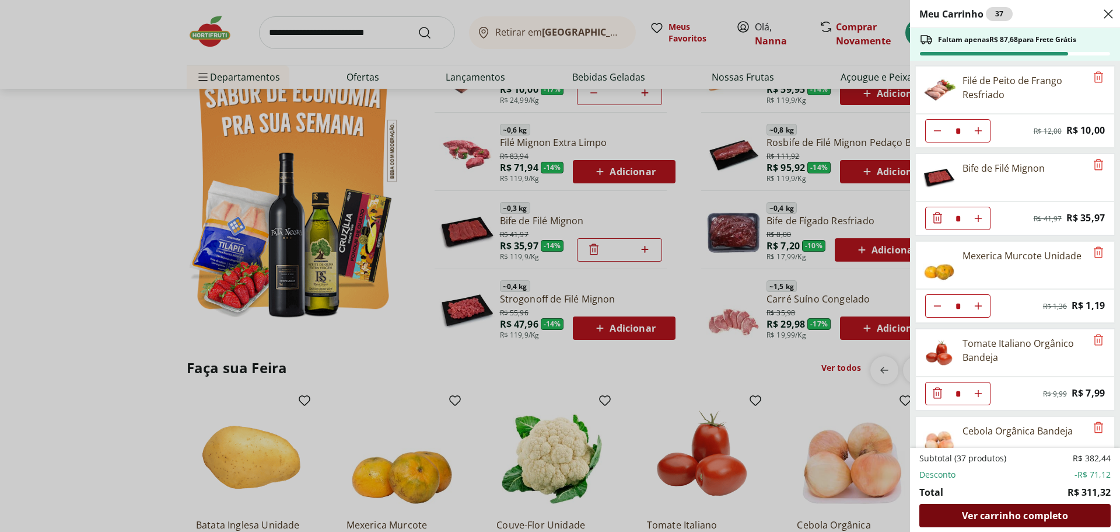
click at [1056, 517] on span "Ver carrinho completo" at bounding box center [1015, 515] width 106 height 9
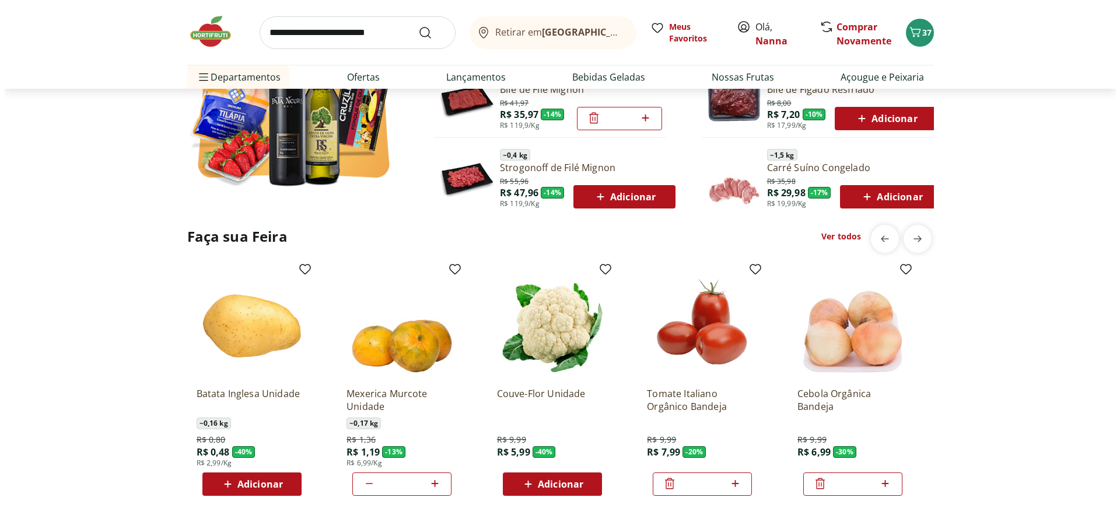
scroll to position [799, 0]
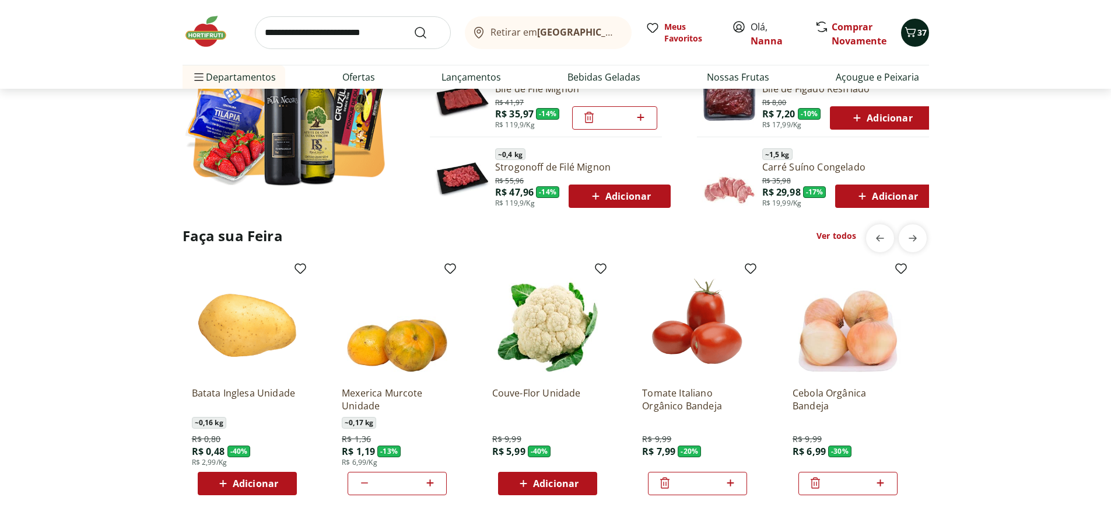
click at [920, 30] on span "37" at bounding box center [922, 32] width 9 height 11
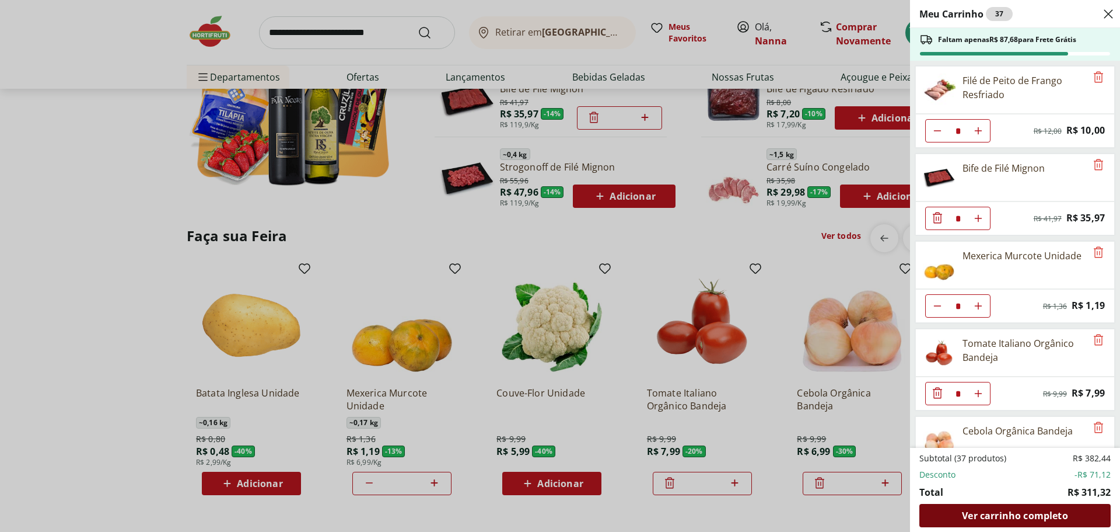
click at [1027, 512] on span "Ver carrinho completo" at bounding box center [1015, 515] width 106 height 9
